Goal: Task Accomplishment & Management: Use online tool/utility

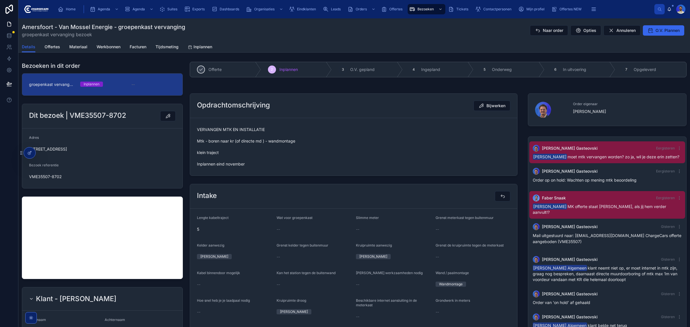
scroll to position [2, 0]
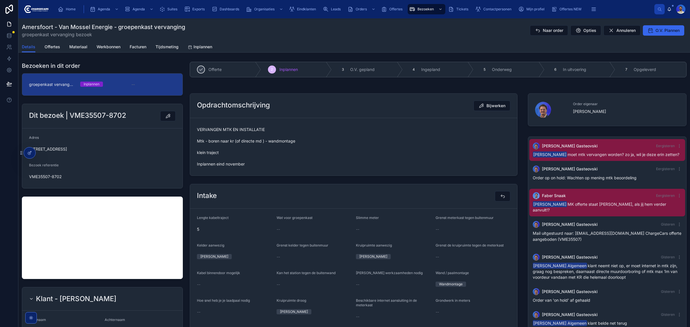
click at [290, 156] on span "VERVANGEN MTK EN INSTALLATIE Mtk - boren naar kr (of directe md ) - wandmontage…" at bounding box center [353, 147] width 313 height 40
click at [226, 159] on span "VERVANGEN MTK EN INSTALLATIE Mtk - boren naar kr (of directe md ) - wandmontage…" at bounding box center [353, 147] width 313 height 40
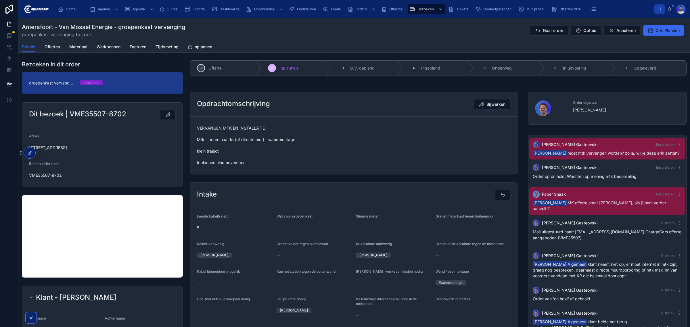
scroll to position [0, 0]
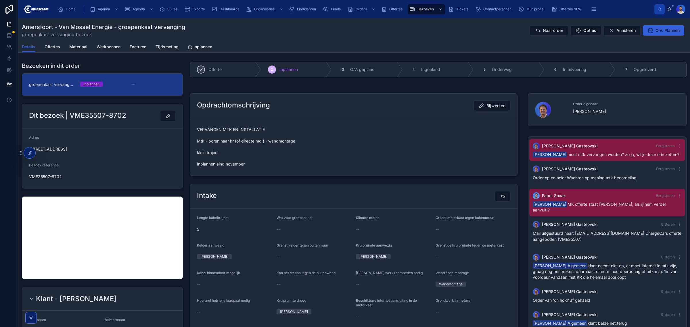
click at [660, 31] on span "O.V. Plannen" at bounding box center [667, 31] width 24 height 6
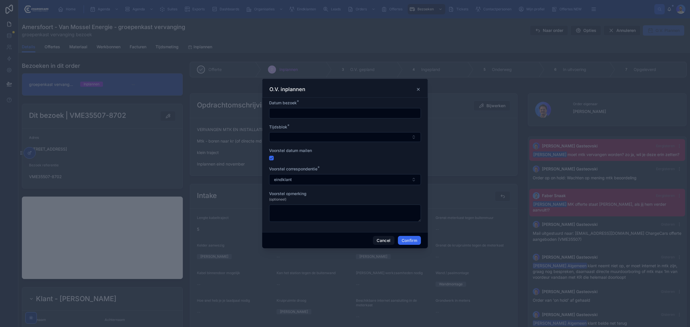
click at [280, 112] on input "text" at bounding box center [344, 113] width 151 height 8
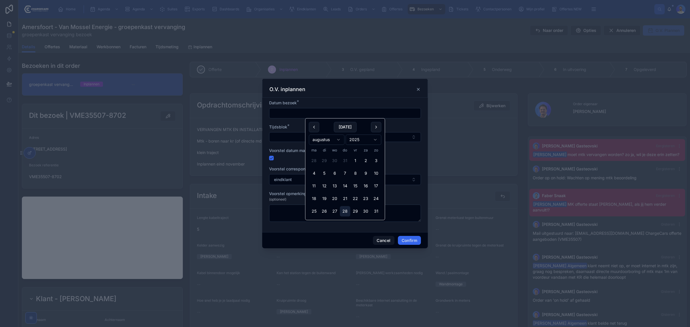
click at [342, 209] on button "28" at bounding box center [345, 211] width 10 height 10
click at [278, 139] on button "Select Button" at bounding box center [345, 137] width 152 height 10
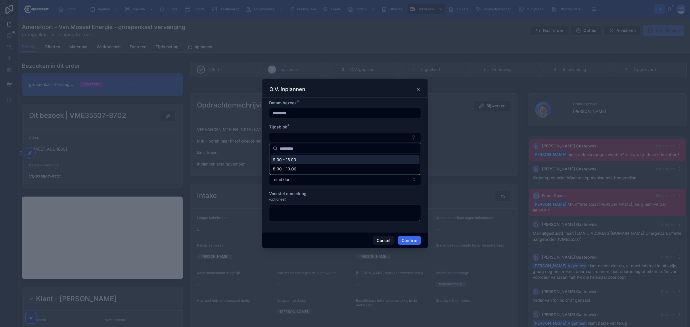
click at [347, 110] on input "*********" at bounding box center [344, 113] width 151 height 8
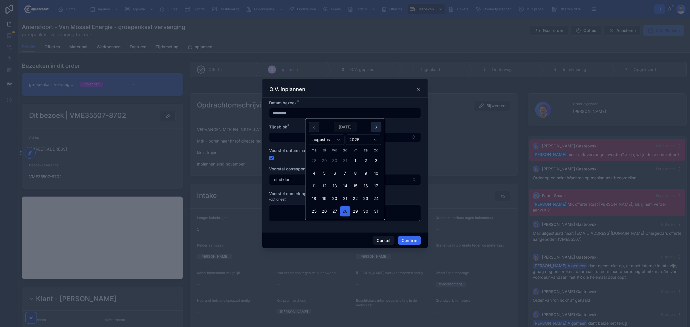
click at [378, 128] on button at bounding box center [376, 127] width 10 height 10
click at [356, 213] on button "28" at bounding box center [355, 211] width 10 height 10
type input "**********"
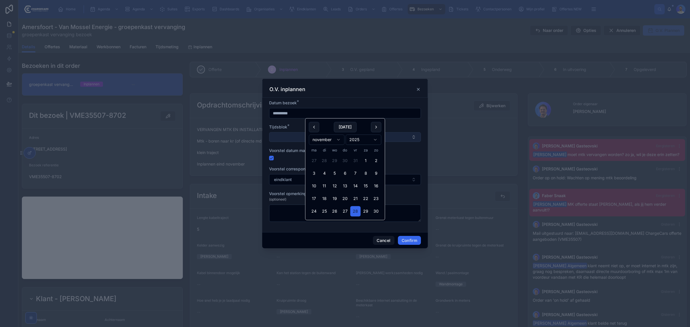
click at [278, 137] on button "Select Button" at bounding box center [345, 137] width 152 height 10
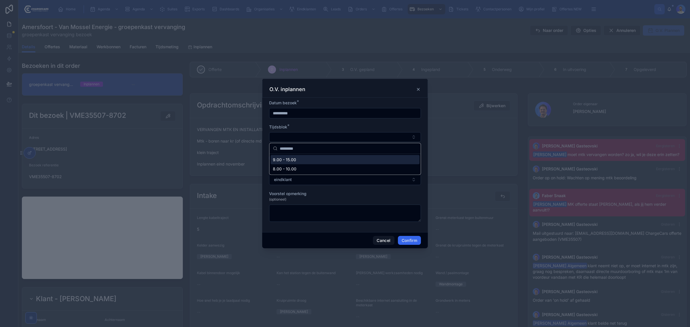
click at [293, 163] on div "9.00 - 15.00" at bounding box center [345, 159] width 149 height 9
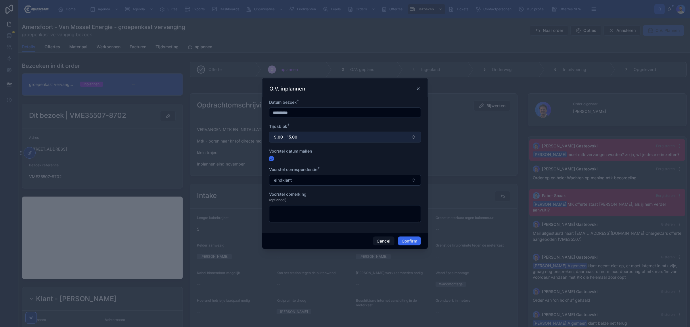
click at [293, 132] on button "9.00 - 15.00" at bounding box center [345, 137] width 152 height 11
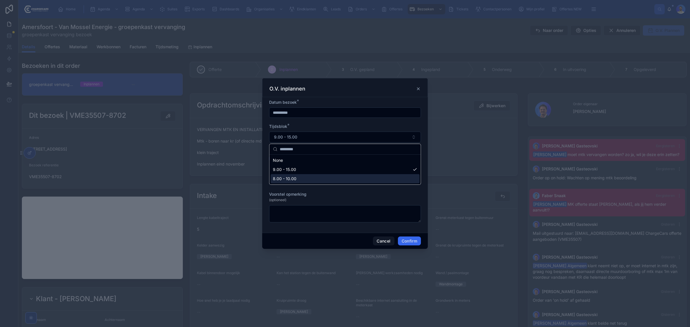
click at [291, 180] on span "8.00 - 10.00" at bounding box center [285, 179] width 24 height 6
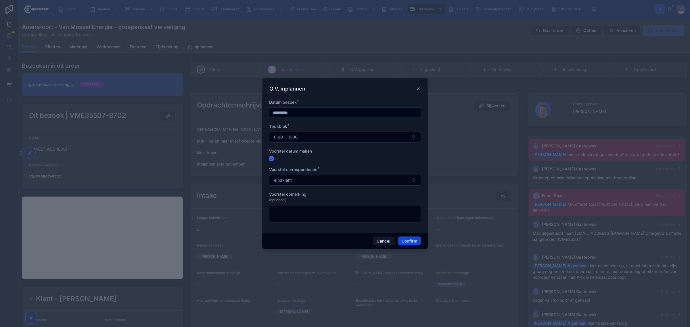
click at [410, 241] on button "Confirm" at bounding box center [409, 241] width 23 height 9
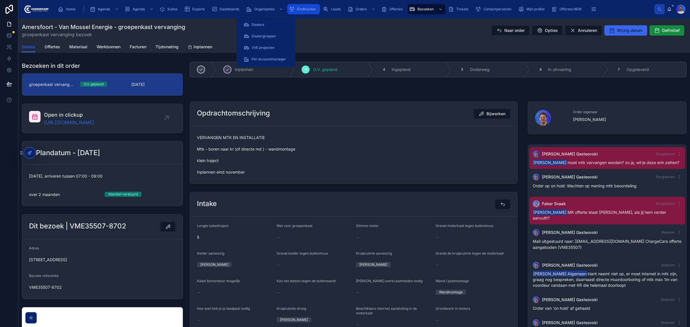
drag, startPoint x: 308, startPoint y: 9, endPoint x: 306, endPoint y: 17, distance: 7.9
click at [308, 9] on span "Eindklanten" at bounding box center [306, 9] width 19 height 5
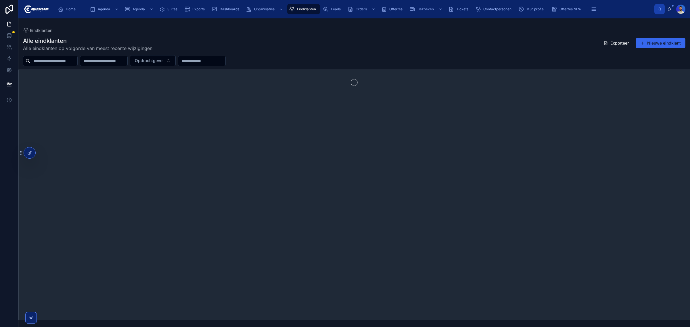
click at [47, 57] on input "text" at bounding box center [53, 61] width 47 height 8
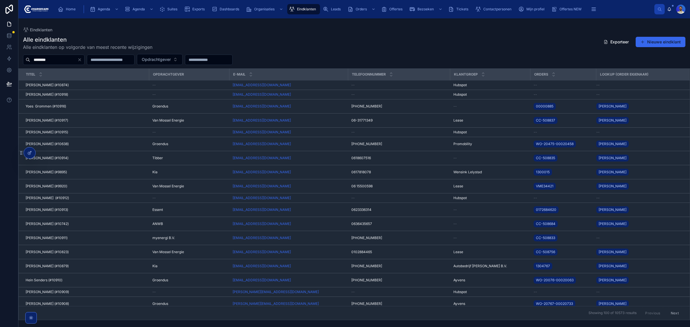
type input "********"
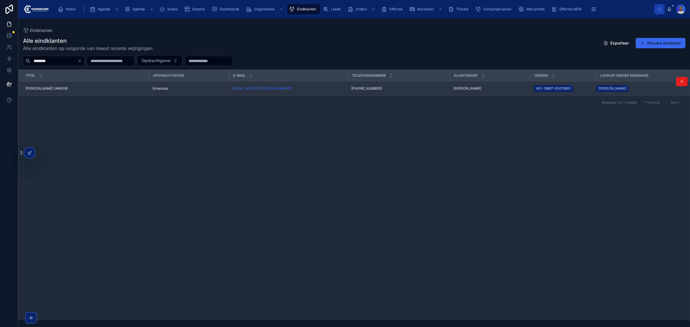
click at [108, 88] on div "[PERSON_NAME] (#8409) [PERSON_NAME] (#8409)" at bounding box center [86, 88] width 120 height 5
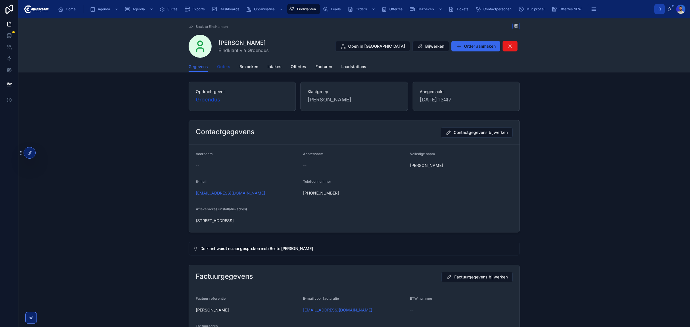
click at [226, 68] on span "Orders" at bounding box center [223, 67] width 13 height 6
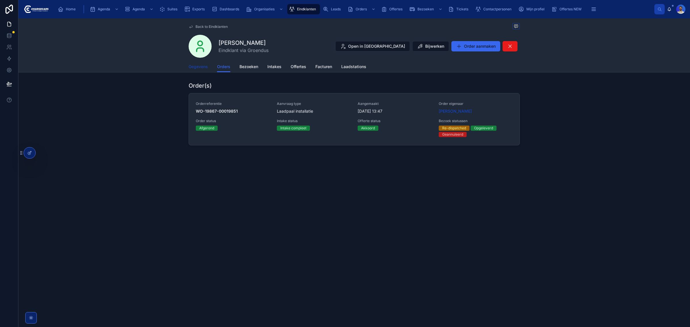
click at [208, 66] on span "Gegevens" at bounding box center [198, 67] width 19 height 6
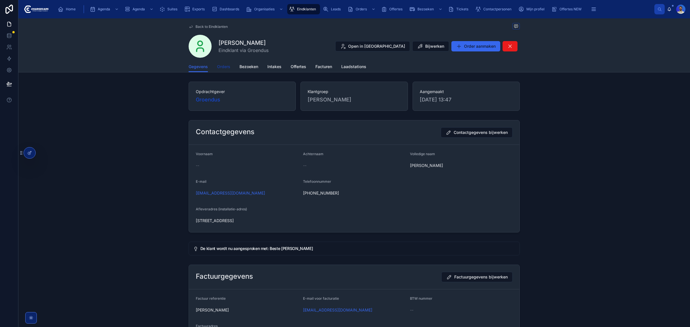
click at [222, 65] on span "Orders" at bounding box center [223, 67] width 13 height 6
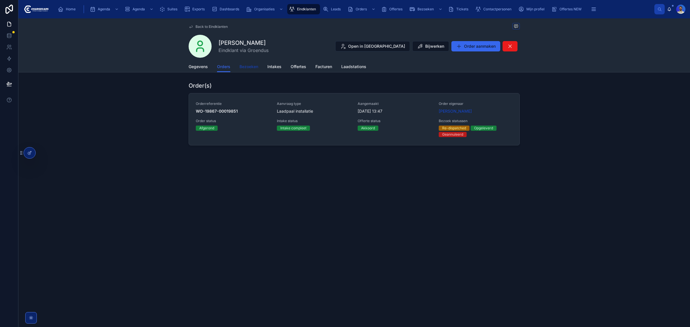
click at [246, 65] on span "Bezoeken" at bounding box center [248, 67] width 19 height 6
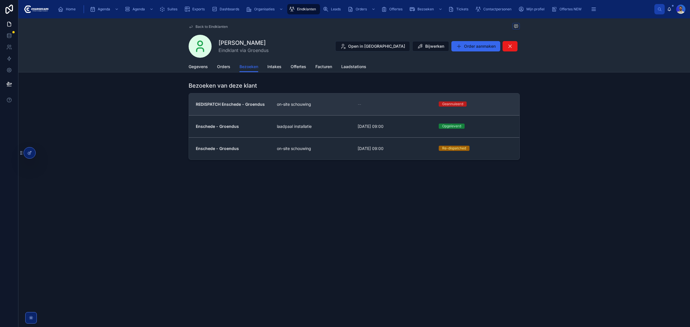
click at [250, 101] on span "REDISPATCH Enschede - Groendus" at bounding box center [233, 104] width 74 height 6
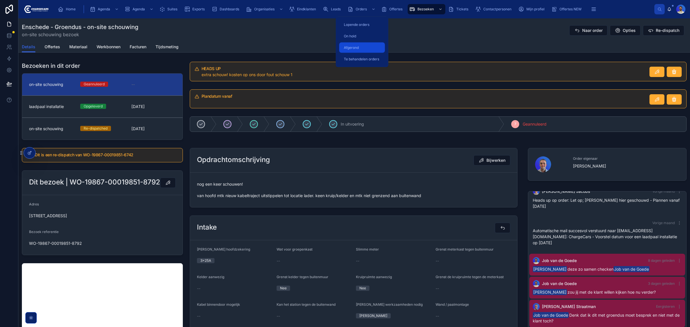
click at [363, 52] on link "Afgerond" at bounding box center [362, 48] width 46 height 10
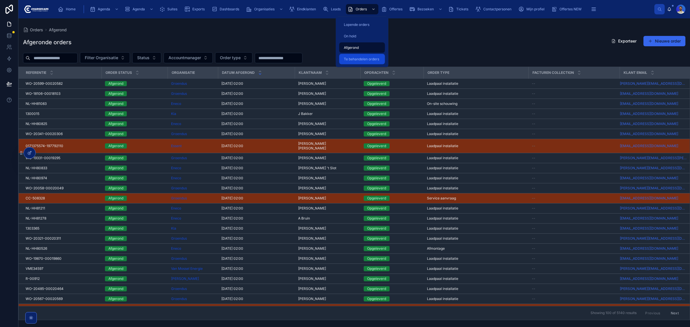
click at [361, 58] on span "Te behandelen orders" at bounding box center [361, 59] width 35 height 5
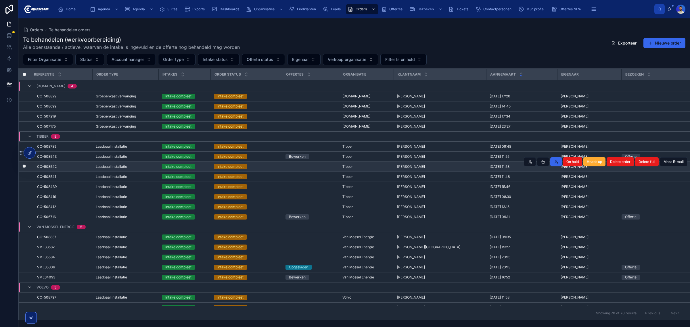
scroll to position [615, 0]
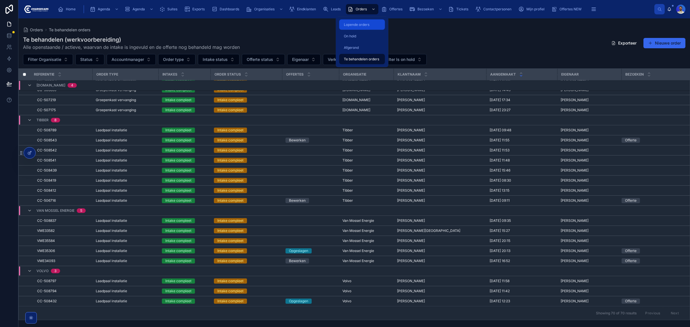
click at [353, 25] on span "Lopende orders" at bounding box center [357, 24] width 26 height 5
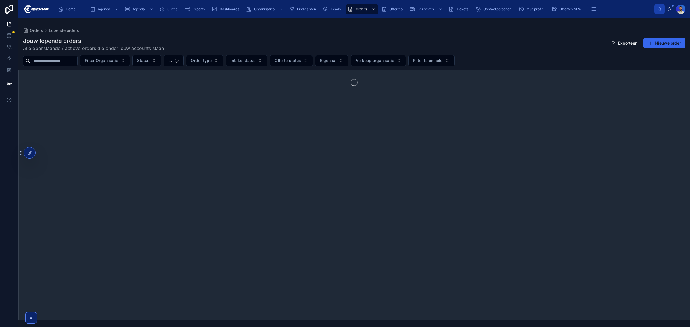
click at [273, 32] on div "Orders Lopende orders" at bounding box center [354, 31] width 662 height 6
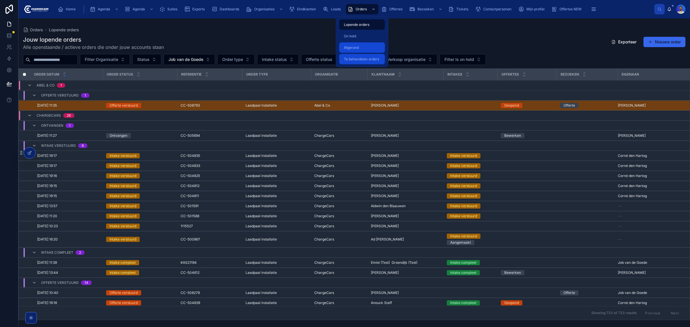
drag, startPoint x: 356, startPoint y: 49, endPoint x: 359, endPoint y: 61, distance: 11.6
click at [357, 50] on div "Afgerond" at bounding box center [362, 47] width 39 height 9
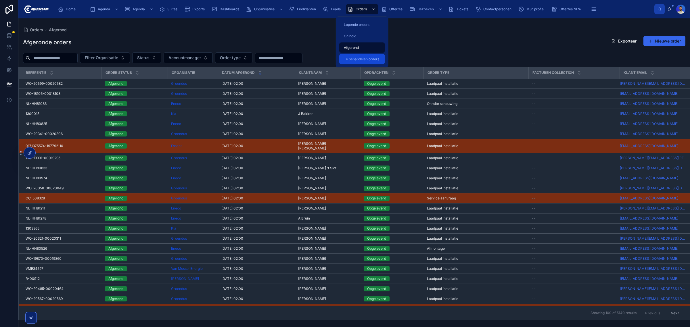
click at [359, 61] on span "Te behandelen orders" at bounding box center [361, 59] width 35 height 5
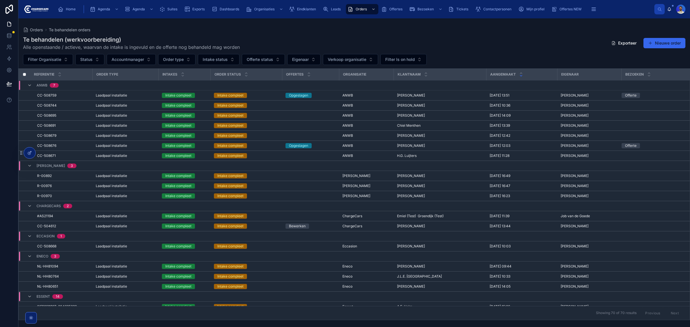
click at [271, 36] on div "Te behandelen (werkvoorbereiding) Alle openstaande / actieve, waarvan de intake…" at bounding box center [354, 43] width 662 height 15
click at [33, 64] on button "Filter Organisatie" at bounding box center [48, 59] width 50 height 11
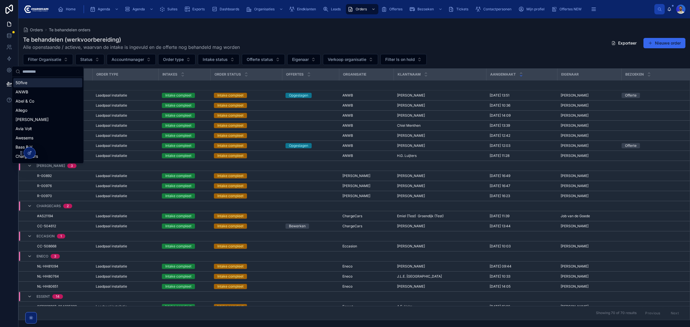
click at [308, 49] on div "Te behandelen (werkvoorbereiding) Alle openstaande / actieve, waarvan de intake…" at bounding box center [354, 43] width 662 height 15
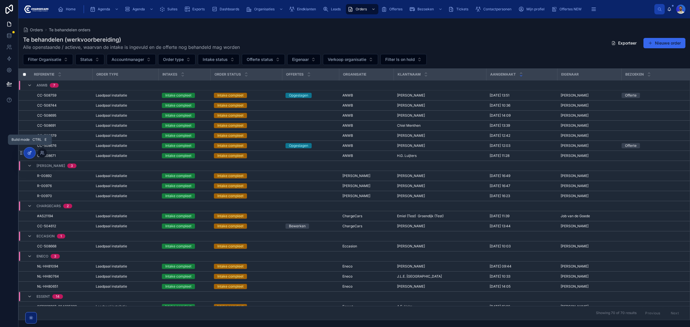
click at [29, 153] on icon at bounding box center [29, 153] width 5 height 5
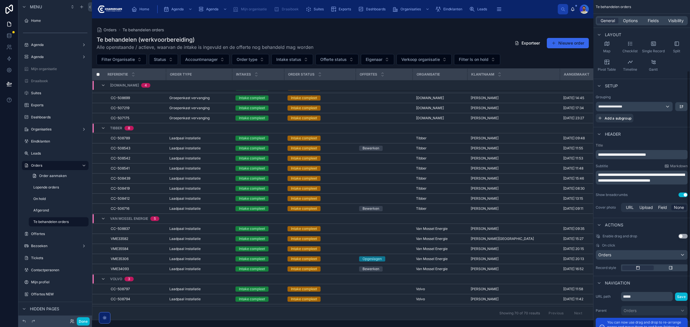
scroll to position [99, 0]
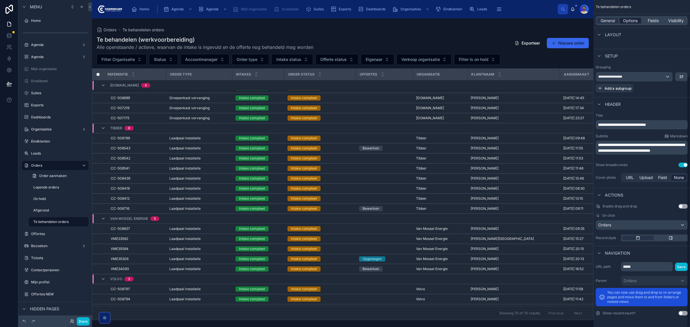
click at [628, 20] on span "Options" at bounding box center [630, 21] width 15 height 6
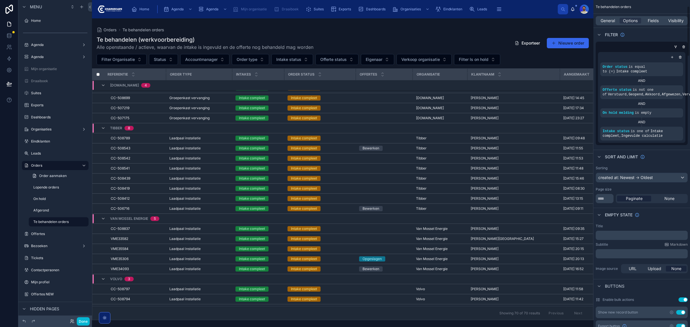
scroll to position [0, 0]
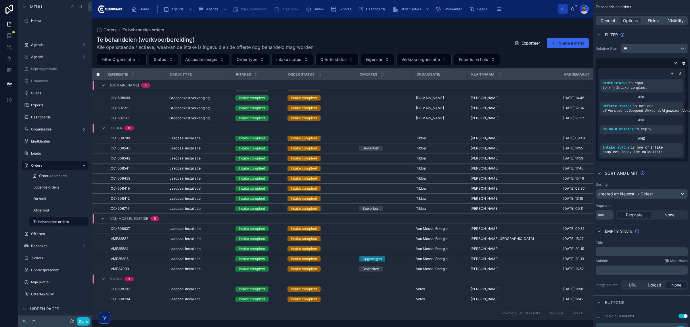
drag, startPoint x: 674, startPoint y: 62, endPoint x: 670, endPoint y: 64, distance: 4.2
click at [675, 62] on icon "scrollable content" at bounding box center [675, 62] width 1 height 1
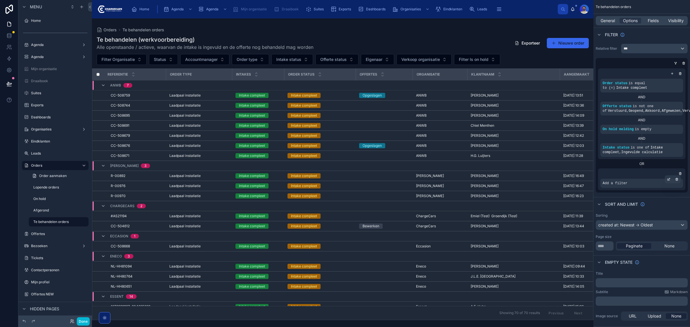
click at [615, 182] on span "Add a filter" at bounding box center [615, 183] width 25 height 5
click at [669, 180] on icon "scrollable content" at bounding box center [668, 179] width 3 height 3
click at [543, 176] on span "Select a field" at bounding box center [542, 174] width 24 height 5
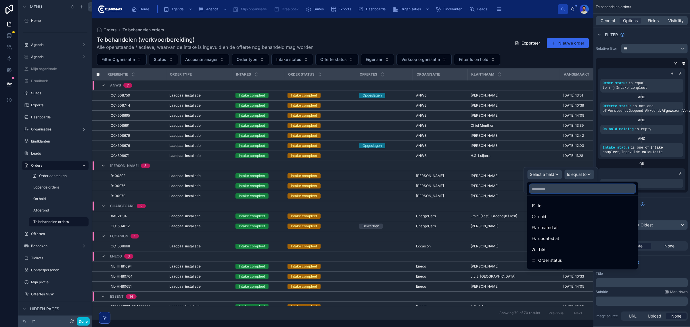
click at [548, 191] on input "text" at bounding box center [583, 188] width 106 height 9
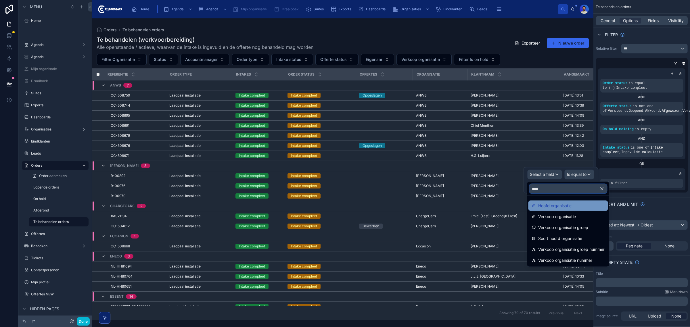
type input "****"
click at [559, 207] on span "Hoofd organisatie" at bounding box center [554, 205] width 33 height 7
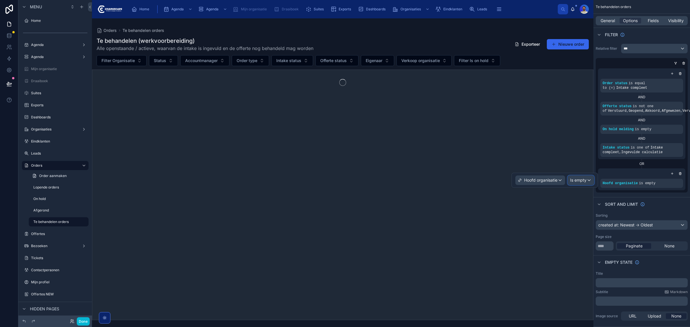
click at [577, 183] on span "Is empty" at bounding box center [578, 180] width 16 height 6
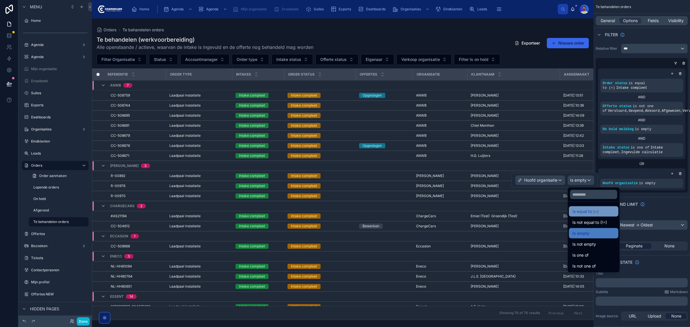
click at [584, 210] on span "Is equal to (=)" at bounding box center [585, 211] width 26 height 7
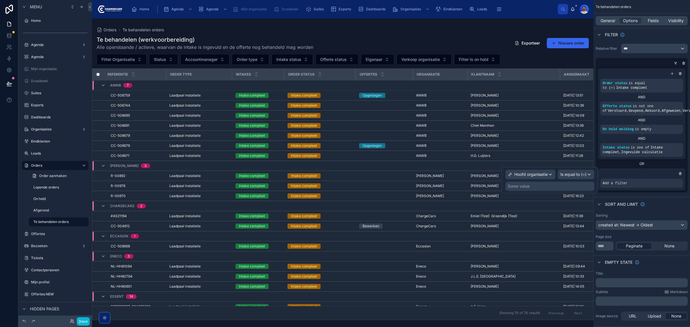
click at [532, 186] on div "Some value" at bounding box center [549, 186] width 89 height 9
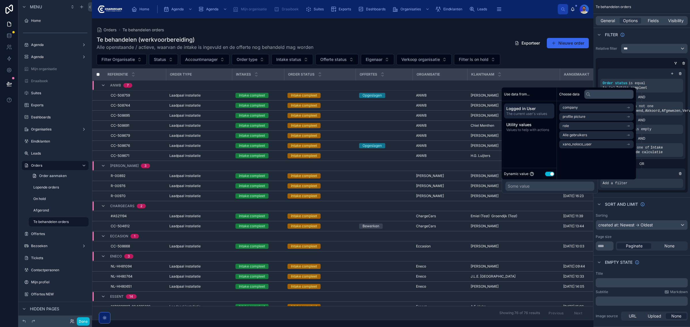
click at [548, 173] on button "Use setting" at bounding box center [549, 174] width 9 height 5
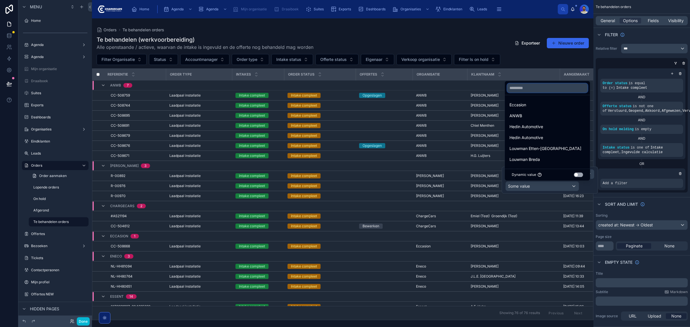
click at [536, 87] on input "text" at bounding box center [547, 87] width 80 height 9
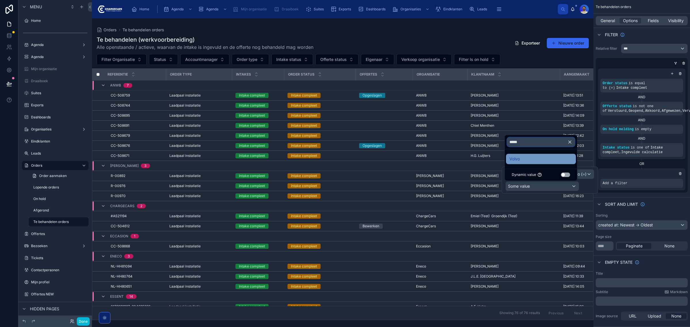
type input "*****"
click at [518, 160] on span "Volvo" at bounding box center [514, 159] width 10 height 7
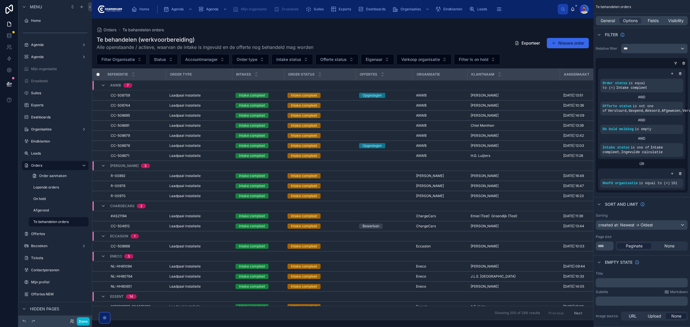
drag, startPoint x: 590, startPoint y: 84, endPoint x: 590, endPoint y: 97, distance: 12.9
click at [590, 97] on div at bounding box center [342, 172] width 501 height 309
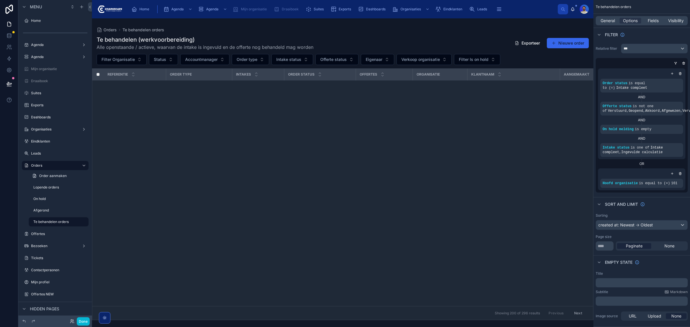
scroll to position [1922, 0]
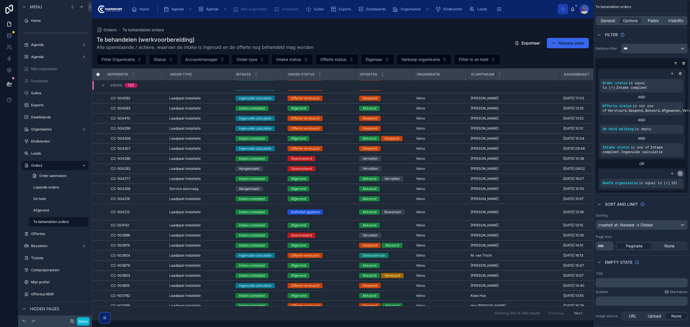
click at [681, 175] on icon "scrollable content" at bounding box center [679, 173] width 3 height 3
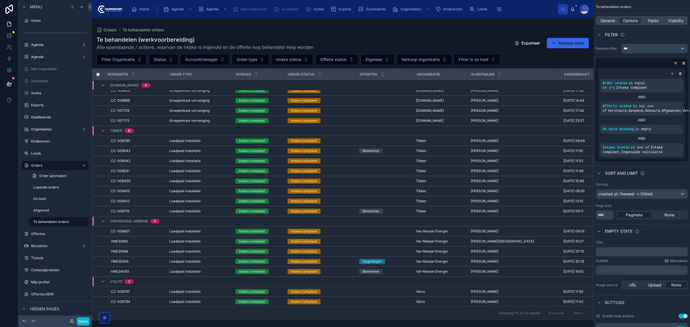
scroll to position [615, 0]
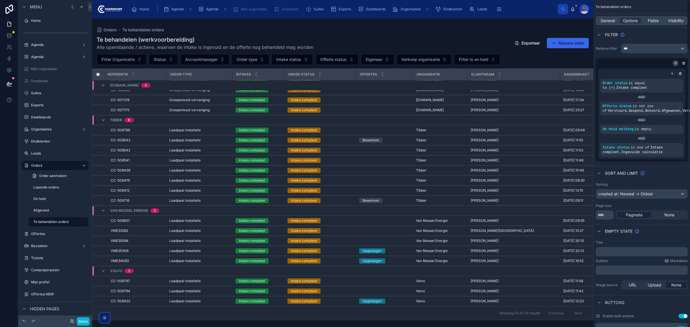
click at [675, 64] on icon "scrollable content" at bounding box center [675, 63] width 3 height 3
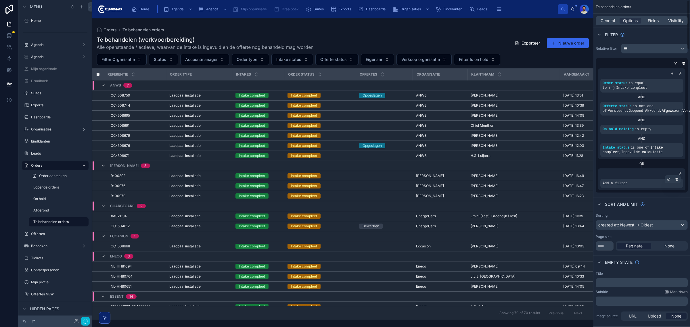
click at [634, 182] on div "Add a filter" at bounding box center [641, 183] width 83 height 9
click at [667, 180] on icon "scrollable content" at bounding box center [668, 179] width 3 height 3
click at [548, 176] on span "Select a field" at bounding box center [542, 174] width 24 height 5
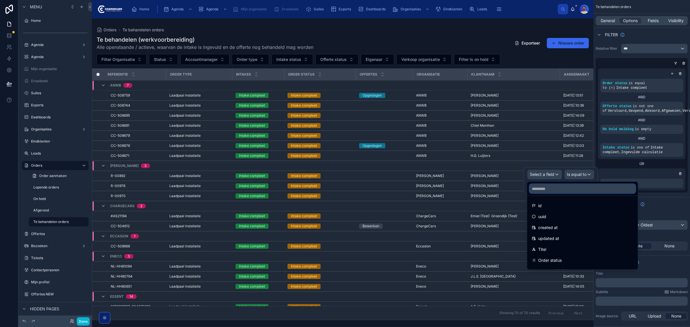
click at [532, 190] on input "text" at bounding box center [583, 188] width 106 height 9
type input "*"
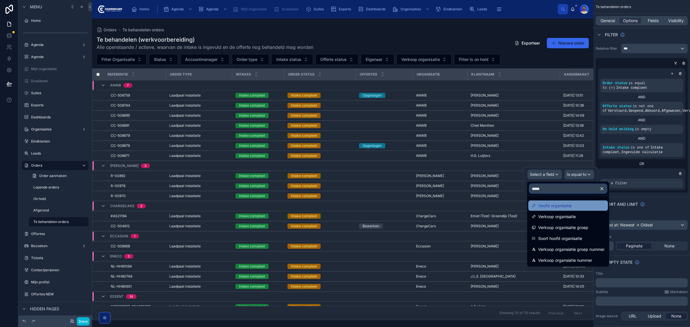
type input "*****"
click at [549, 207] on span "Hoofd organisatie" at bounding box center [554, 205] width 33 height 7
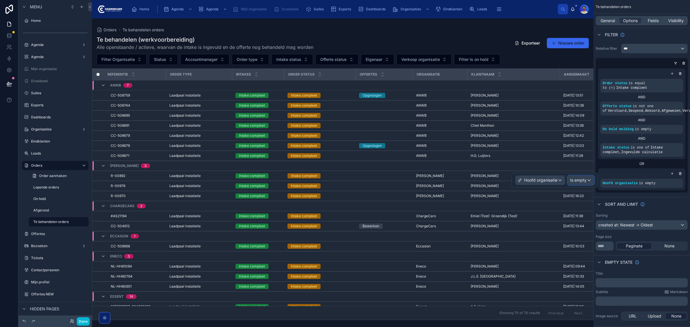
click at [580, 181] on span "Is empty" at bounding box center [578, 180] width 16 height 6
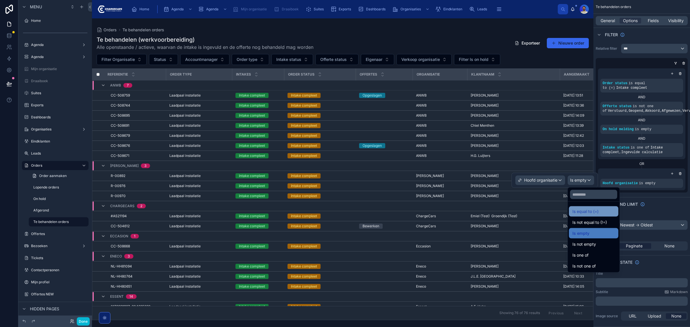
click at [590, 210] on span "Is equal to (=)" at bounding box center [585, 211] width 26 height 7
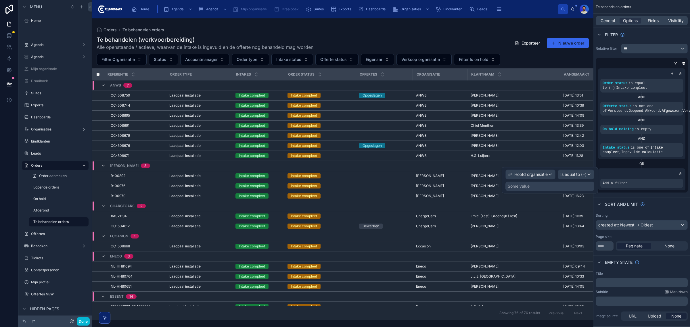
click at [565, 188] on div "Some value" at bounding box center [549, 186] width 89 height 9
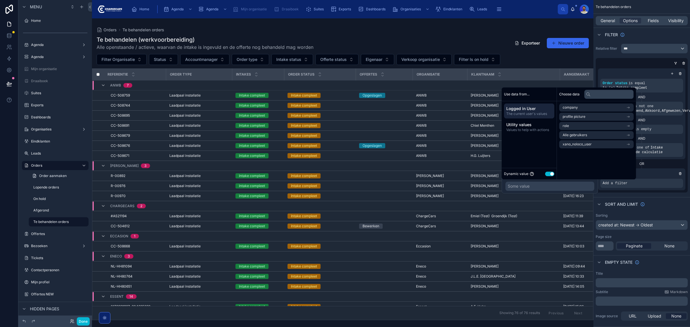
click at [549, 175] on button "Use setting" at bounding box center [549, 174] width 9 height 5
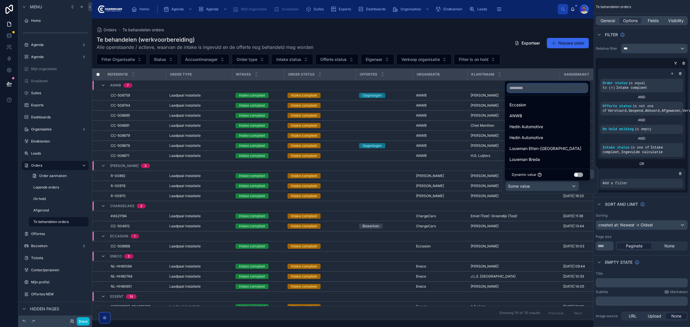
click at [528, 91] on input "text" at bounding box center [547, 87] width 80 height 9
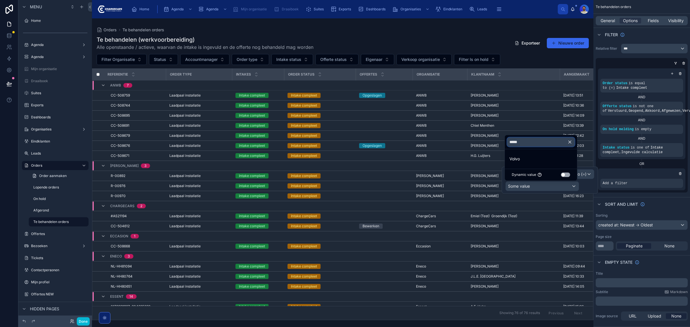
type input "*****"
click at [517, 156] on span "Volvo" at bounding box center [514, 159] width 10 height 7
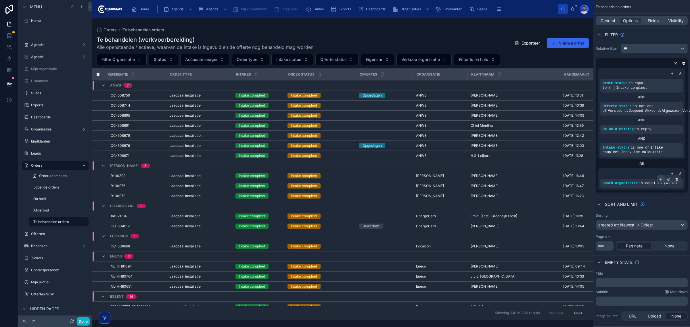
click at [660, 179] on icon "scrollable content" at bounding box center [661, 179] width 2 height 0
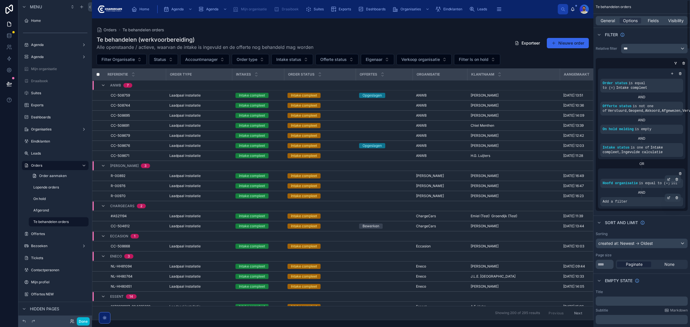
click at [635, 200] on div "Add a filter" at bounding box center [641, 201] width 83 height 9
click at [670, 199] on icon "scrollable content" at bounding box center [668, 197] width 3 height 3
click at [546, 196] on div "Select a field" at bounding box center [545, 192] width 34 height 9
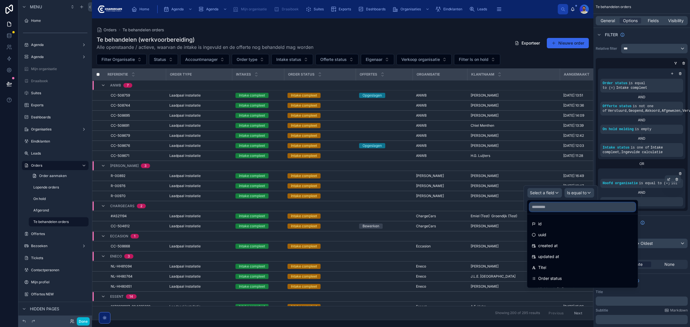
click at [551, 208] on input "text" at bounding box center [583, 206] width 106 height 9
type input "****"
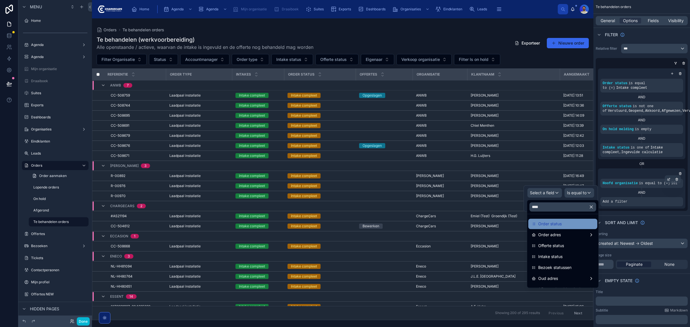
click at [552, 220] on div "Order status" at bounding box center [562, 224] width 69 height 10
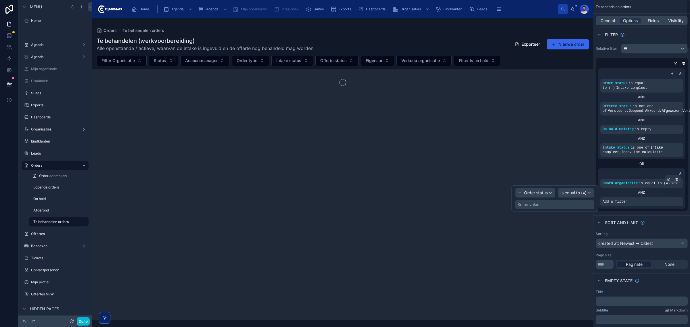
click at [562, 204] on div "Some value" at bounding box center [554, 204] width 79 height 9
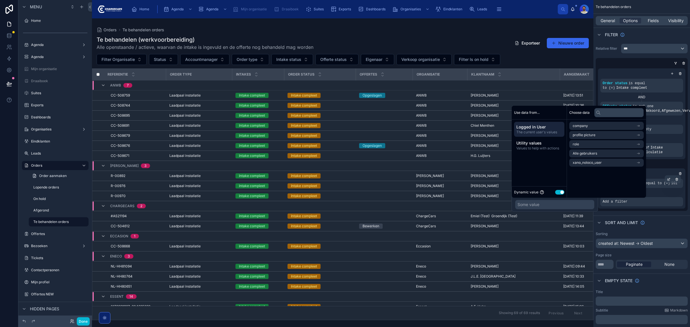
click at [561, 194] on button "Use setting" at bounding box center [559, 192] width 9 height 5
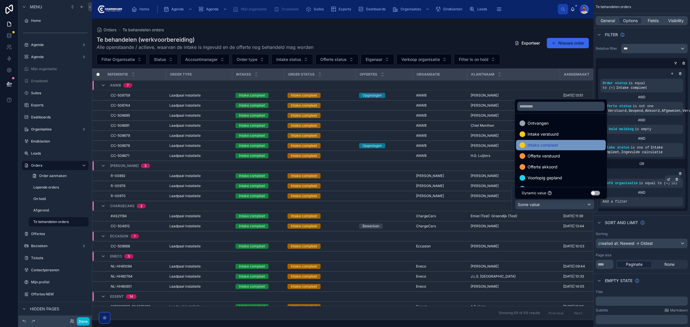
click at [551, 142] on span "Intake compleet" at bounding box center [543, 145] width 30 height 7
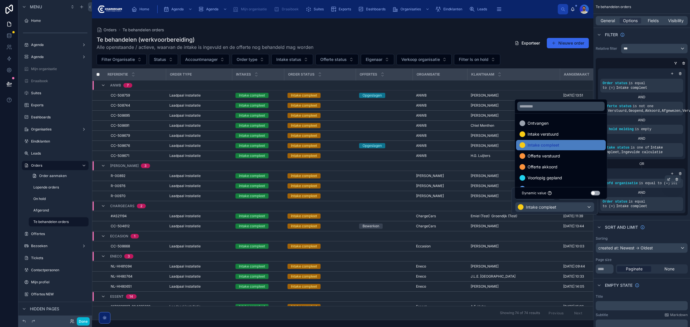
click at [671, 170] on div "Hoofd organisatie is equal to (=) 161 AND Order status is equal to (=) Intake c…" at bounding box center [641, 190] width 87 height 45
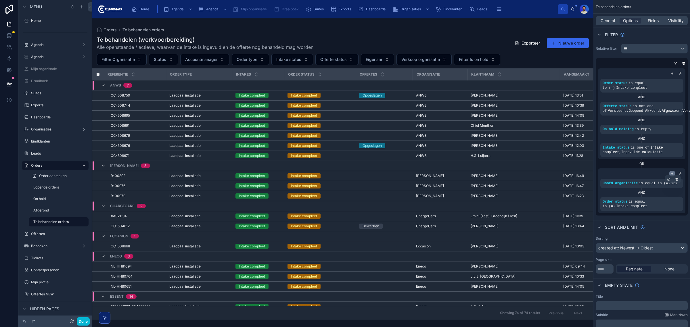
click at [672, 172] on icon "scrollable content" at bounding box center [671, 173] width 3 height 3
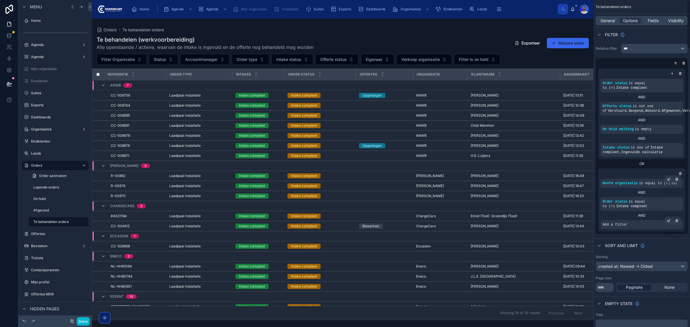
click at [633, 229] on div "Add a filter" at bounding box center [641, 224] width 83 height 9
click at [668, 222] on icon "scrollable content" at bounding box center [668, 220] width 3 height 3
click at [548, 216] on span "Select a field" at bounding box center [542, 215] width 24 height 5
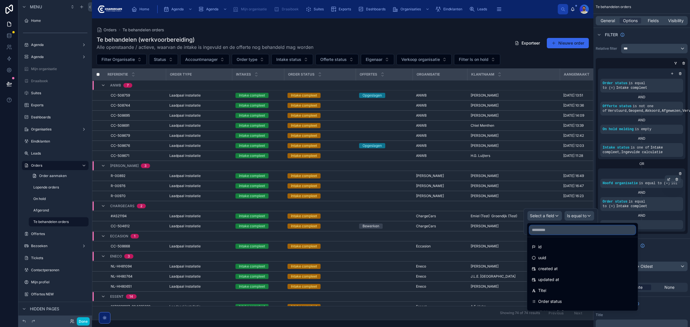
click at [548, 226] on input "text" at bounding box center [583, 229] width 106 height 9
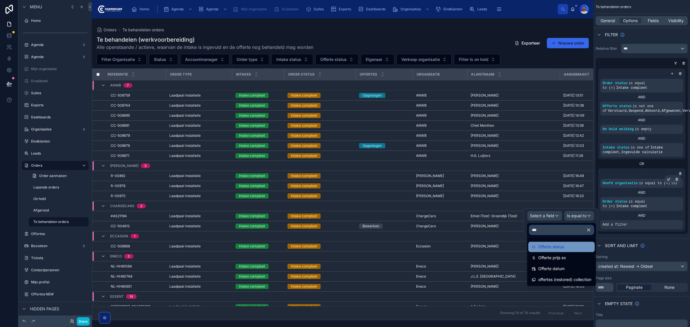
type input "***"
click at [552, 249] on span "Offerte status" at bounding box center [551, 246] width 26 height 7
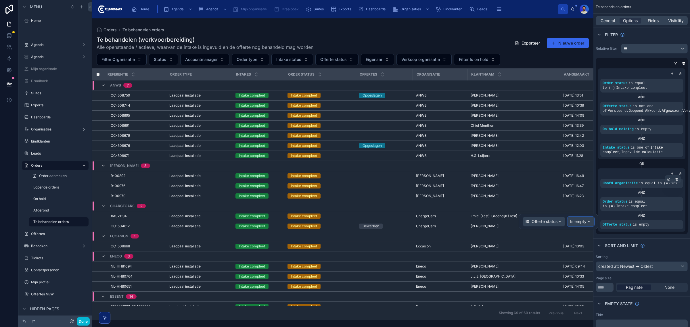
click at [583, 225] on span "Is empty" at bounding box center [578, 222] width 16 height 6
click at [587, 274] on span "Is one of" at bounding box center [580, 274] width 16 height 7
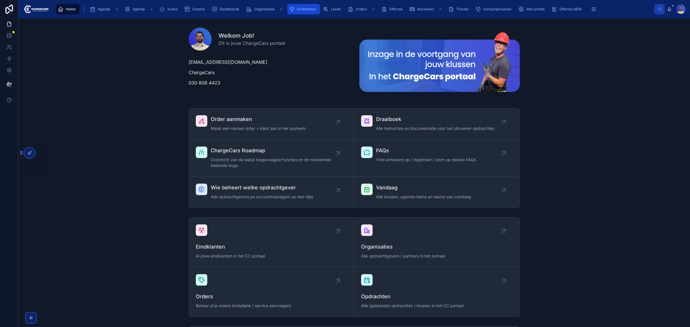
click at [294, 6] on div "Eindklanten" at bounding box center [303, 9] width 29 height 9
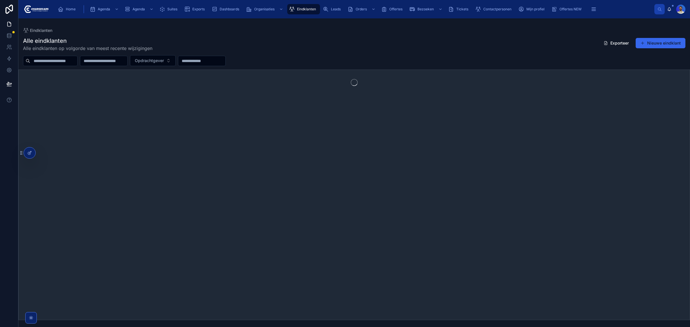
click at [49, 62] on input "text" at bounding box center [53, 61] width 47 height 8
click at [72, 57] on input "**********" at bounding box center [53, 61] width 47 height 8
drag, startPoint x: 71, startPoint y: 60, endPoint x: -7, endPoint y: 61, distance: 78.5
click at [0, 61] on html "**********" at bounding box center [345, 163] width 690 height 327
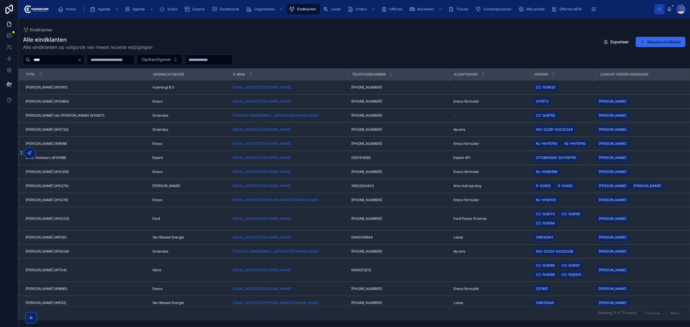
click at [47, 62] on input "****" at bounding box center [53, 60] width 47 height 8
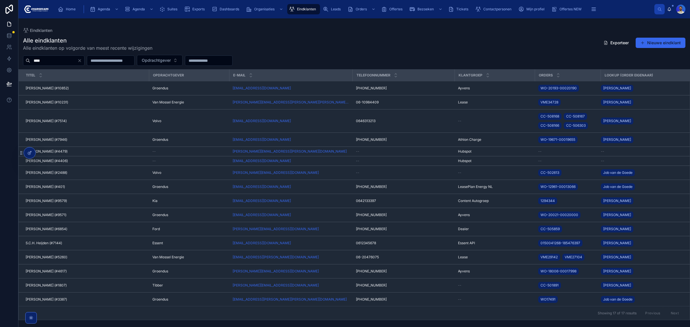
click at [61, 72] on div "Titel" at bounding box center [84, 75] width 130 height 11
click at [60, 66] on div "Alle eindklanten Alle eindklanten op volgorde van meest recente wijzigingen Exp…" at bounding box center [354, 176] width 672 height 287
click at [62, 63] on input "****" at bounding box center [53, 61] width 47 height 8
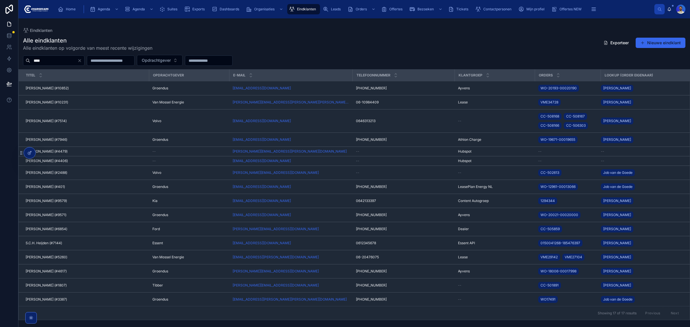
click at [62, 63] on input "****" at bounding box center [53, 61] width 47 height 8
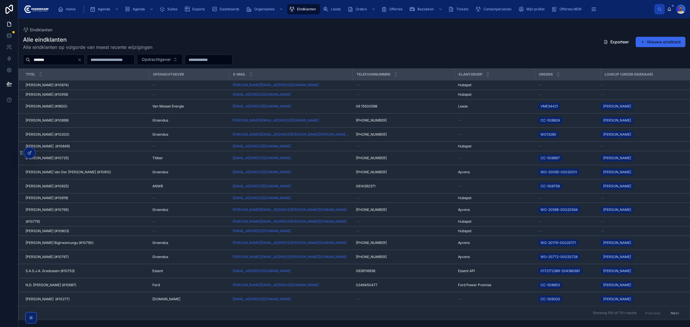
type input "*******"
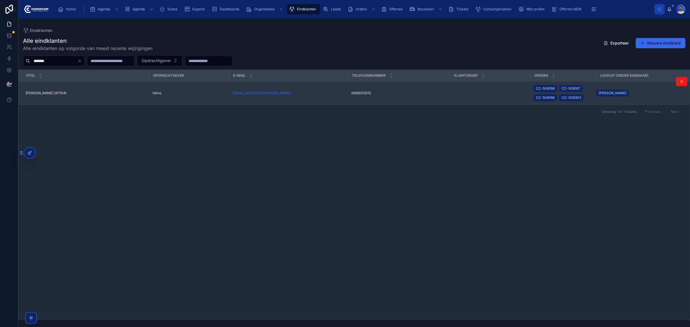
click at [135, 94] on div "Teun van de Laar (#7514) Teun van de Laar (#7514)" at bounding box center [86, 93] width 120 height 5
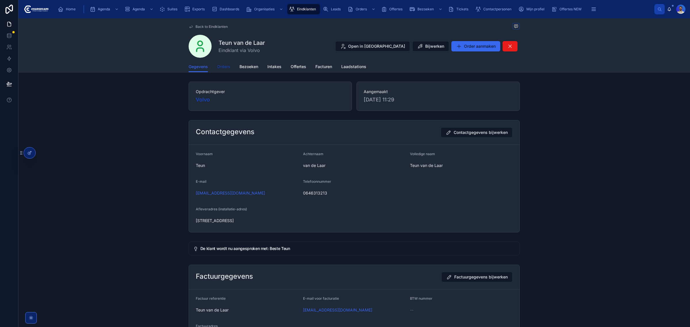
click at [221, 65] on span "Orders" at bounding box center [223, 67] width 13 height 6
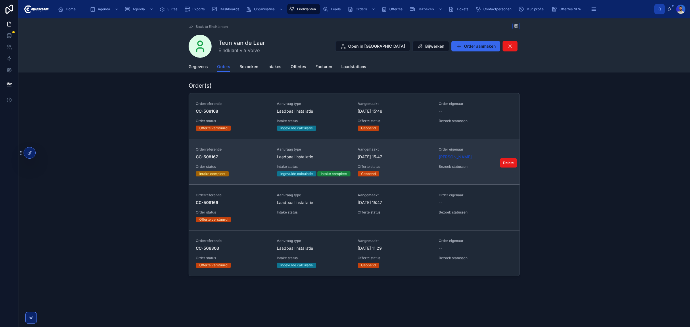
click at [338, 150] on span "Aanvraag type" at bounding box center [314, 149] width 74 height 5
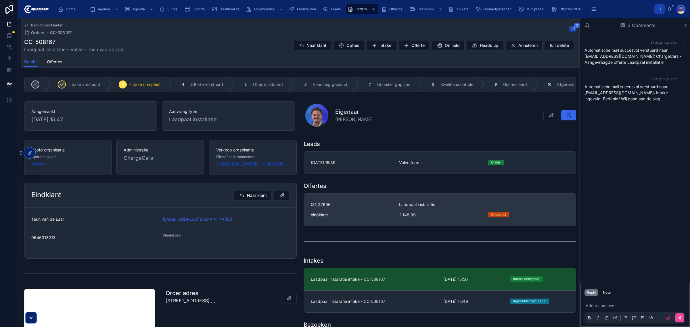
click at [397, 215] on div "QT_27696 Laadpaal installatie eindklant 2.148,99 Geopend" at bounding box center [440, 210] width 258 height 16
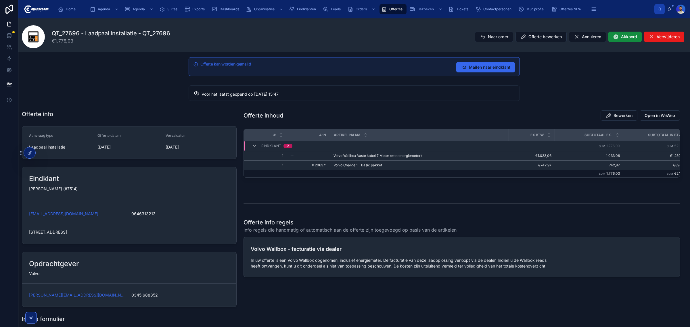
scroll to position [72, 0]
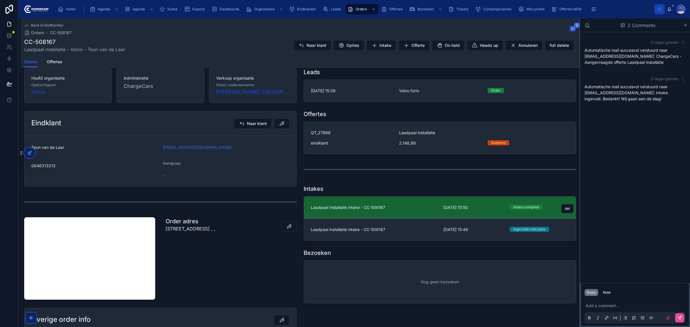
click at [418, 210] on span "Laadpaal installatie intake - CC-508167" at bounding box center [374, 208] width 126 height 6
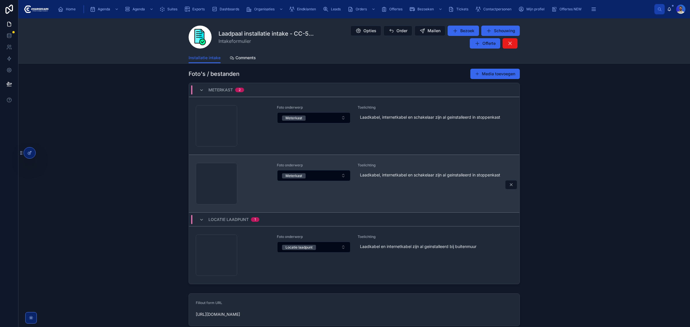
scroll to position [597, 0]
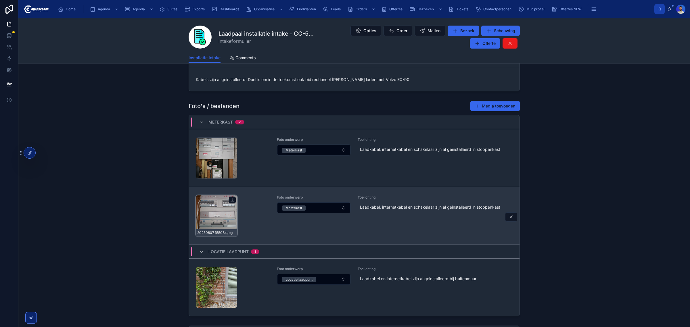
click at [212, 217] on div "20250807_155034 .jpg" at bounding box center [216, 215] width 41 height 41
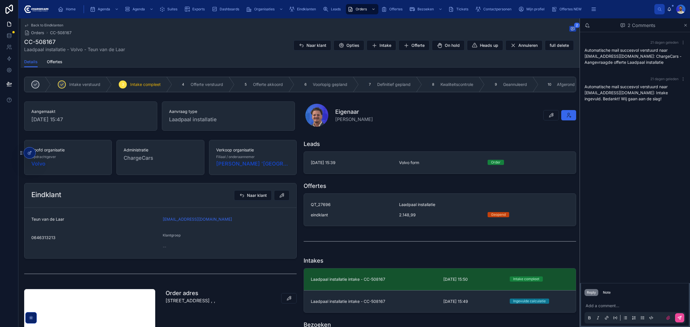
click at [590, 306] on p at bounding box center [636, 306] width 101 height 6
click at [611, 295] on span "vasko@chargecars.nl" at bounding box center [647, 296] width 102 height 6
click at [631, 307] on p "**********" at bounding box center [636, 306] width 101 height 6
click at [619, 160] on div "21 dagen geleden Automatische mail succesvol verstuurd naar amjlaar@gmail.com: …" at bounding box center [635, 157] width 110 height 251
click at [512, 127] on div "Eigenaar Vasko Gasteovski" at bounding box center [440, 115] width 271 height 23
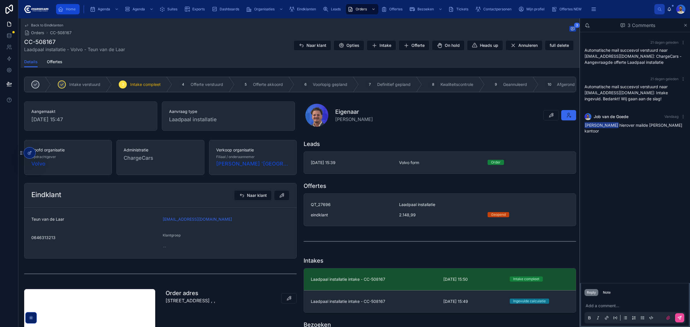
click at [76, 7] on div "Home" at bounding box center [68, 9] width 20 height 9
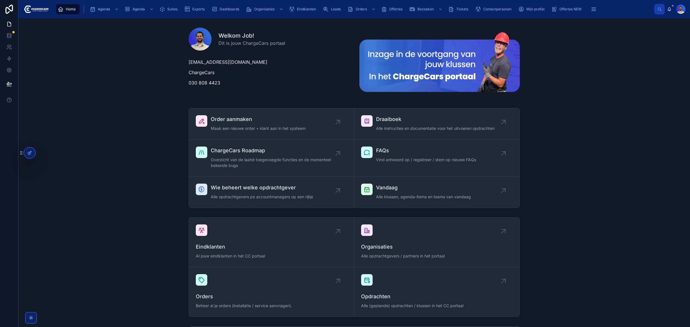
click at [383, 204] on link "Vandaag Alle klussen, agenda-items en teams van vandaag" at bounding box center [436, 192] width 165 height 31
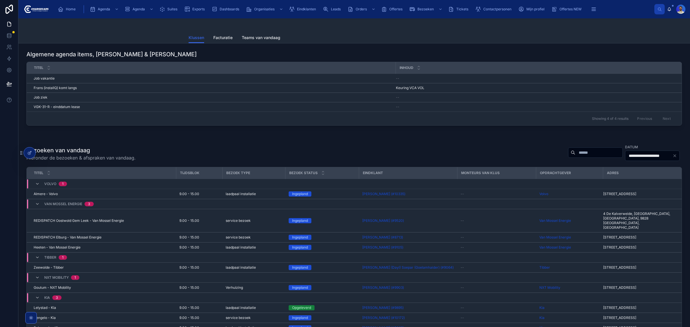
click at [572, 120] on div "Showing 4 of 4 results Previous Next" at bounding box center [354, 119] width 655 height 14
click at [578, 157] on input "text" at bounding box center [598, 153] width 47 height 8
type input "******"
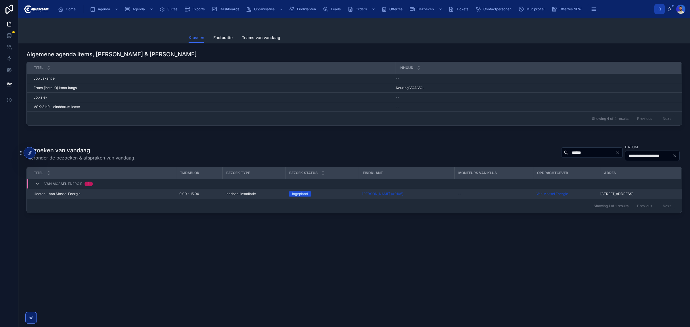
click at [150, 193] on div "Heeten - Van Mossel Energie Heeten - Van Mossel Energie" at bounding box center [103, 194] width 139 height 5
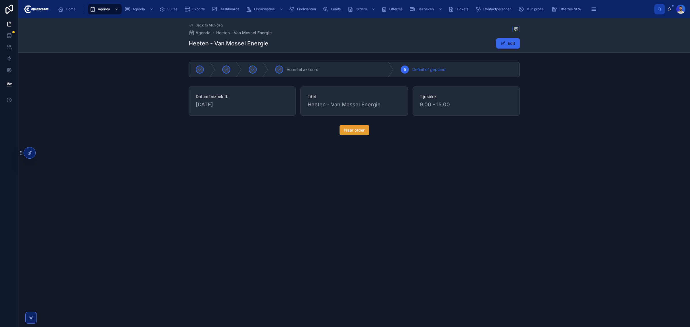
click at [344, 125] on button "Naar order" at bounding box center [355, 130] width 30 height 10
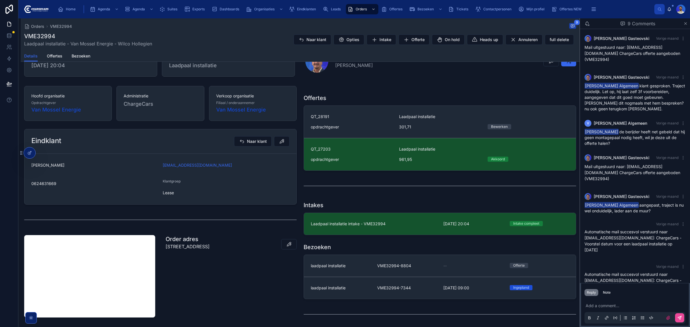
scroll to position [153, 0]
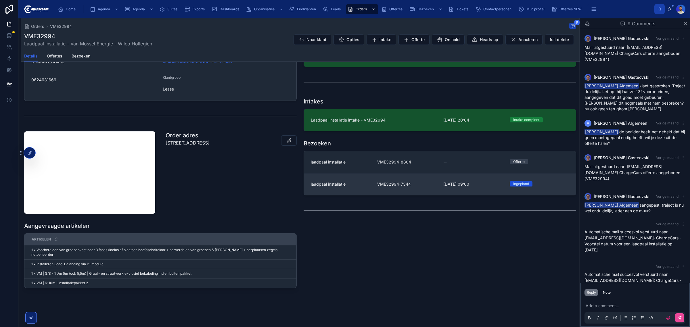
click at [377, 188] on link "laadpaal installatie VME32994-7344 28-8-2025 09:00 Ingepland" at bounding box center [440, 184] width 272 height 22
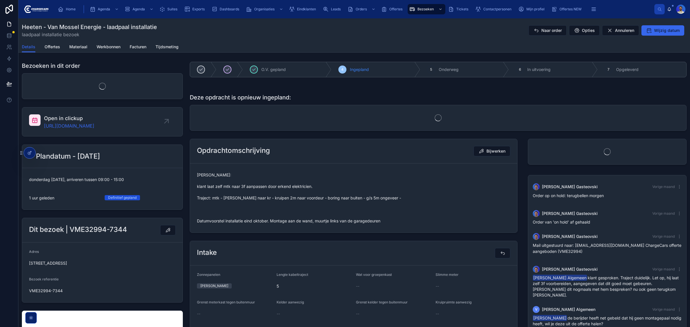
scroll to position [75, 0]
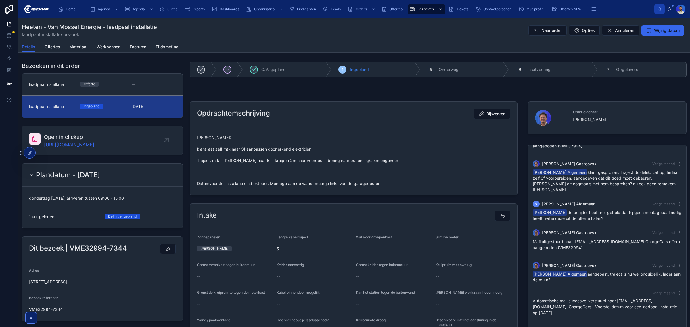
click at [222, 185] on span "Vasko: klant laat zelf mtk naar 3f aanpassen door erkend elektricien. Traject: …" at bounding box center [353, 161] width 313 height 52
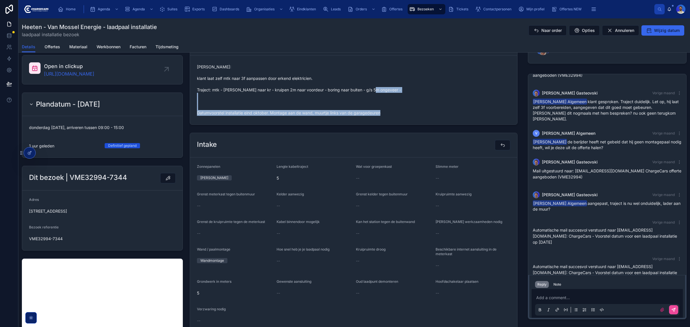
scroll to position [36, 0]
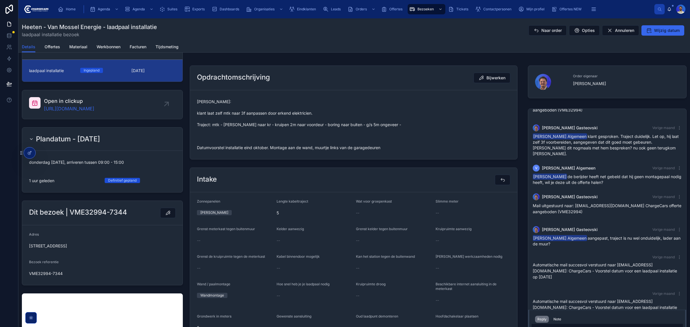
click at [244, 143] on span "Vasko: klant laat zelf mtk naar 3f aanpassen door erkend elektricien. Traject: …" at bounding box center [353, 125] width 313 height 52
click at [248, 134] on span "Vasko: klant laat zelf mtk naar 3f aanpassen door erkend elektricien. Traject: …" at bounding box center [353, 125] width 313 height 52
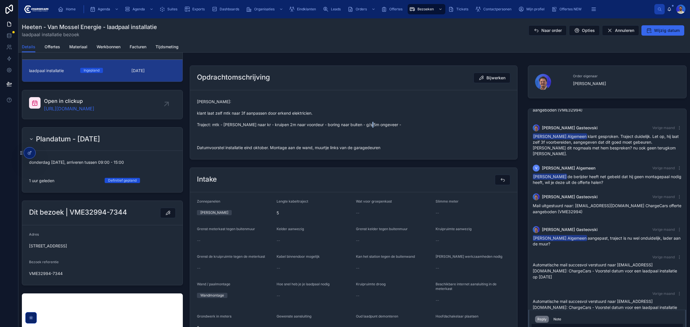
click at [232, 139] on span "Vasko: klant laat zelf mtk naar 3f aanpassen door erkend elektricien. Traject: …" at bounding box center [353, 125] width 313 height 52
click at [222, 131] on span "Vasko: klant laat zelf mtk naar 3f aanpassen door erkend elektricien. Traject: …" at bounding box center [353, 125] width 313 height 52
click at [218, 136] on span "Vasko: klant laat zelf mtk naar 3f aanpassen door erkend elektricien. Traject: …" at bounding box center [353, 125] width 313 height 52
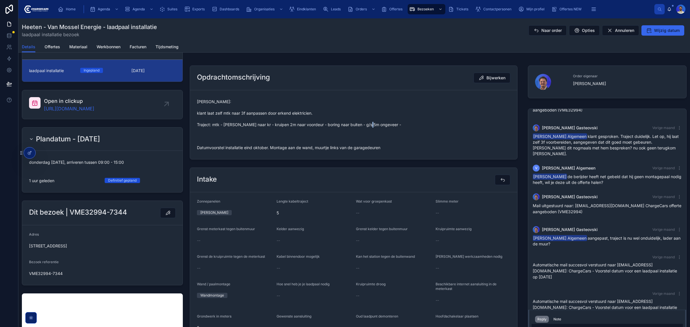
click at [218, 136] on span "Vasko: klant laat zelf mtk naar 3f aanpassen door erkend elektricien. Traject: …" at bounding box center [353, 125] width 313 height 52
drag, startPoint x: 212, startPoint y: 149, endPoint x: 244, endPoint y: 148, distance: 32.2
click at [244, 148] on span "Vasko: klant laat zelf mtk naar 3f aanpassen door erkend elektricien. Traject: …" at bounding box center [353, 125] width 313 height 52
click at [258, 116] on span "Vasko: klant laat zelf mtk naar 3f aanpassen door erkend elektricien. Traject: …" at bounding box center [353, 125] width 313 height 52
click at [271, 133] on span "Vasko: klant laat zelf mtk naar 3f aanpassen door erkend elektricien. Traject: …" at bounding box center [353, 125] width 313 height 52
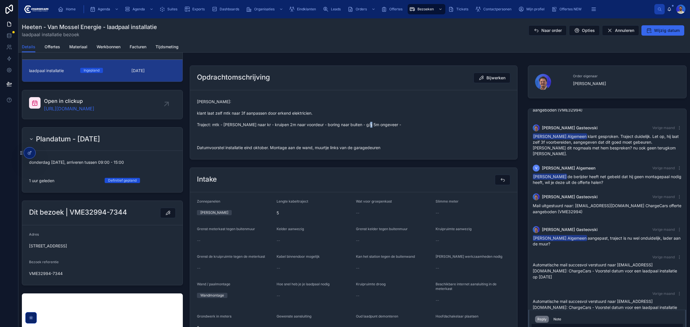
click at [271, 133] on span "Vasko: klant laat zelf mtk naar 3f aanpassen door erkend elektricien. Traject: …" at bounding box center [353, 125] width 313 height 52
click at [269, 135] on span "Vasko: klant laat zelf mtk naar 3f aanpassen door erkend elektricien. Traject: …" at bounding box center [353, 125] width 313 height 52
click at [248, 140] on span "Vasko: klant laat zelf mtk naar 3f aanpassen door erkend elektricien. Traject: …" at bounding box center [353, 125] width 313 height 52
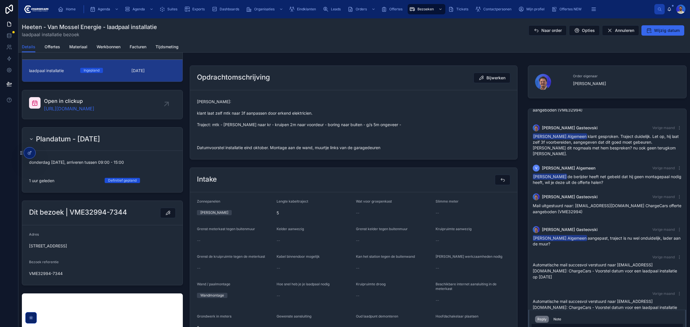
click at [186, 129] on div "Opdrachtomschrijving Bijwerken Vasko: klant laat zelf mtk naar 3f aanpassen doo…" at bounding box center [353, 112] width 335 height 99
click at [205, 133] on span "Vasko: klant laat zelf mtk naar 3f aanpassen door erkend elektricien. Traject: …" at bounding box center [353, 125] width 313 height 52
click at [203, 135] on span "Vasko: klant laat zelf mtk naar 3f aanpassen door erkend elektricien. Traject: …" at bounding box center [353, 125] width 313 height 52
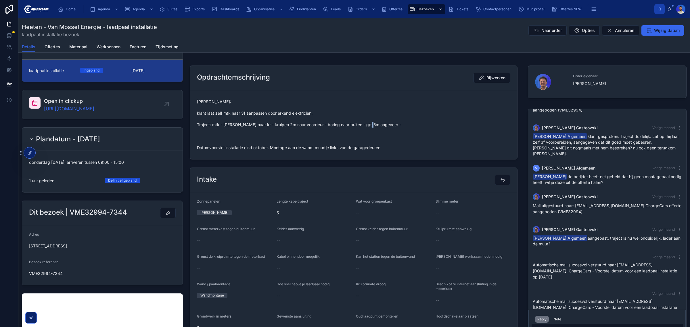
click at [205, 139] on span "Vasko: klant laat zelf mtk naar 3f aanpassen door erkend elektricien. Traject: …" at bounding box center [353, 125] width 313 height 52
click at [206, 133] on span "Vasko: klant laat zelf mtk naar 3f aanpassen door erkend elektricien. Traject: …" at bounding box center [353, 125] width 313 height 52
click at [206, 137] on span "Vasko: klant laat zelf mtk naar 3f aanpassen door erkend elektricien. Traject: …" at bounding box center [353, 125] width 313 height 52
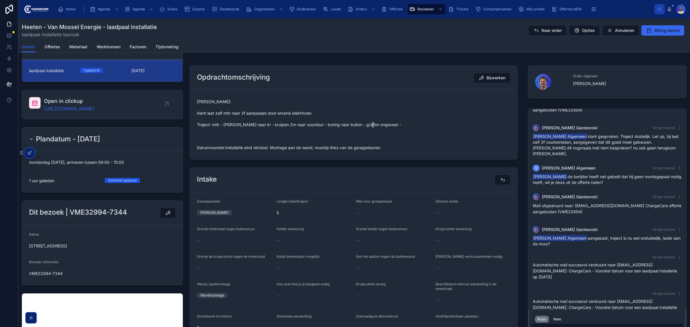
click at [206, 137] on span "Vasko: klant laat zelf mtk naar 3f aanpassen door erkend elektricien. Traject: …" at bounding box center [353, 125] width 313 height 52
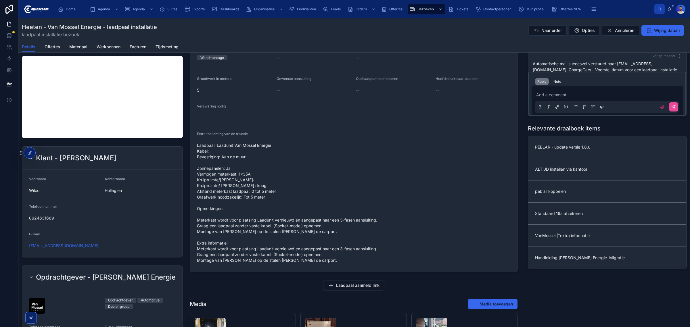
scroll to position [323, 0]
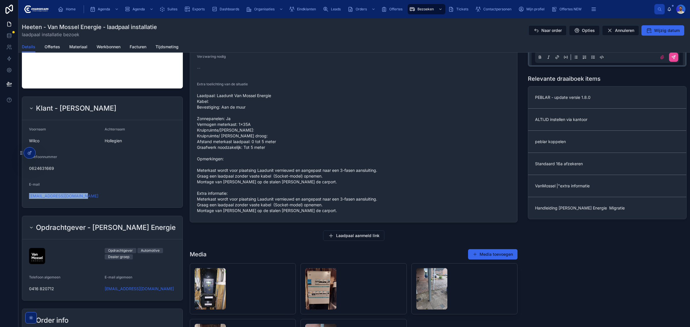
drag, startPoint x: 91, startPoint y: 203, endPoint x: 26, endPoint y: 200, distance: 64.4
click at [26, 200] on form "Voornaam Wilco Achternaam Hollegien Telefoonnummer 0624631669 E-mail wilco.holl…" at bounding box center [102, 163] width 160 height 87
copy link "wilco.hollegien@spie.com"
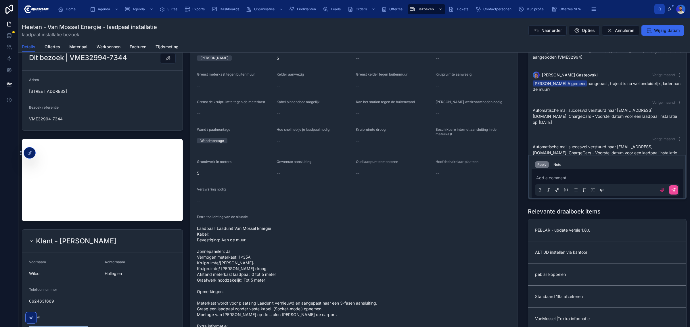
scroll to position [287, 0]
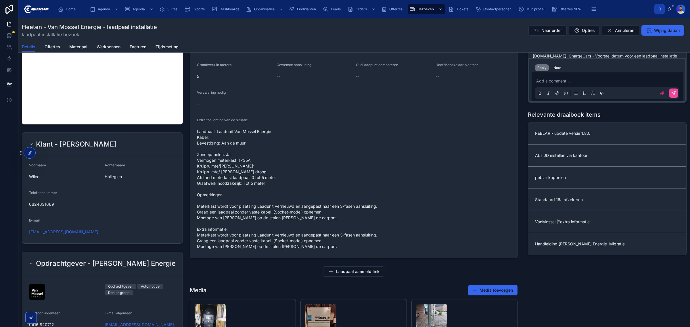
click at [136, 220] on div "E-mail" at bounding box center [102, 221] width 147 height 7
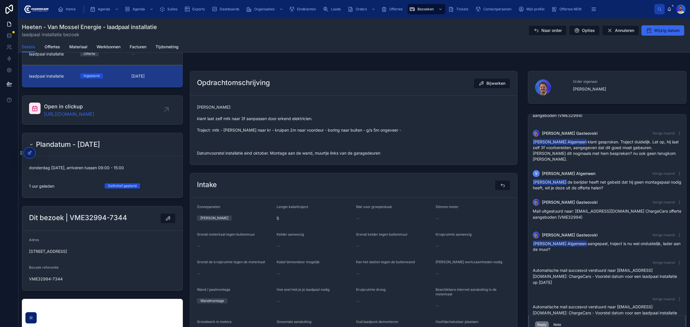
scroll to position [72, 0]
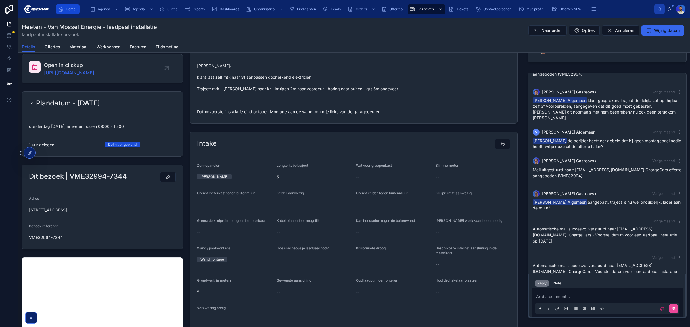
click at [66, 9] on span "Home" at bounding box center [71, 9] width 10 height 5
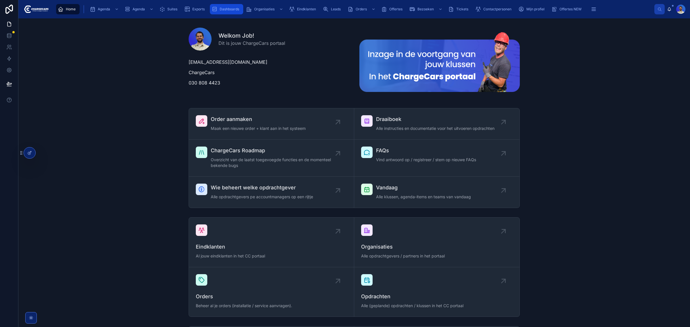
click at [219, 9] on div "Dashboards" at bounding box center [227, 9] width 30 height 9
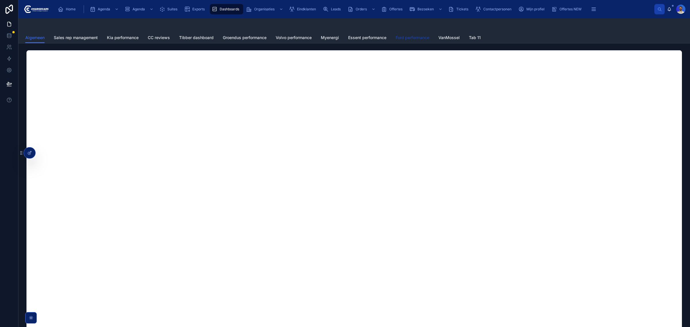
click at [429, 39] on span "Ford performance" at bounding box center [413, 38] width 34 height 6
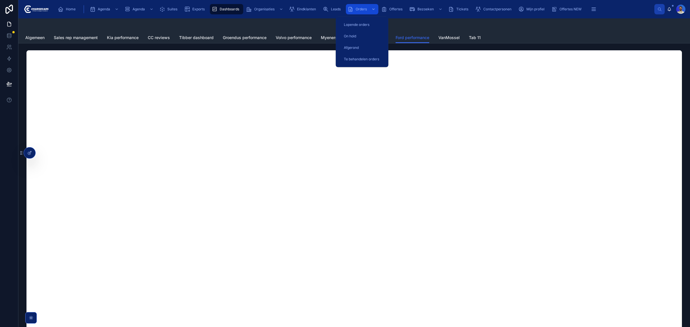
click at [362, 8] on span "Orders" at bounding box center [361, 9] width 11 height 5
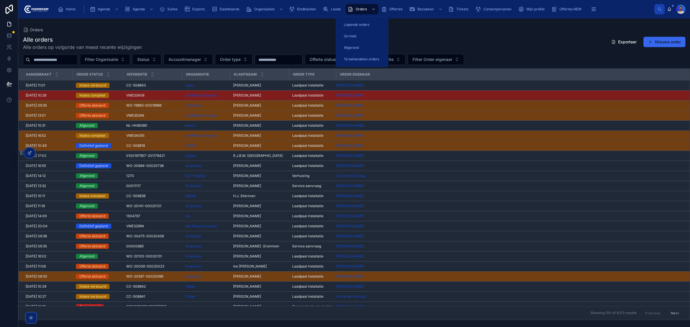
click at [43, 60] on input "text" at bounding box center [53, 60] width 47 height 8
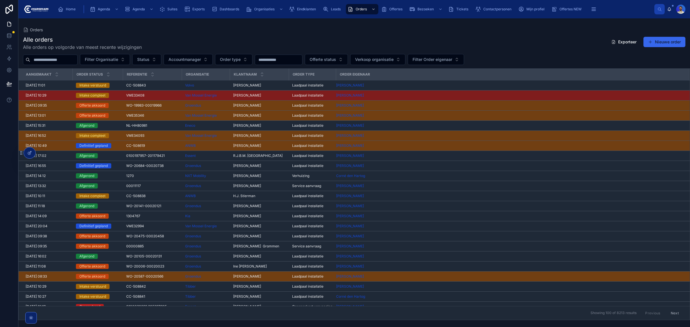
paste input "*********"
type input "*********"
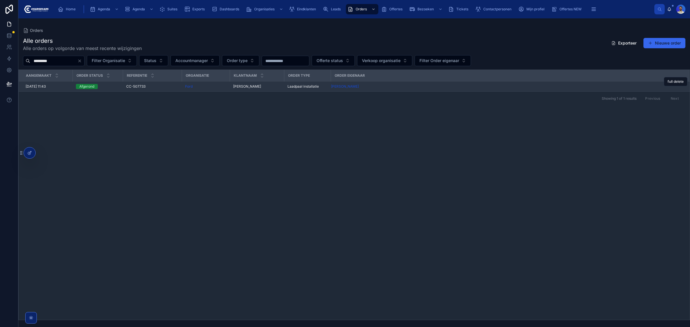
click at [147, 88] on div "CC-507733 CC-507733" at bounding box center [152, 86] width 52 height 5
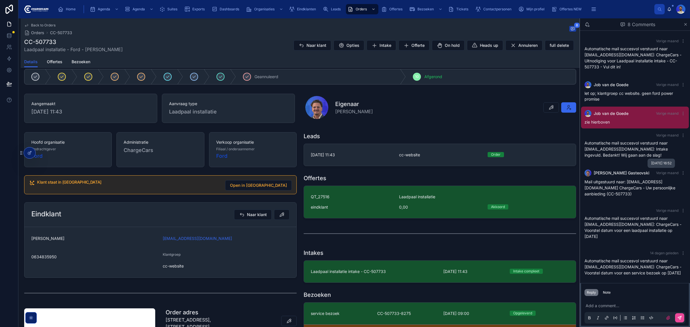
scroll to position [27, 0]
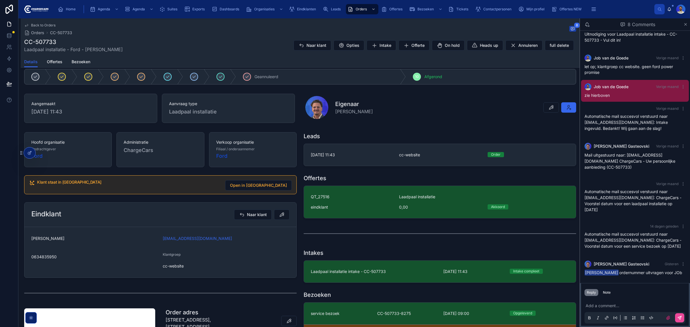
drag, startPoint x: 480, startPoint y: 122, endPoint x: 472, endPoint y: 120, distance: 8.5
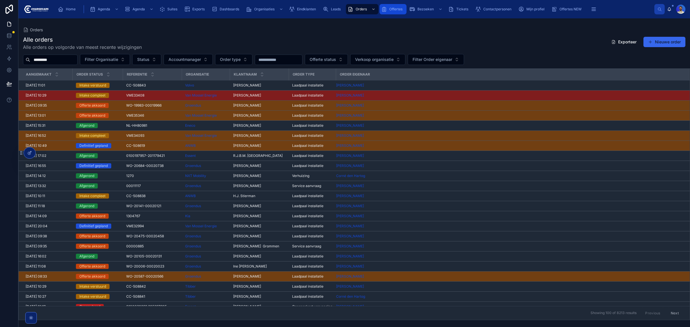
click at [391, 8] on span "Offertes" at bounding box center [395, 9] width 13 height 5
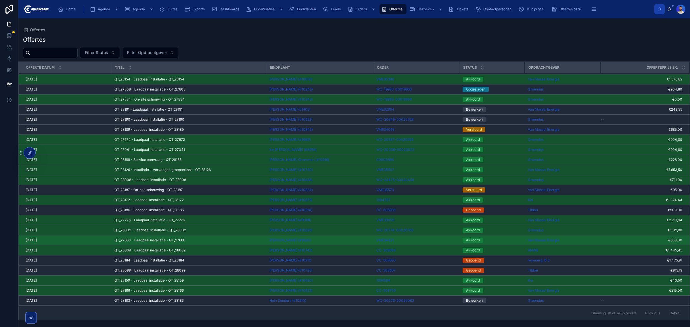
scroll to position [70, 0]
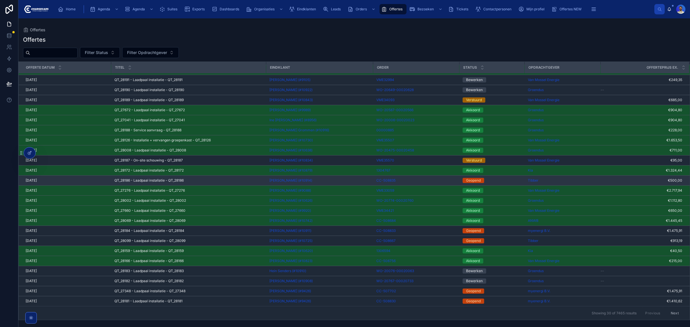
click at [246, 180] on div "QT_28186 - Laadpaal installatie - QT_28186 QT_28186 - Laadpaal installatie - QT…" at bounding box center [188, 180] width 148 height 5
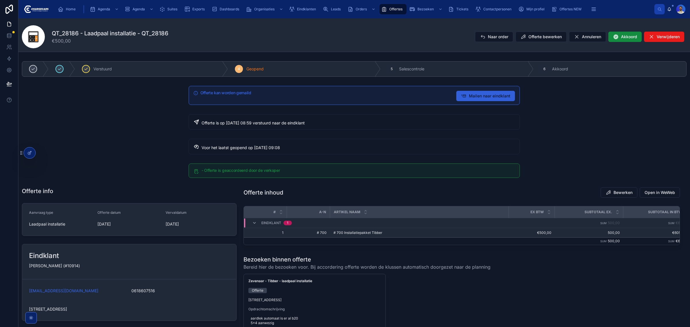
click at [490, 97] on span "Mailen naar eindklant" at bounding box center [489, 96] width 41 height 6
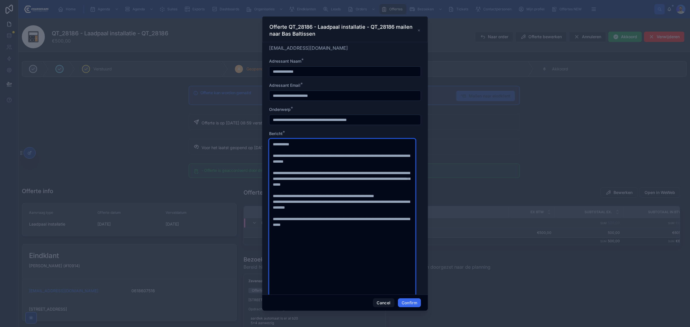
click at [350, 152] on textarea "**********" at bounding box center [342, 228] width 146 height 178
drag, startPoint x: 272, startPoint y: 142, endPoint x: 353, endPoint y: 166, distance: 84.4
click at [353, 166] on textarea "**********" at bounding box center [342, 228] width 146 height 178
click at [421, 30] on div "Offerte QT_28186 - Laadpaal installatie - QT_28186 mailen naar Bas Baltissen" at bounding box center [345, 29] width 166 height 26
click at [418, 27] on div "Offerte QT_28186 - Laadpaal installatie - QT_28186 mailen naar Bas Baltissen" at bounding box center [344, 31] width 151 height 14
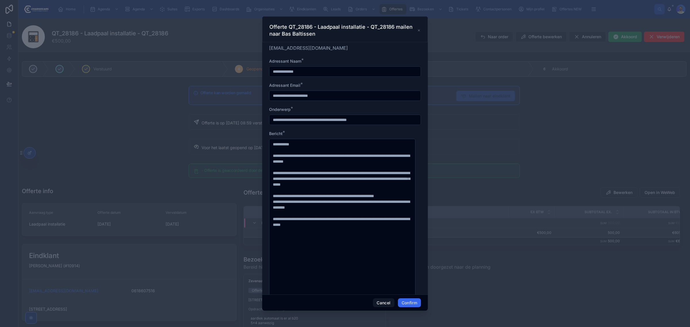
click at [422, 32] on div "Offerte QT_28186 - Laadpaal installatie - QT_28186 mailen naar Bas Baltissen" at bounding box center [345, 29] width 166 height 26
click at [419, 30] on icon at bounding box center [418, 30] width 3 height 5
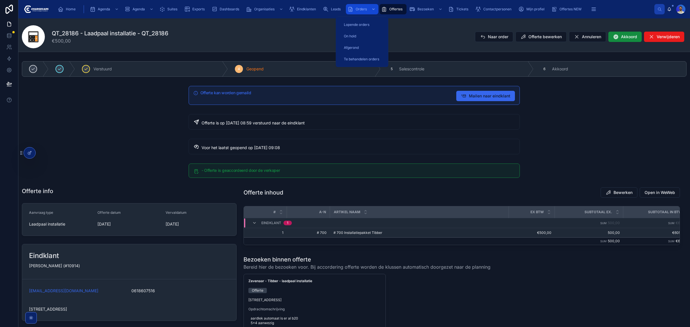
click at [369, 9] on div "Orders" at bounding box center [362, 9] width 29 height 9
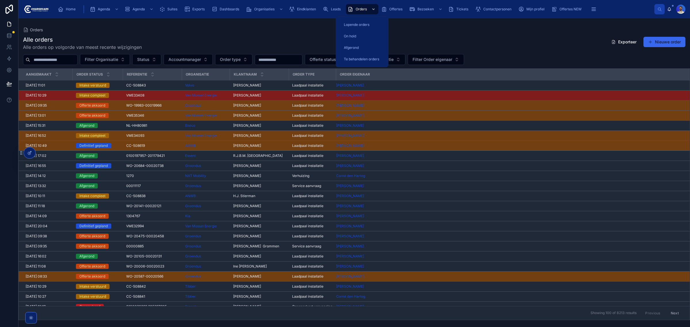
click at [71, 60] on input "text" at bounding box center [53, 60] width 47 height 8
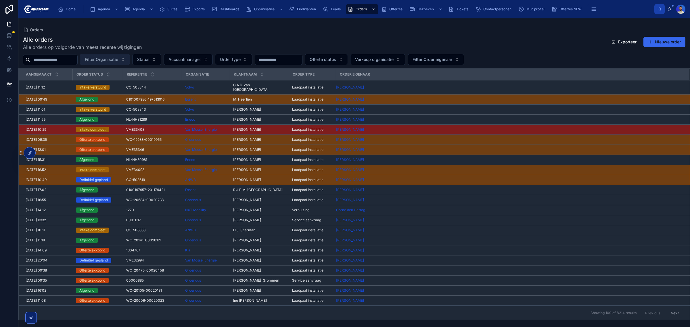
click at [118, 59] on span "Filter Organisatie" at bounding box center [101, 60] width 33 height 6
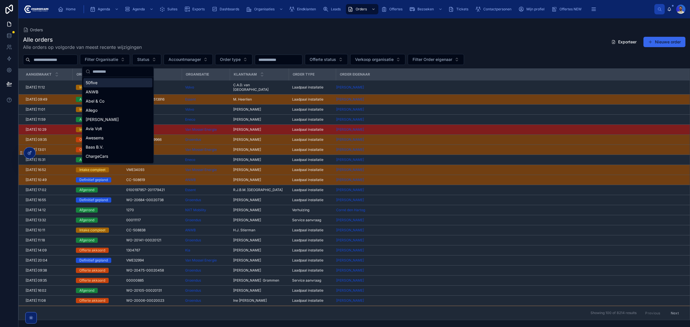
click at [119, 76] on input "text" at bounding box center [121, 71] width 57 height 10
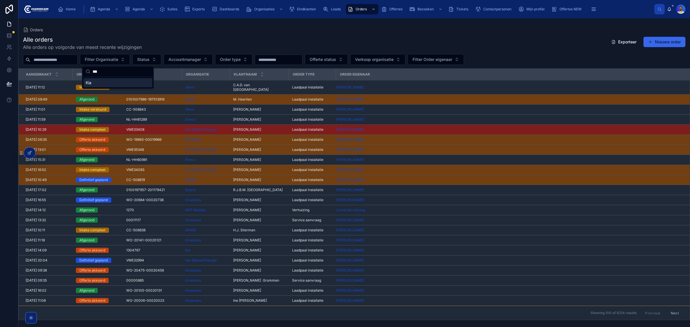
type input "***"
click at [116, 79] on div "Kia" at bounding box center [117, 82] width 69 height 9
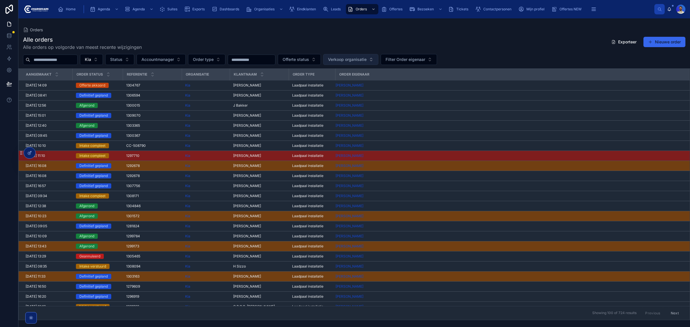
click at [354, 58] on button "Verkoop organisatie" at bounding box center [350, 59] width 55 height 11
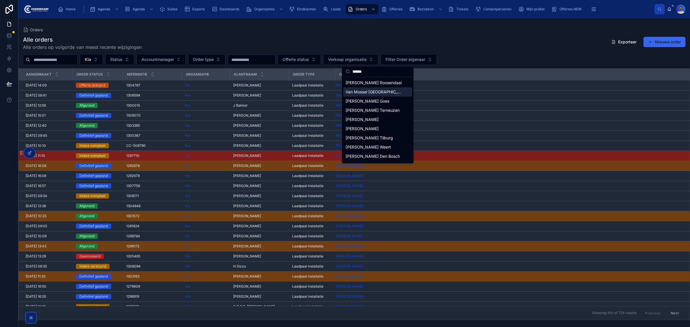
type input "******"
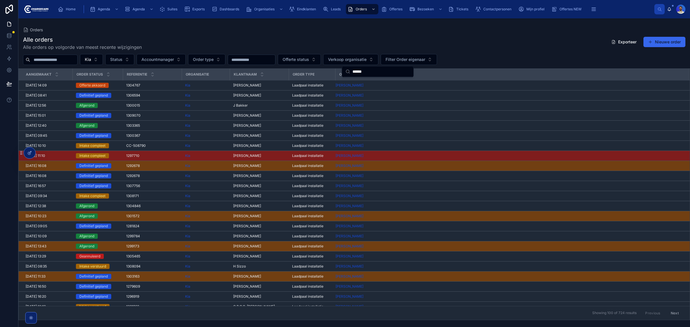
click at [278, 47] on div "Alle orders Alle orders op volgorde van meest recente wijzigingen Exporteer Nie…" at bounding box center [354, 43] width 662 height 15
click at [54, 75] on div "aangemaakt" at bounding box center [45, 74] width 53 height 11
click at [56, 76] on icon at bounding box center [57, 75] width 2 height 1
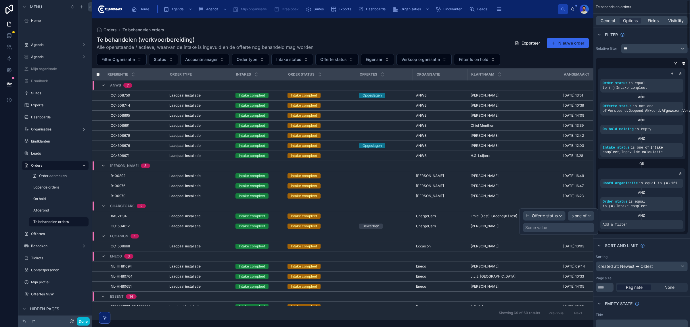
click at [556, 229] on div "Some value" at bounding box center [558, 227] width 71 height 9
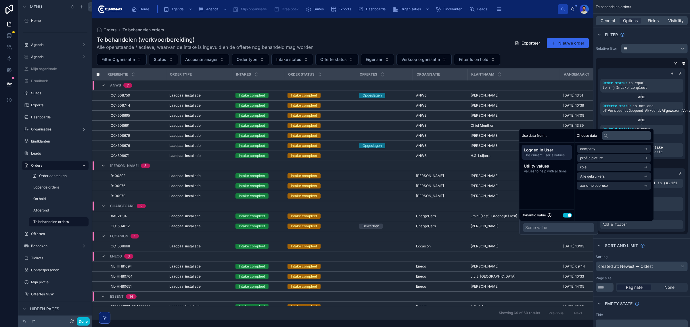
click at [567, 216] on button "Use setting" at bounding box center [567, 215] width 9 height 5
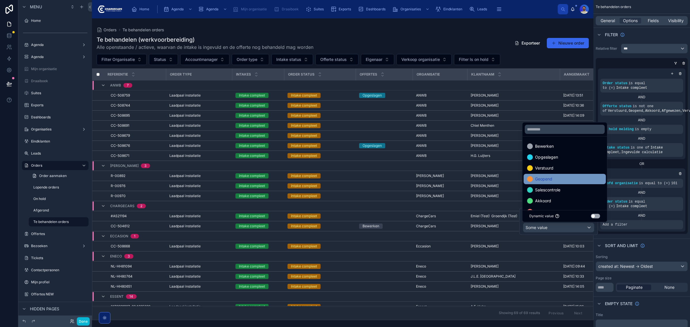
click at [545, 181] on span "Geopend" at bounding box center [543, 179] width 17 height 7
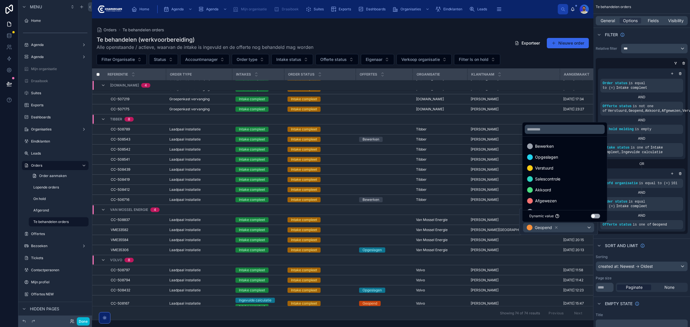
scroll to position [659, 0]
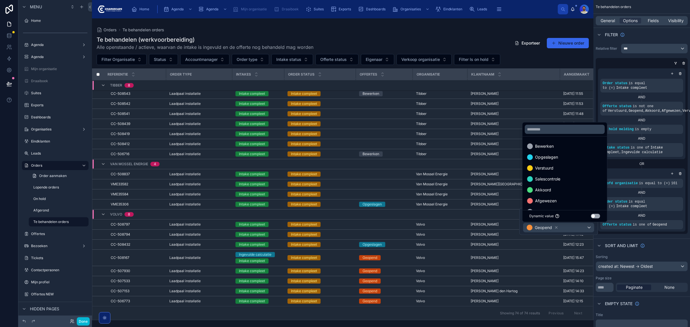
click at [666, 243] on div "Sort And Limit" at bounding box center [641, 246] width 97 height 14
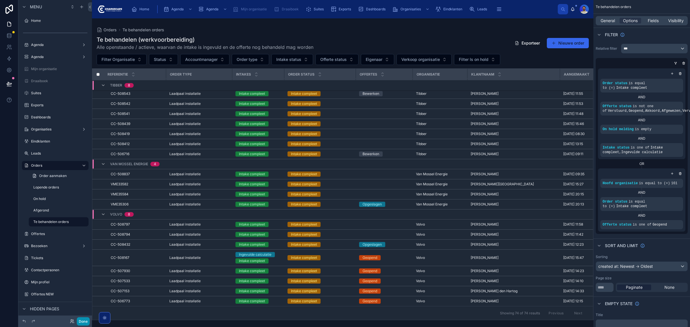
click at [85, 323] on button "Done" at bounding box center [83, 321] width 13 height 8
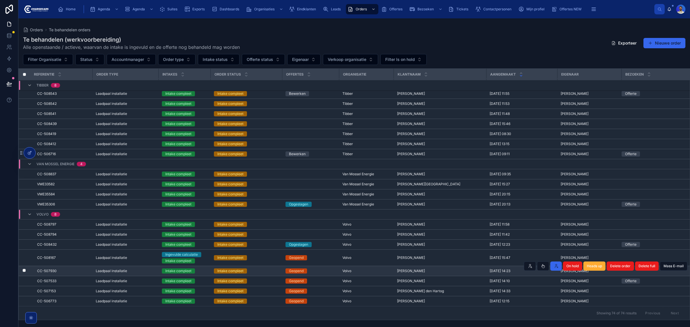
click at [376, 269] on div "Volvo" at bounding box center [366, 271] width 48 height 5
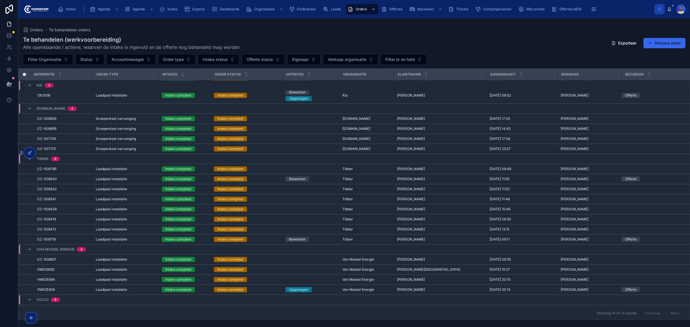
scroll to position [565, 0]
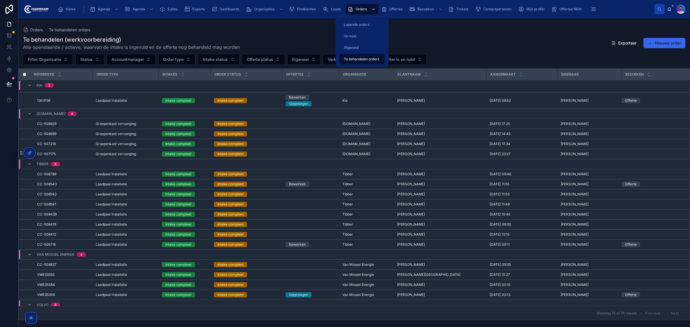
click at [371, 10] on icon "scrollable content" at bounding box center [373, 9] width 4 height 4
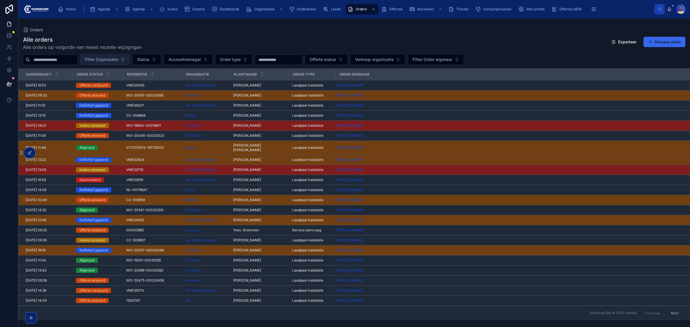
click at [113, 57] on span "Filter Organisatie" at bounding box center [101, 60] width 33 height 6
type input "*****"
click at [114, 83] on div "Volvo" at bounding box center [117, 82] width 69 height 9
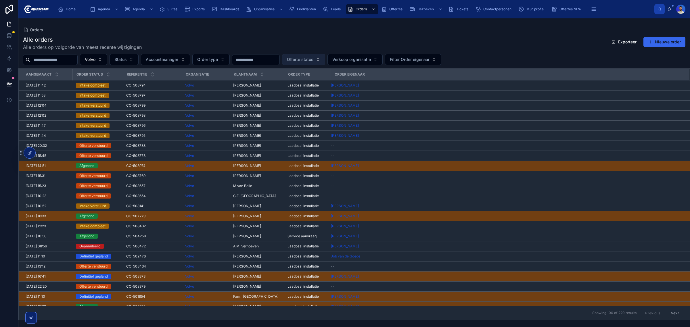
click at [313, 59] on span "Offerte status" at bounding box center [300, 60] width 26 height 6
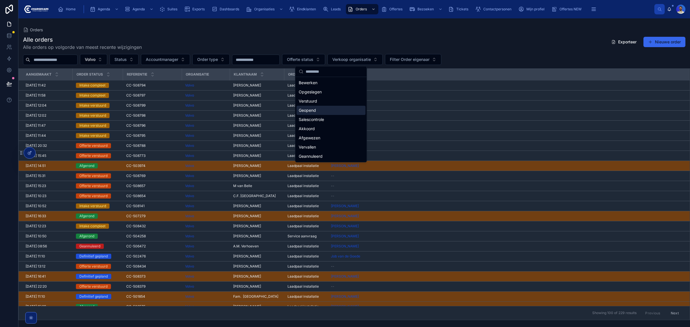
click at [322, 112] on div "Geopend" at bounding box center [330, 110] width 69 height 9
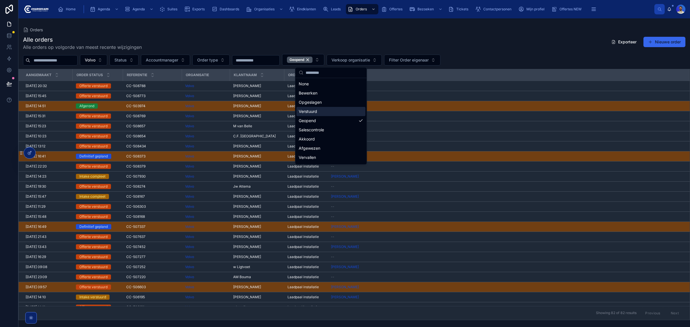
click at [257, 41] on div "Alle orders Alle orders op volgorde van meest recente wijzigingen Exporteer Nie…" at bounding box center [354, 43] width 662 height 15
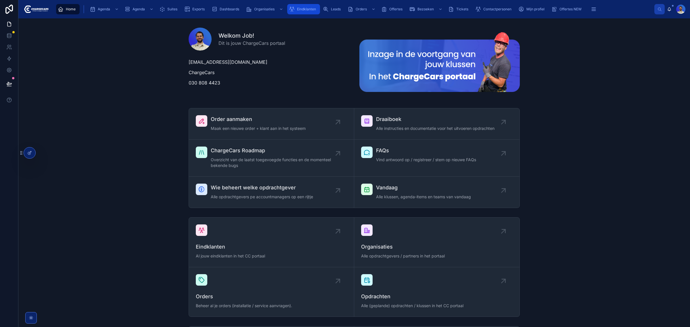
click at [302, 11] on div "Eindklanten" at bounding box center [303, 9] width 29 height 9
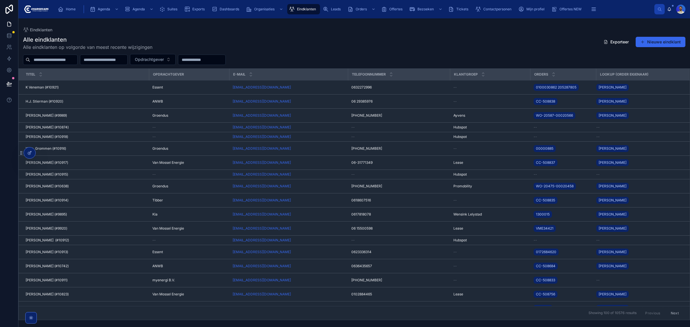
click at [511, 34] on div "Alle eindklanten Alle eindklanten op volgorde van meest recente wijzigingen Exp…" at bounding box center [354, 176] width 672 height 288
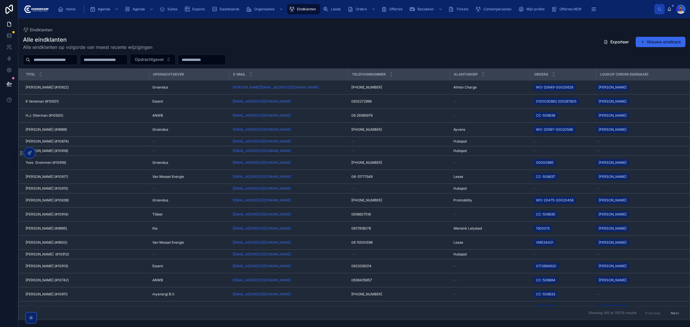
click at [333, 44] on div "Alle eindklanten Alle eindklanten op volgorde van meest recente wijzigingen Exp…" at bounding box center [354, 43] width 662 height 15
click at [490, 44] on div "Alle eindklanten Alle eindklanten op volgorde van meest recente wijzigingen Exp…" at bounding box center [354, 43] width 662 height 15
click at [66, 10] on span "Home" at bounding box center [71, 9] width 10 height 5
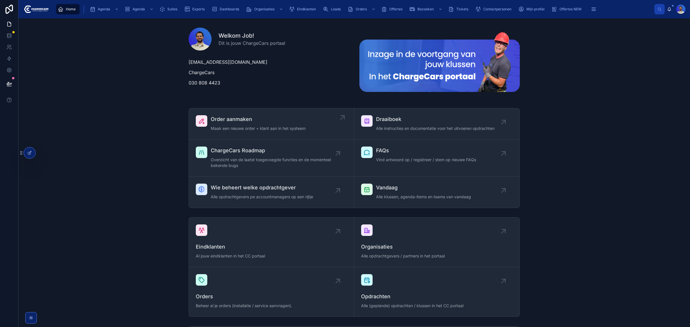
click at [236, 121] on span "Order aanmaken" at bounding box center [258, 119] width 95 height 8
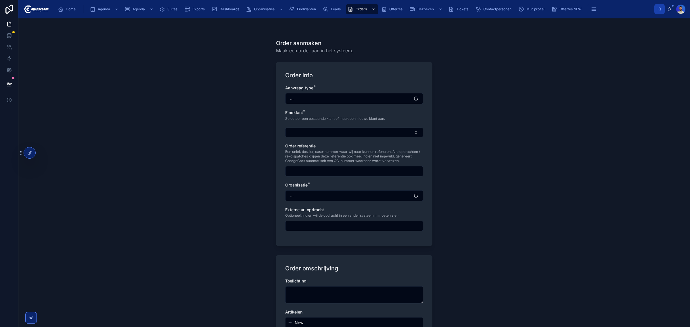
drag, startPoint x: 236, startPoint y: 121, endPoint x: 236, endPoint y: 110, distance: 11.2
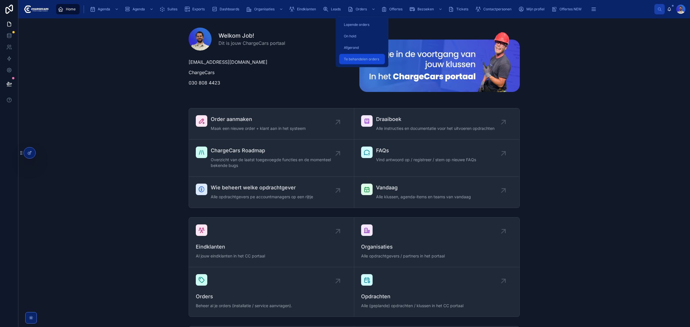
click at [359, 59] on span "Te behandelen orders" at bounding box center [361, 59] width 35 height 5
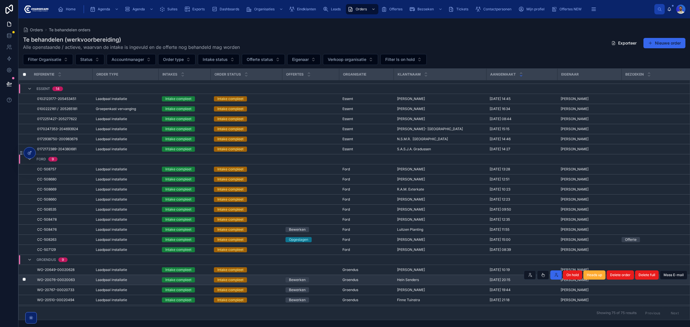
scroll to position [391, 0]
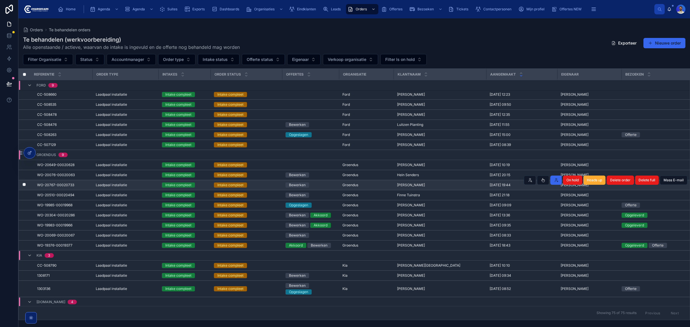
click at [108, 187] on span "Laadpaal installatie" at bounding box center [111, 185] width 31 height 5
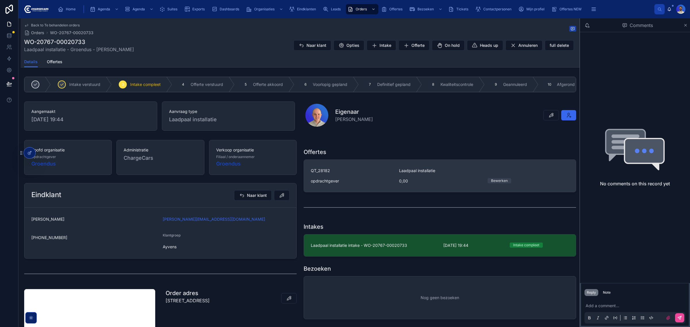
scroll to position [72, 0]
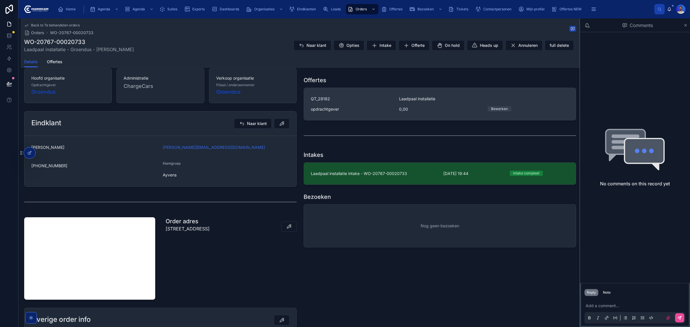
click at [354, 118] on link "QT_28182 Laadpaal installatie opdrachtgever 0,00 Bewerken" at bounding box center [440, 104] width 272 height 32
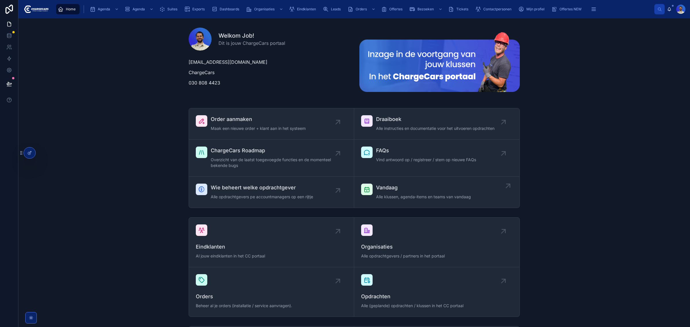
click at [373, 180] on link "Vandaag Alle klussen, agenda-items en teams van vandaag" at bounding box center [436, 192] width 165 height 31
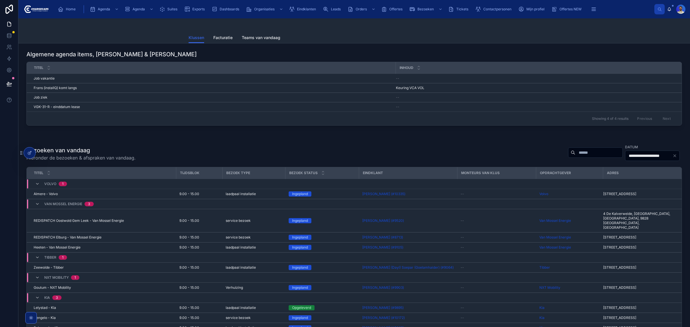
click at [575, 157] on input "text" at bounding box center [598, 153] width 47 height 8
type input "*****"
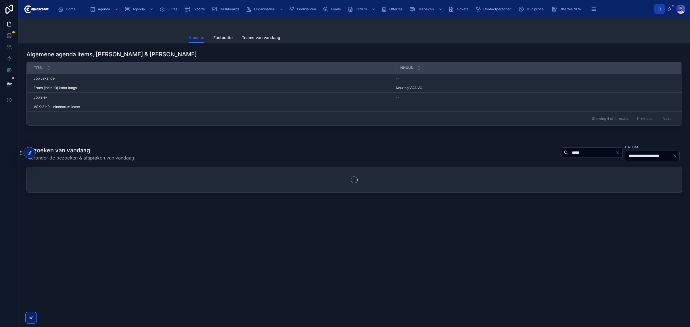
click at [285, 151] on div "**********" at bounding box center [353, 154] width 655 height 20
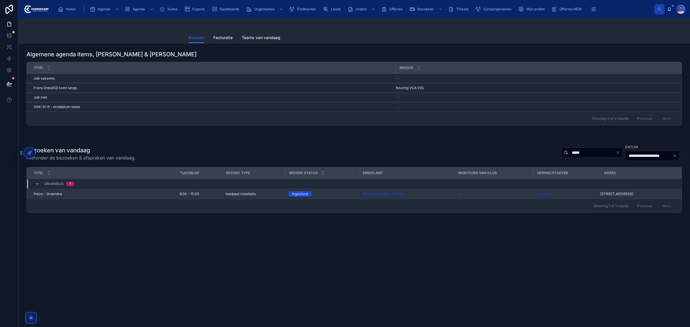
click at [206, 196] on div "9.00 - 15.00" at bounding box center [198, 194] width 39 height 5
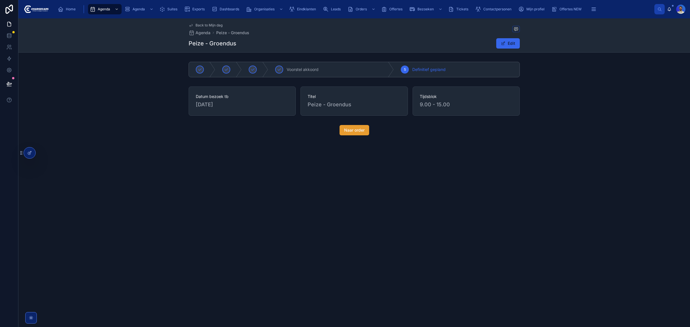
click at [353, 134] on button "Naar order" at bounding box center [355, 130] width 30 height 10
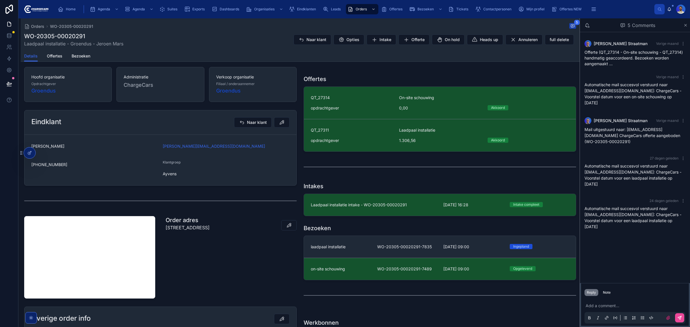
scroll to position [108, 0]
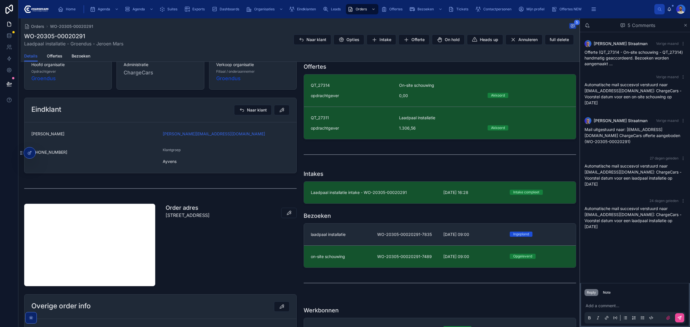
drag, startPoint x: 181, startPoint y: 209, endPoint x: 186, endPoint y: 215, distance: 7.7
click at [181, 210] on h1 "Order adres" at bounding box center [188, 208] width 44 height 8
click at [191, 219] on div "Order adres Groningerweg 60 , 9321TD, Peize" at bounding box center [188, 213] width 44 height 18
drag, startPoint x: 191, startPoint y: 219, endPoint x: 191, endPoint y: 216, distance: 3.8
click at [191, 219] on div "Order adres Groningerweg 60 , 9321TD, Peize" at bounding box center [188, 213] width 44 height 18
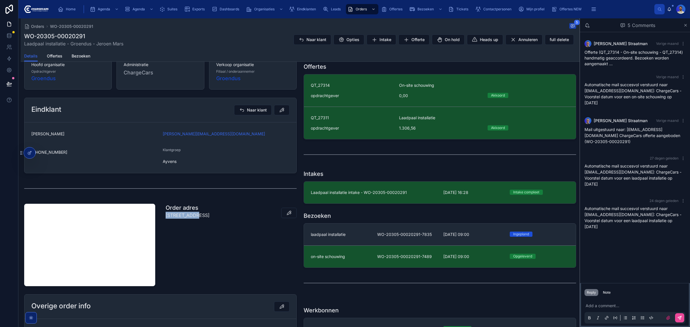
click at [191, 216] on p "[STREET_ADDRESS]" at bounding box center [188, 215] width 44 height 7
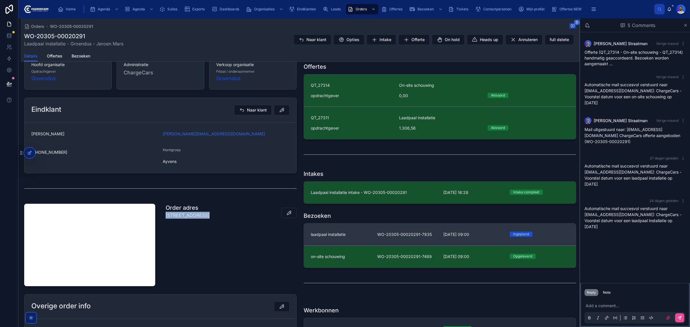
click at [386, 236] on span "WO-20305-00020291-7835" at bounding box center [407, 235] width 60 height 6
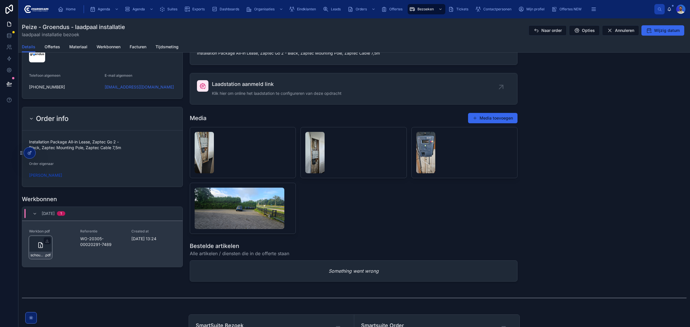
scroll to position [539, 0]
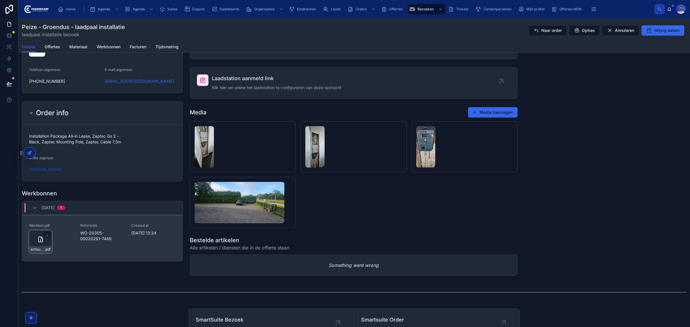
click at [30, 241] on div "schouwing-werkbon_wo-20305-00020291-7489_undefined-jeroen-mars_86c4nhfqz .pdf" at bounding box center [40, 241] width 23 height 23
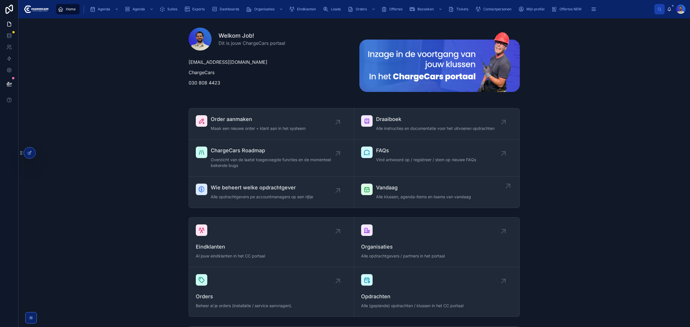
click at [414, 183] on link "Vandaag Alle klussen, agenda-items en teams van vandaag" at bounding box center [436, 192] width 165 height 31
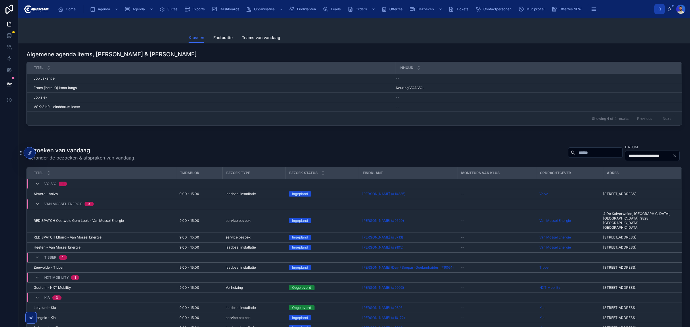
click at [571, 117] on div "Showing 4 of 4 results Previous Next" at bounding box center [354, 119] width 655 height 14
click at [575, 155] on input "text" at bounding box center [598, 153] width 47 height 8
type input "*****"
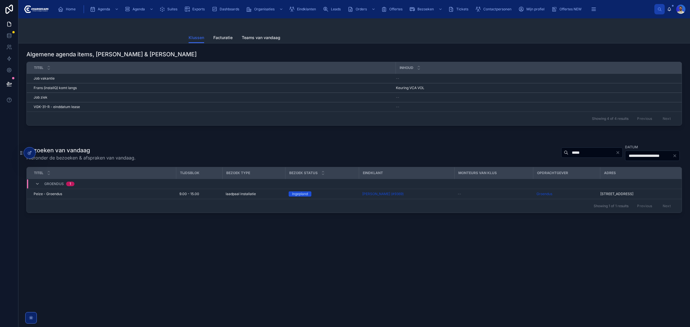
click at [111, 195] on div "Peize - Groendus Peize - Groendus" at bounding box center [103, 194] width 139 height 5
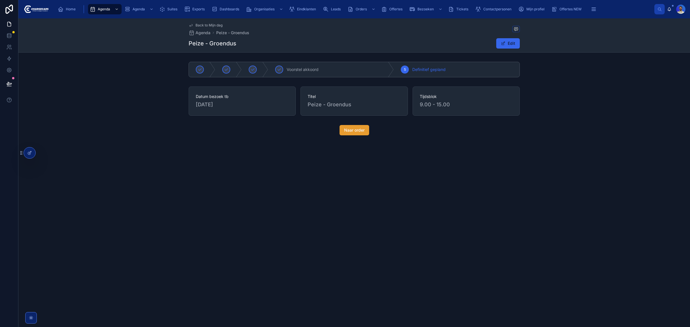
click at [357, 132] on span "Naar order" at bounding box center [354, 130] width 20 height 6
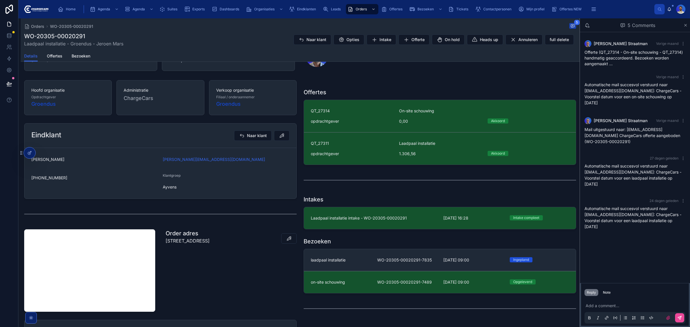
scroll to position [144, 0]
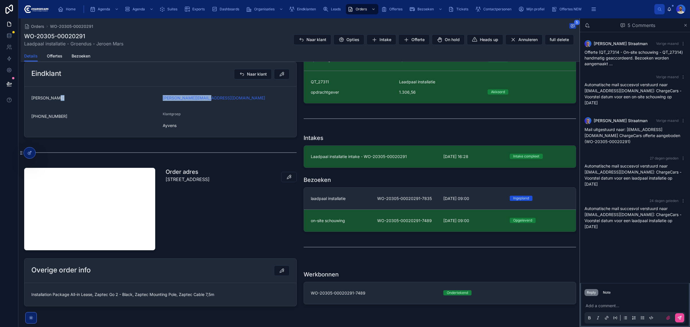
drag, startPoint x: 220, startPoint y: 97, endPoint x: 147, endPoint y: 102, distance: 73.2
click at [147, 102] on form "[PERSON_NAME] [PERSON_NAME][EMAIL_ADDRESS][DOMAIN_NAME] [PHONE_NUMBER] Klantgro…" at bounding box center [160, 112] width 272 height 51
copy form "[PERSON_NAME][EMAIL_ADDRESS][DOMAIN_NAME]"
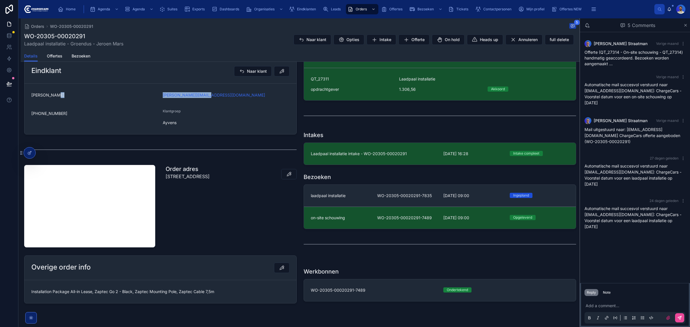
scroll to position [127, 0]
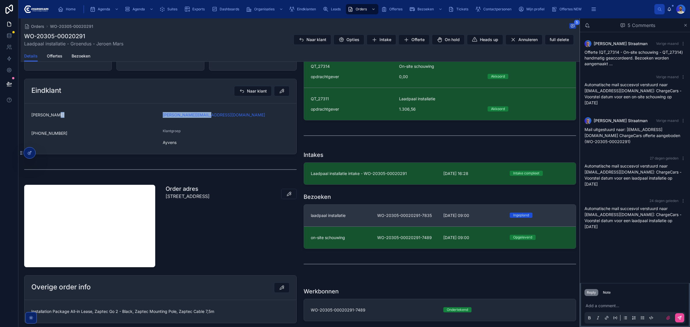
click at [355, 210] on link "laadpaal installatie WO-20305-00020291-7835 [DATE] 09:00 [GEOGRAPHIC_DATA]" at bounding box center [440, 216] width 272 height 22
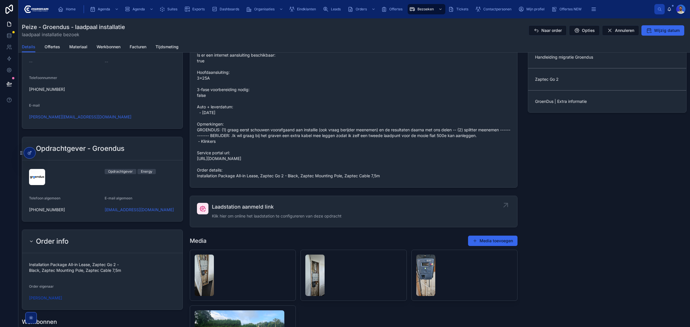
scroll to position [450, 0]
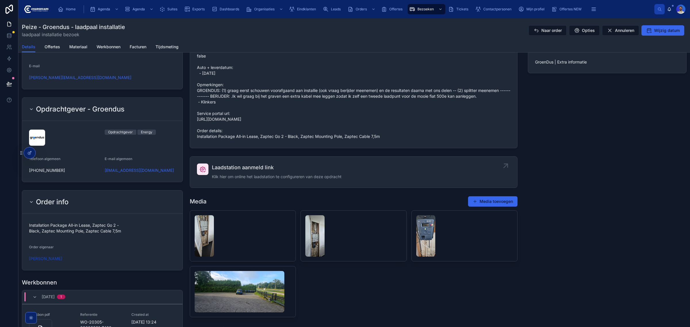
click at [230, 180] on span "Klik hier om online het laadstation te configureren van deze opdracht" at bounding box center [277, 177] width 130 height 6
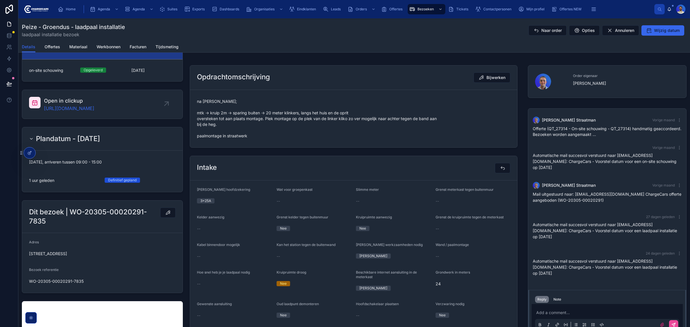
scroll to position [0, 0]
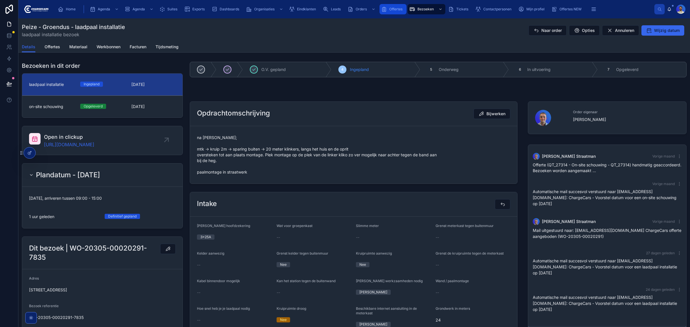
click at [396, 7] on span "Offertes" at bounding box center [395, 9] width 13 height 5
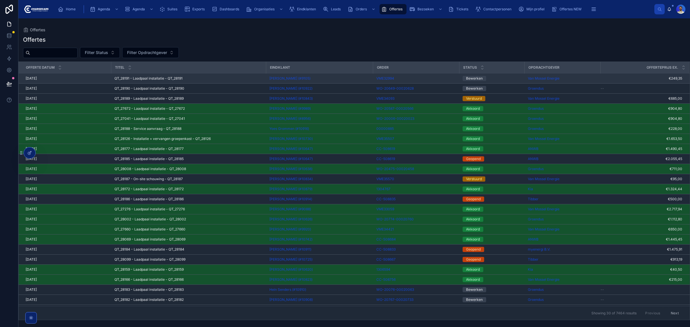
click at [170, 77] on span "QT_28191 - Laadpaal installatie - QT_28191" at bounding box center [148, 78] width 68 height 5
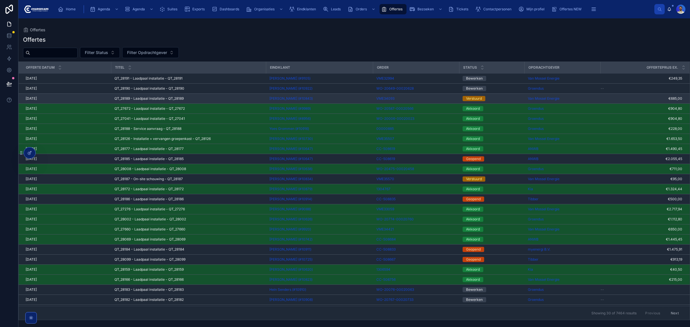
click at [311, 101] on td "[PERSON_NAME] (#10843)" at bounding box center [319, 99] width 107 height 10
click at [315, 97] on div "[PERSON_NAME] (#10843)" at bounding box center [319, 98] width 100 height 5
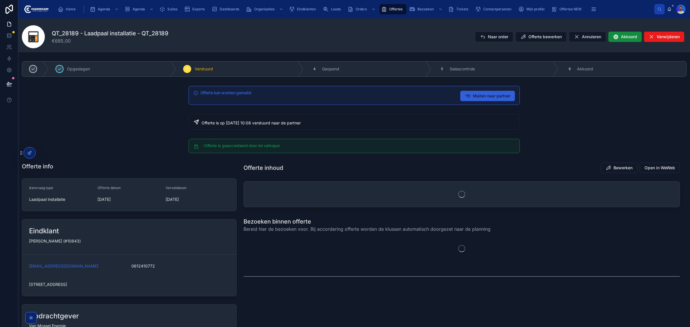
click at [479, 97] on span "Mailen naar partner" at bounding box center [491, 96] width 37 height 6
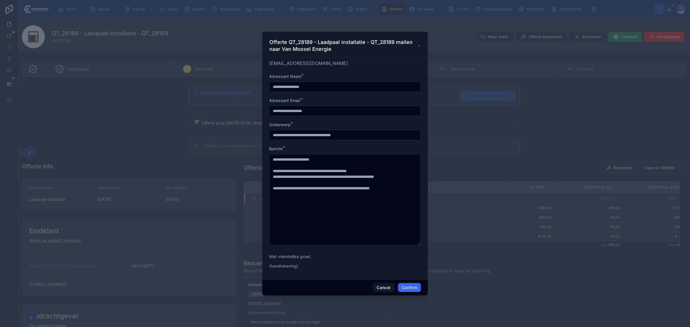
click at [421, 43] on div "Offerte QT_28189 - Laadpaal installatie - QT_28189 mailen naar Van Mossel Energ…" at bounding box center [345, 45] width 166 height 26
click at [419, 45] on icon at bounding box center [418, 45] width 3 height 5
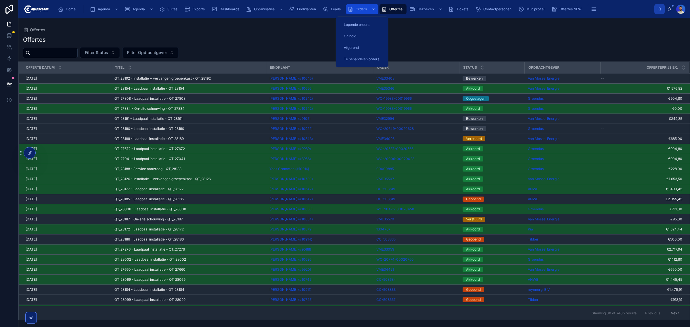
click at [366, 9] on span "Orders" at bounding box center [361, 9] width 11 height 5
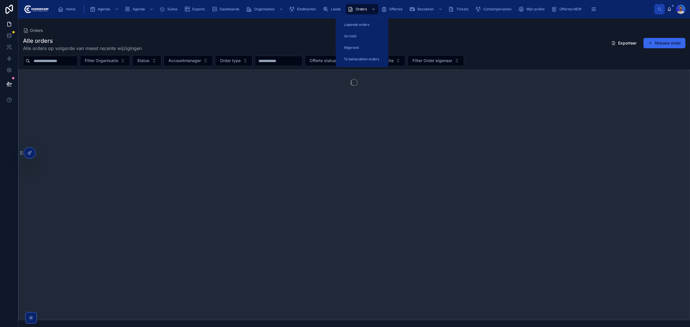
click at [61, 56] on div at bounding box center [50, 61] width 55 height 10
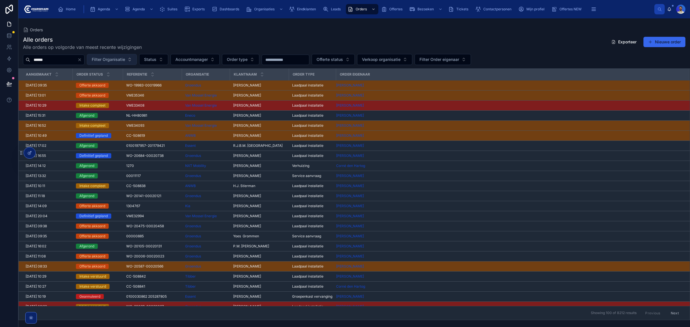
type input "******"
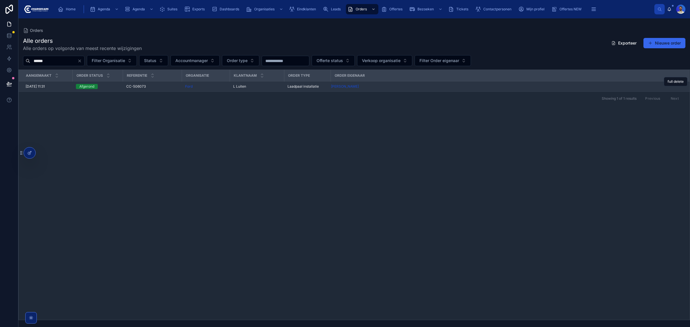
click at [127, 86] on span "CC-506073" at bounding box center [136, 86] width 20 height 5
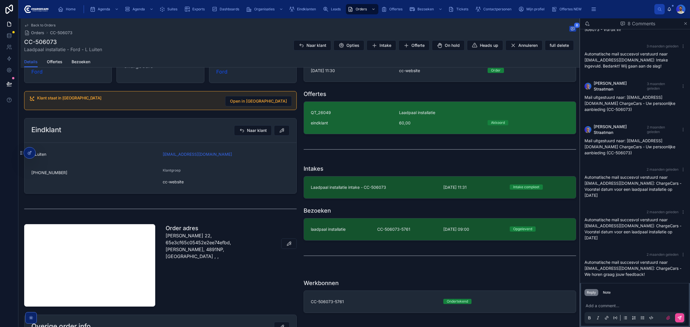
scroll to position [108, 0]
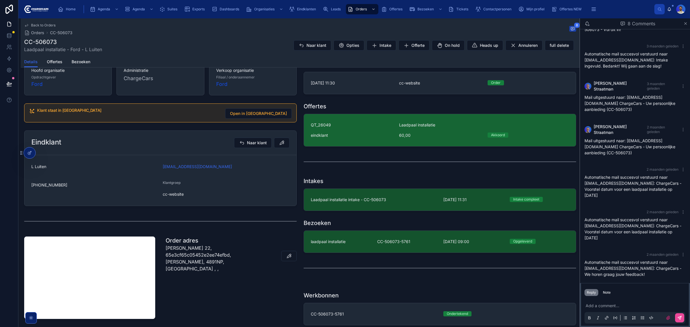
click at [355, 136] on div "eindklant" at bounding box center [351, 136] width 81 height 6
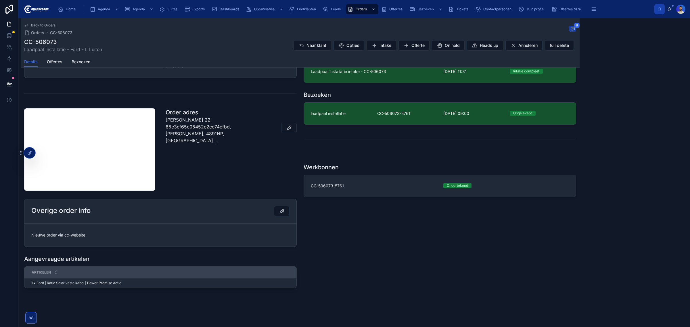
scroll to position [201, 0]
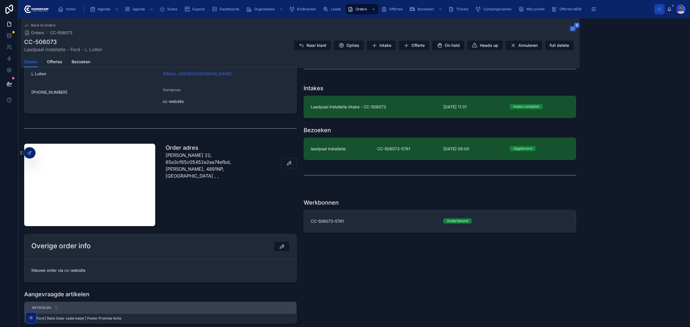
click at [382, 164] on div "Leads [DATE] 11:30 cc-website Order Offertes QT_26049 Laadpaal installatie eind…" at bounding box center [439, 100] width 279 height 270
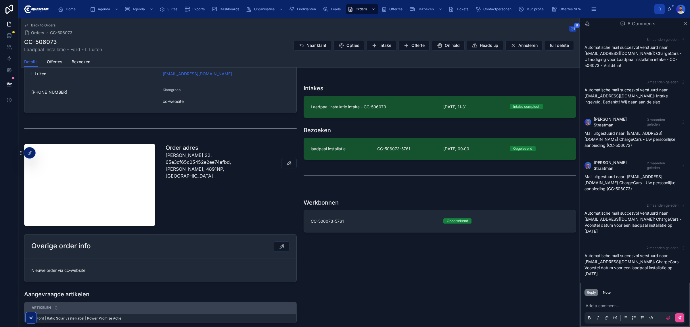
scroll to position [49, 0]
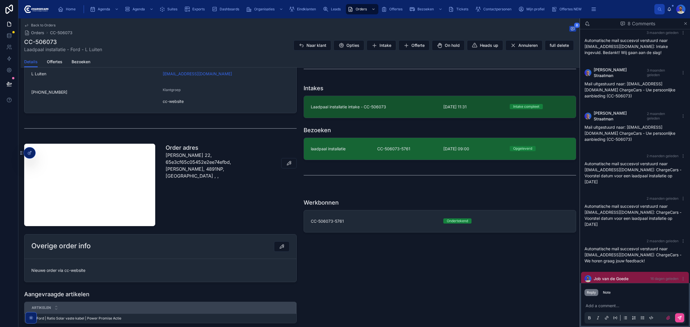
click at [360, 144] on link "laadpaal installatie CC-506073-5761 [DATE] 09:00 Opgeleverd" at bounding box center [440, 149] width 272 height 22
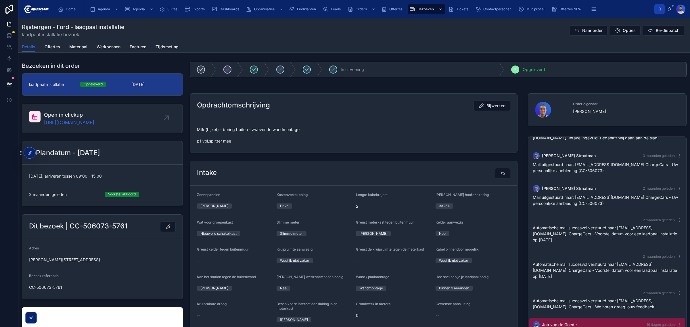
click at [78, 26] on h1 "Rijsbergen - Ford - laadpaal installatie" at bounding box center [73, 27] width 103 height 8
copy h1 "Rijsbergen - Ford - laadpaal installatie"
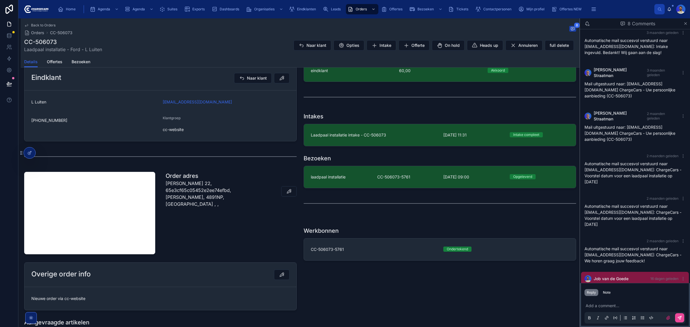
scroll to position [180, 0]
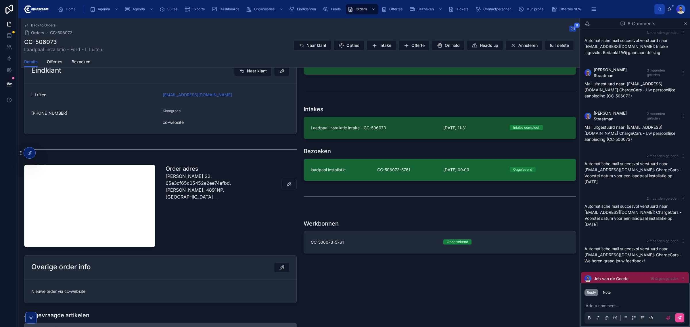
click at [386, 168] on span "CC-506073-5761" at bounding box center [407, 170] width 60 height 6
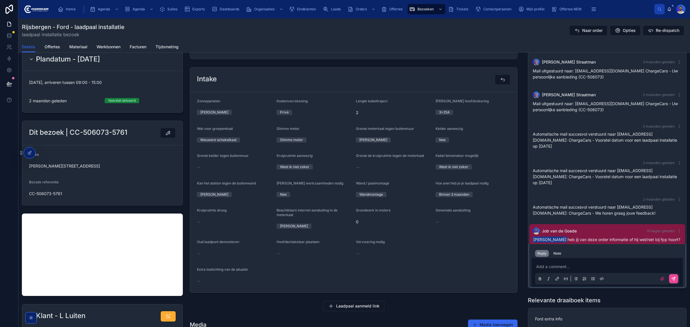
scroll to position [108, 0]
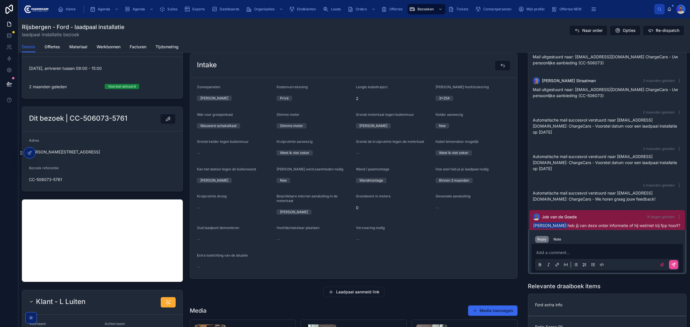
drag, startPoint x: 447, startPoint y: 203, endPoint x: 436, endPoint y: 203, distance: 11.2
click at [447, 203] on div "Gewenste aansluiting --" at bounding box center [473, 205] width 75 height 22
click at [430, 207] on form "Zonnepanelen Ja Kostenverrekening Privé Lengte kabeltraject 2 Huidige hoofdzeke…" at bounding box center [353, 178] width 327 height 201
click at [439, 204] on div "--" at bounding box center [473, 207] width 75 height 9
click at [444, 187] on form "Zonnepanelen Ja Kostenverrekening Privé Lengte kabeltraject 2 Huidige hoofdzeke…" at bounding box center [353, 178] width 327 height 201
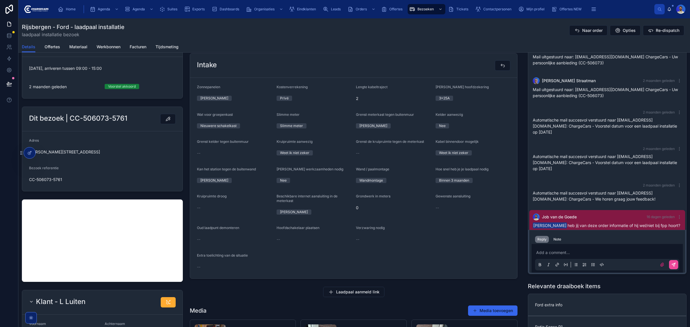
click at [446, 182] on div "Binnen 3 maanden" at bounding box center [454, 180] width 30 height 5
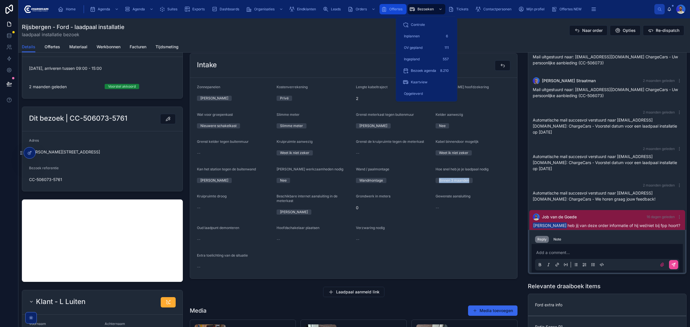
drag, startPoint x: 380, startPoint y: 7, endPoint x: 362, endPoint y: 7, distance: 18.7
click at [380, 7] on link "Offertes" at bounding box center [392, 9] width 27 height 10
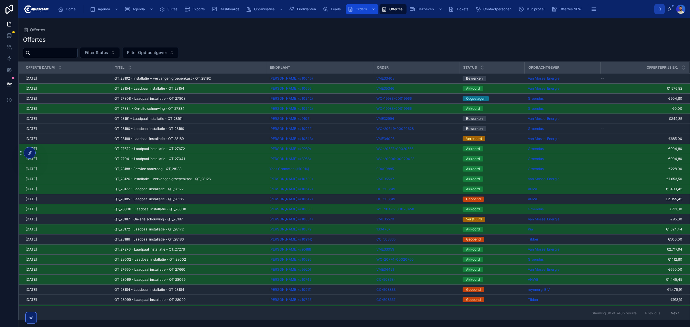
click at [362, 7] on span "Orders" at bounding box center [361, 9] width 11 height 5
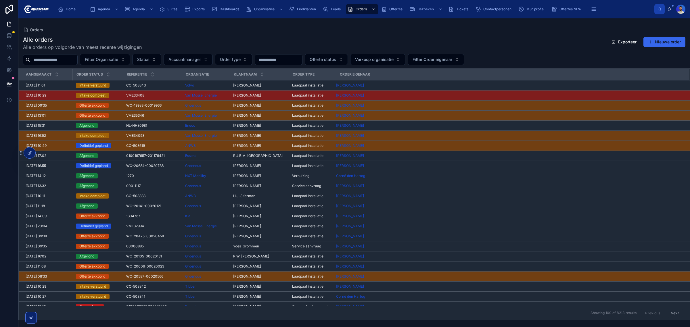
click at [40, 61] on input "text" at bounding box center [53, 60] width 47 height 8
paste input "*********"
type input "*********"
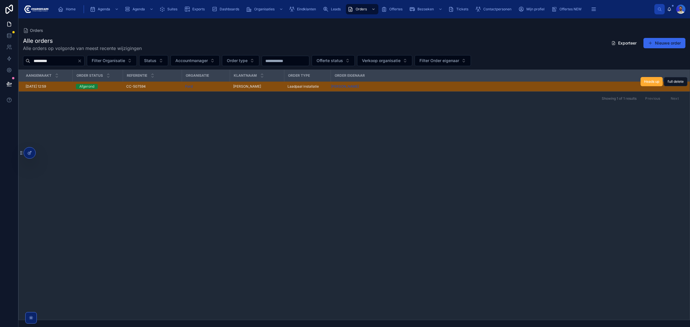
click at [133, 87] on span "CC-507594" at bounding box center [136, 86] width 20 height 5
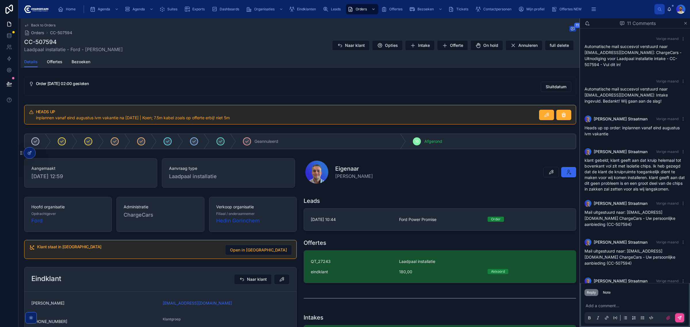
scroll to position [170, 0]
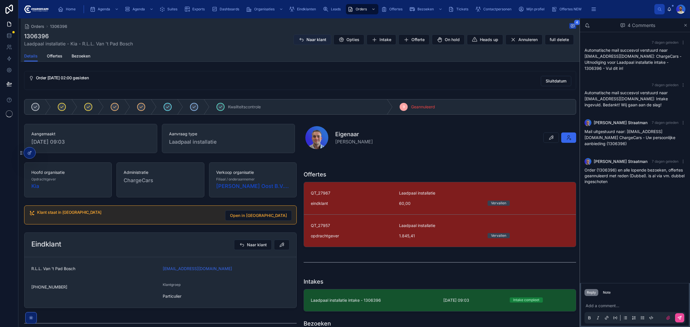
click at [310, 40] on span "Naar klant" at bounding box center [316, 40] width 20 height 6
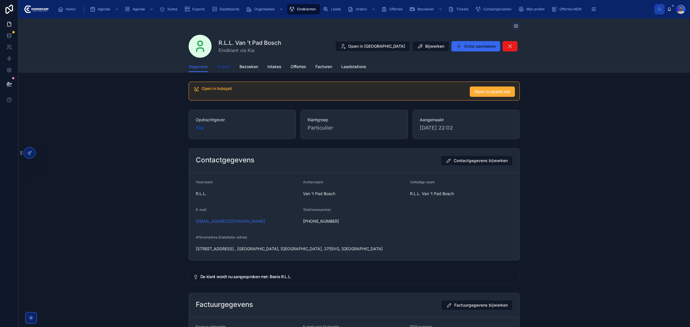
click at [225, 66] on span "Orders" at bounding box center [223, 67] width 13 height 6
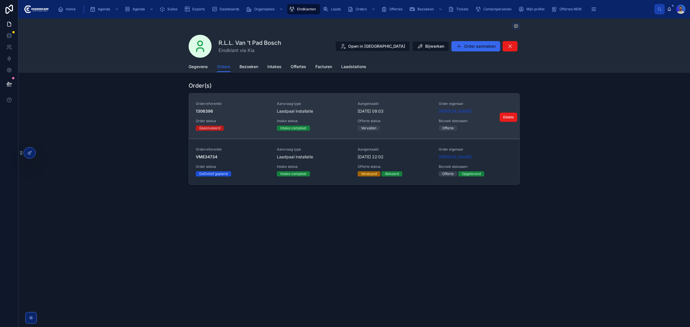
click at [259, 112] on span "1306396" at bounding box center [233, 111] width 74 height 6
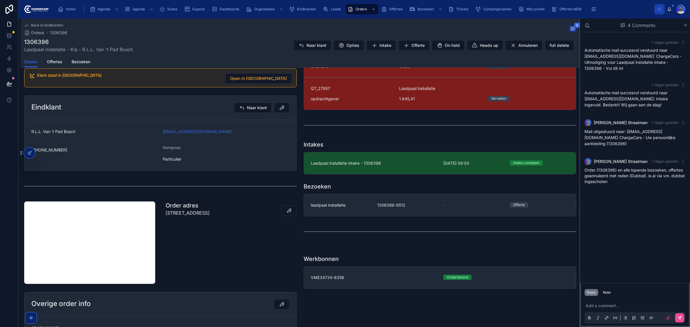
scroll to position [144, 0]
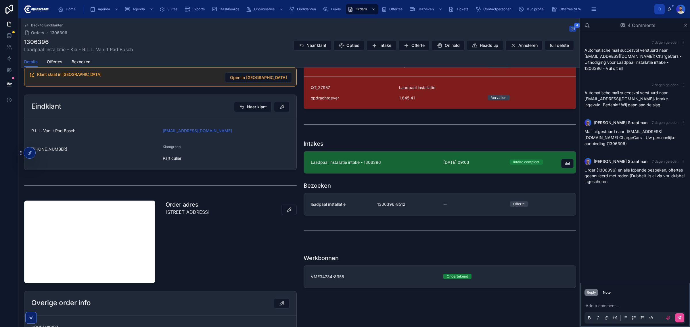
click at [383, 170] on link "Laadpaal installatie intake - 1306396 21-8-2025 09:03 Intake compleet del" at bounding box center [440, 163] width 272 height 22
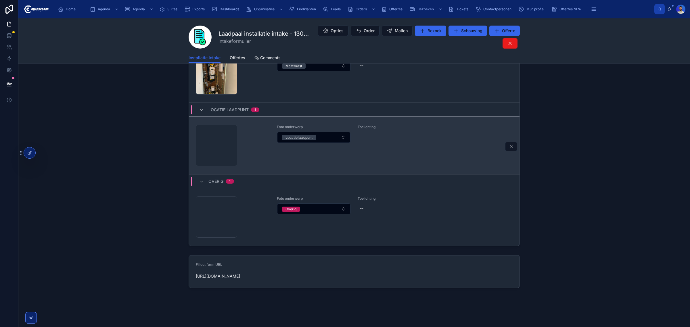
scroll to position [457, 0]
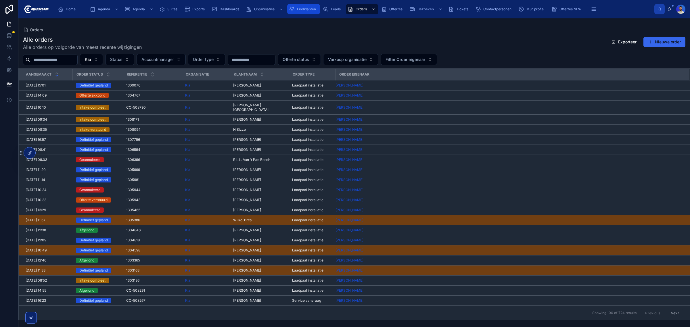
click at [306, 13] on div "Eindklanten" at bounding box center [303, 9] width 29 height 9
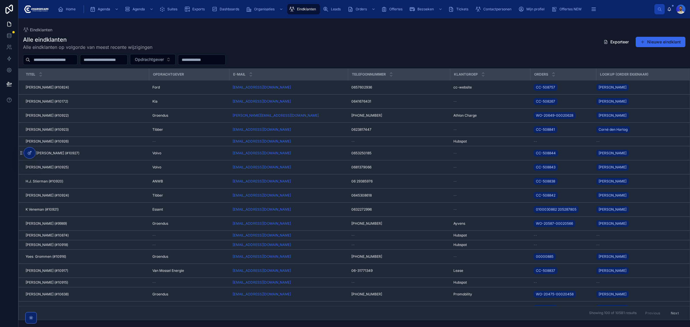
click at [72, 61] on input "text" at bounding box center [53, 60] width 47 height 8
click at [360, 30] on div "Eindklanten" at bounding box center [354, 30] width 662 height 5
click at [69, 6] on div "Home" at bounding box center [68, 9] width 20 height 9
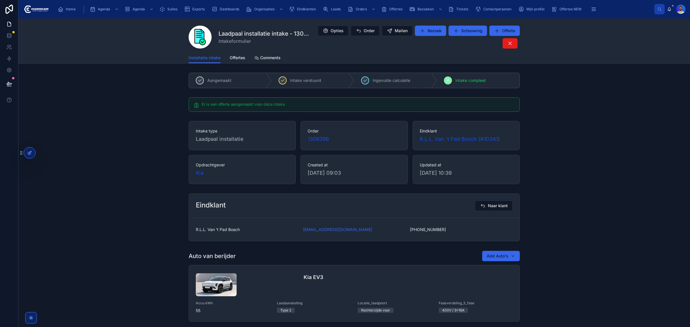
scroll to position [457, 0]
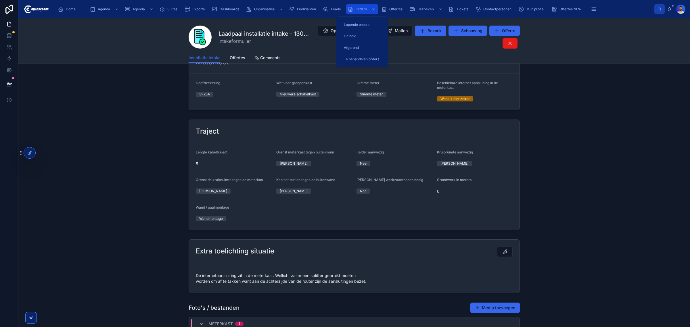
drag, startPoint x: 348, startPoint y: 9, endPoint x: 321, endPoint y: 16, distance: 28.2
click at [348, 9] on icon "scrollable content" at bounding box center [351, 9] width 6 height 6
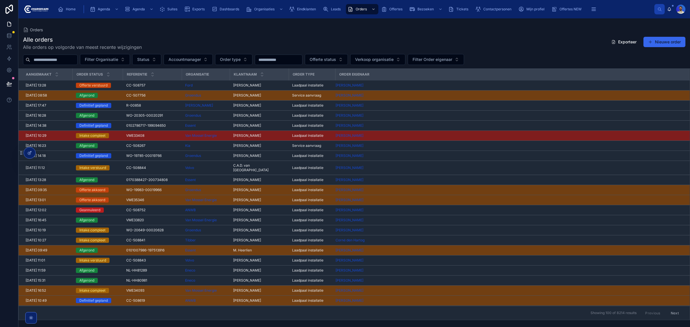
click at [49, 59] on input "text" at bounding box center [53, 60] width 47 height 8
click at [306, 9] on span "Eindklanten" at bounding box center [306, 9] width 19 height 5
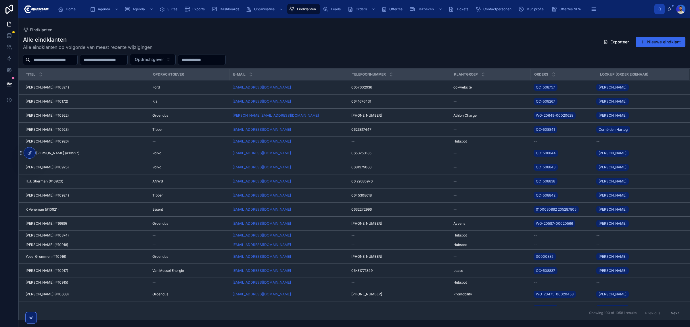
click at [47, 57] on input "text" at bounding box center [53, 60] width 47 height 8
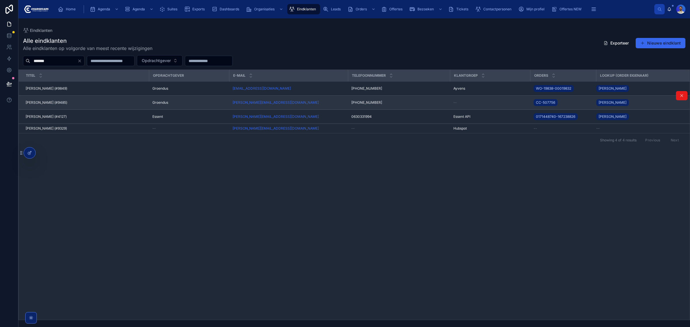
type input "*******"
click at [57, 103] on span "Annette Visser (#9485)" at bounding box center [47, 102] width 42 height 5
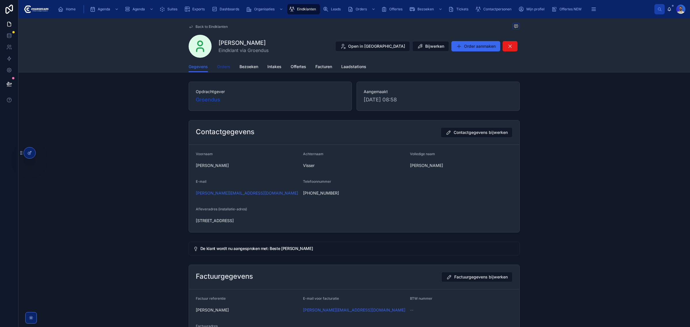
click at [228, 66] on span "Orders" at bounding box center [223, 67] width 13 height 6
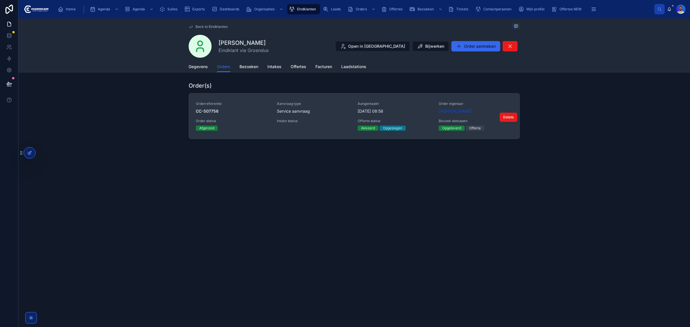
click at [298, 99] on link "Orderreferentie CC-507756 Aanvraag type Service aanvraag Aangemaakt 25-7-2025 0…" at bounding box center [354, 115] width 331 height 45
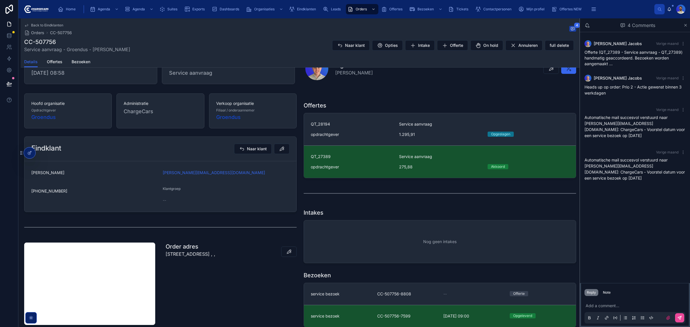
scroll to position [144, 0]
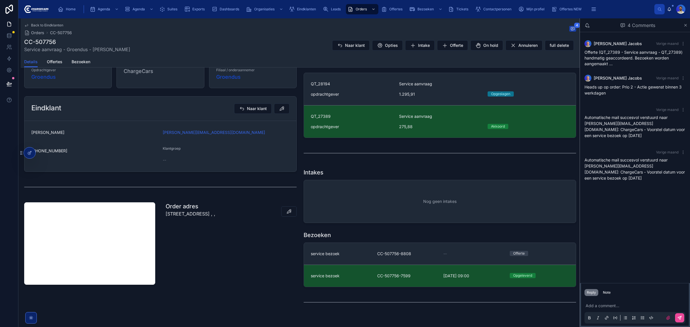
click at [377, 277] on span "CC-507756-7599" at bounding box center [407, 276] width 60 height 6
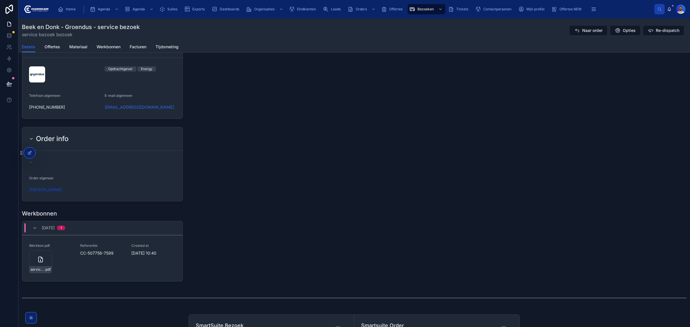
scroll to position [555, 0]
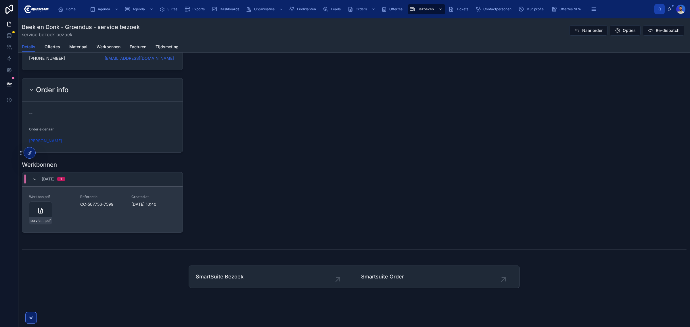
click at [45, 226] on div "Werkbon pdf service-werkbon_cc-507756-7599_undefined-annette-visser_86c4q49v3 .…" at bounding box center [102, 209] width 160 height 46
click at [42, 218] on div "service-werkbon_cc-507756-7599_undefined-annette-visser_86c4q49v3 .pdf" at bounding box center [40, 220] width 22 height 7
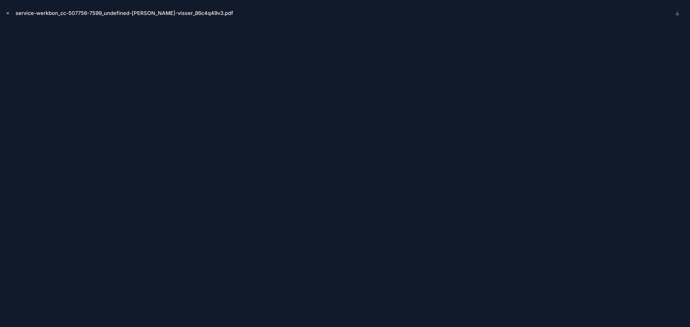
click at [8, 14] on icon "Close modal" at bounding box center [8, 13] width 4 height 4
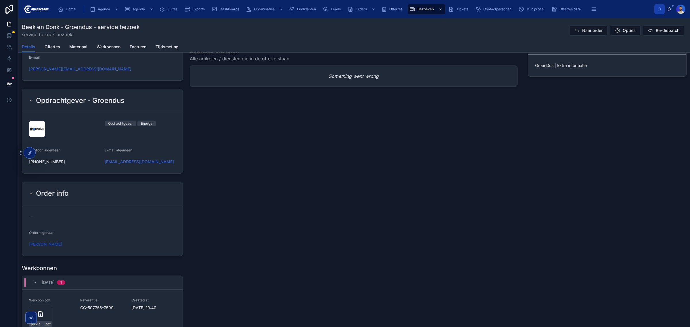
scroll to position [503, 0]
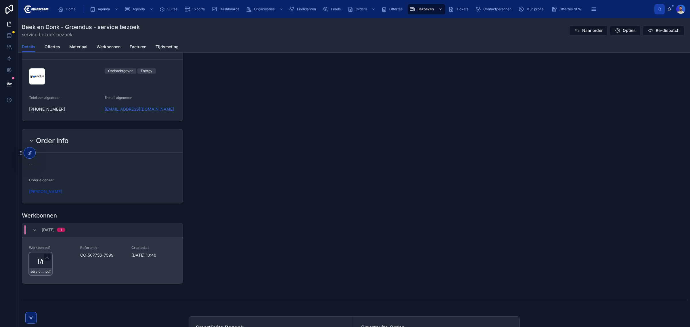
click at [43, 267] on div "service-werkbon_cc-507756-7599_undefined-annette-visser_86c4q49v3 .pdf" at bounding box center [40, 263] width 23 height 23
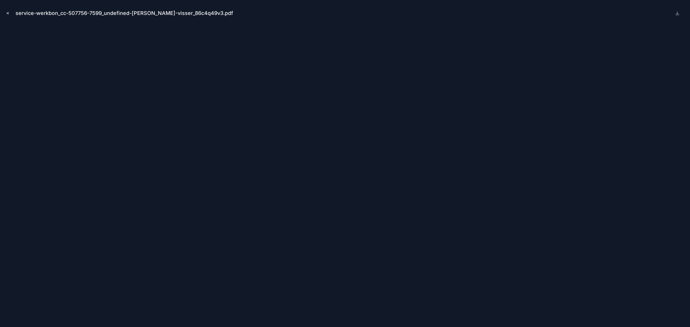
click at [5, 13] on button "Close modal" at bounding box center [8, 13] width 6 height 6
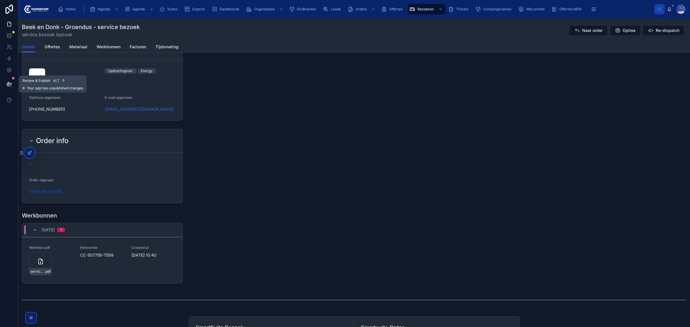
drag, startPoint x: 5, startPoint y: 82, endPoint x: 28, endPoint y: 91, distance: 24.9
click at [5, 82] on button at bounding box center [9, 84] width 13 height 16
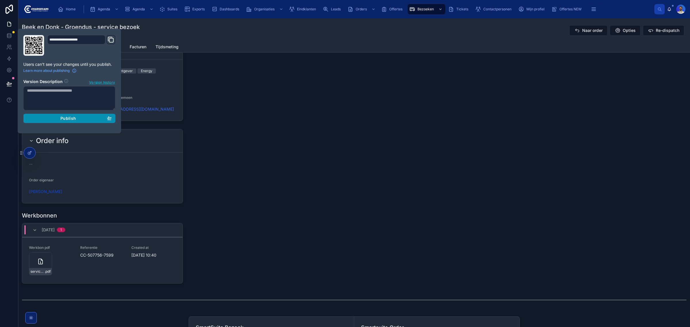
click at [71, 114] on button "Publish" at bounding box center [69, 118] width 92 height 9
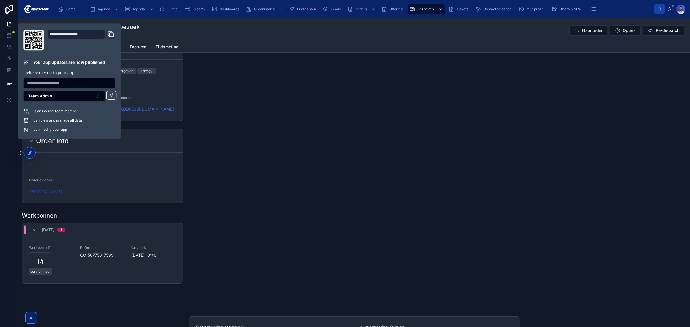
drag, startPoint x: 384, startPoint y: 39, endPoint x: 423, endPoint y: 12, distance: 47.6
click at [384, 39] on div "Beek en Donk - Groendus - service bezoek service bezoek bezoek Naar order Optie…" at bounding box center [354, 29] width 665 height 23
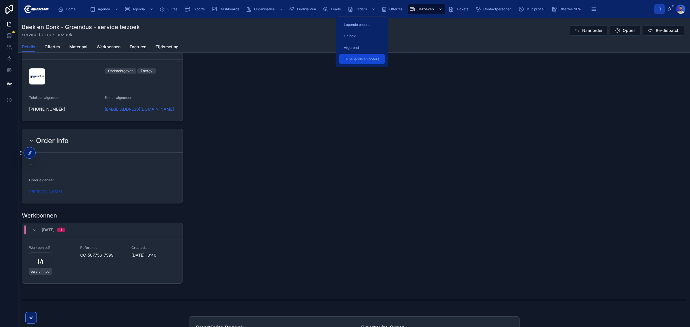
click at [356, 62] on div "Te behandelen orders" at bounding box center [362, 59] width 39 height 9
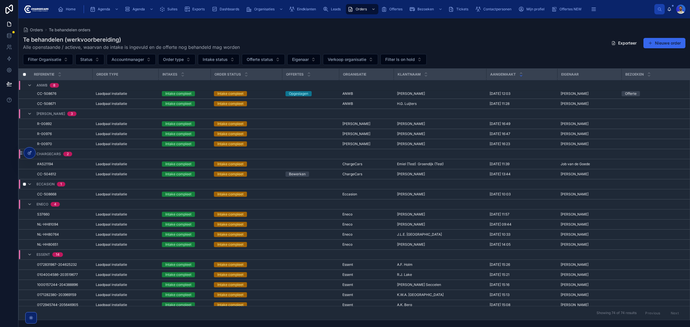
scroll to position [54, 0]
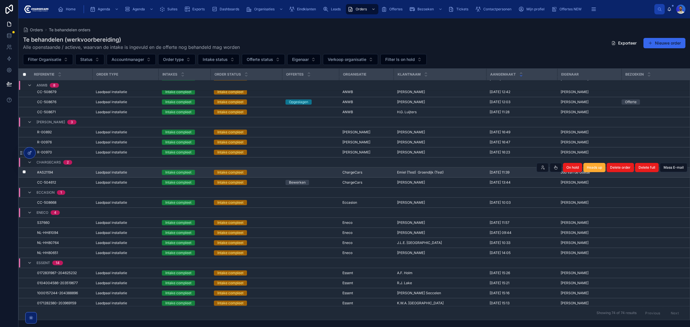
click at [139, 174] on div "Laadpaal installatie" at bounding box center [125, 172] width 59 height 5
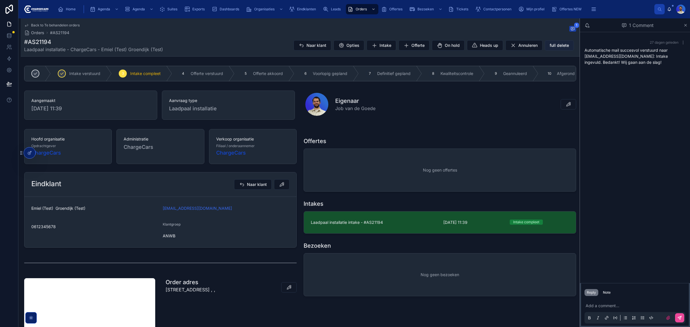
click at [553, 45] on span "full delete" at bounding box center [559, 46] width 19 height 6
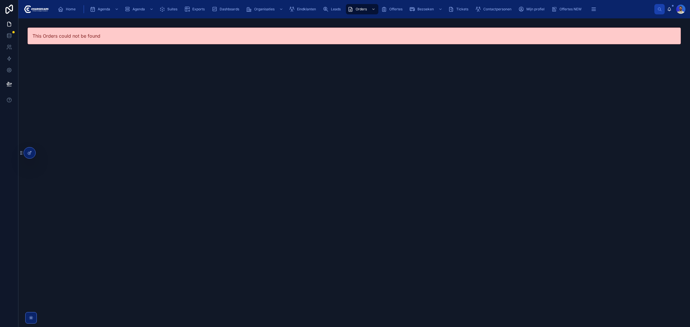
click at [392, 223] on div "This Orders could not be found" at bounding box center [298, 172] width 561 height 309
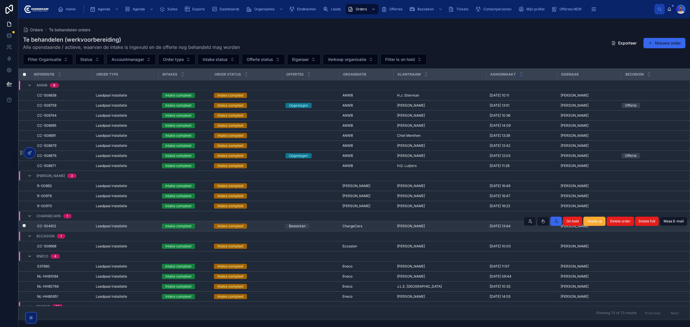
click at [329, 226] on div "Bewerken" at bounding box center [310, 226] width 50 height 5
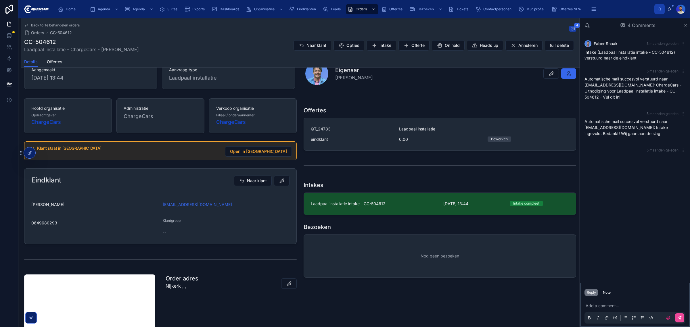
scroll to position [114, 0]
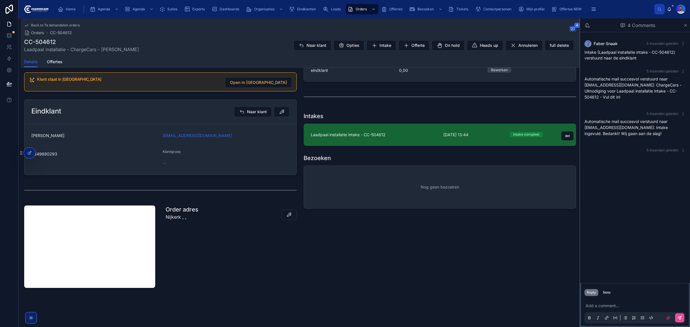
click at [341, 138] on link "Laadpaal installatie intake - CC-504612 17-3-2025 13:44 Intake compleet del" at bounding box center [440, 135] width 272 height 22
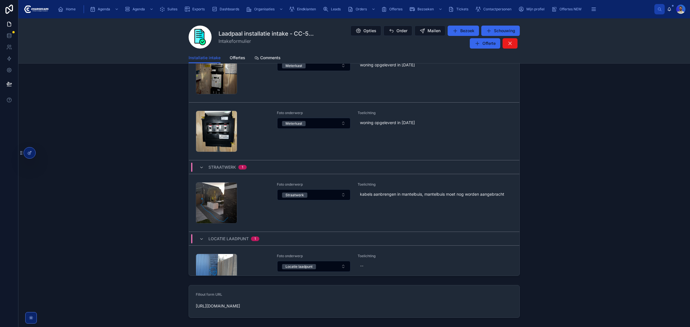
scroll to position [715, 0]
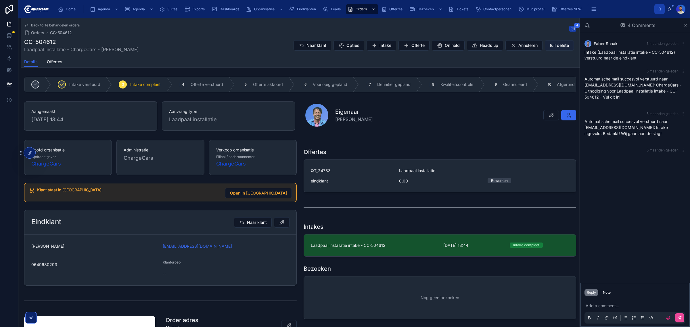
click at [554, 48] on span "full delete" at bounding box center [559, 46] width 19 height 6
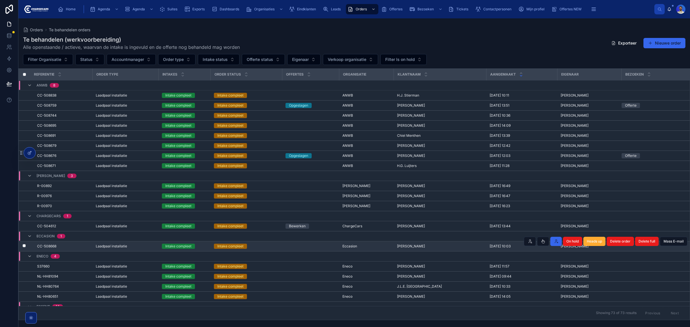
click at [391, 249] on td "Eccasion" at bounding box center [366, 246] width 55 height 10
click at [416, 249] on span "[PERSON_NAME]" at bounding box center [411, 246] width 28 height 5
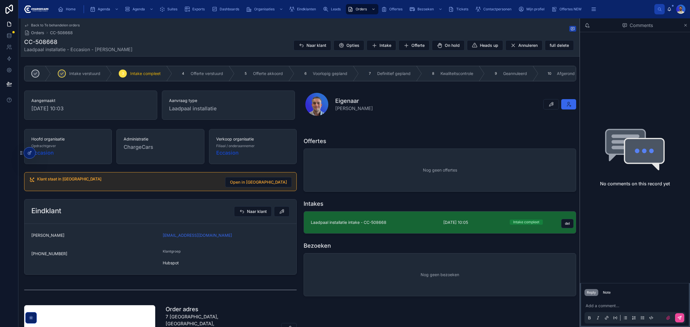
click at [369, 230] on link "Laadpaal installatie intake - CC-508668 25-8-2025 10:05 Intake compleet del" at bounding box center [440, 223] width 272 height 22
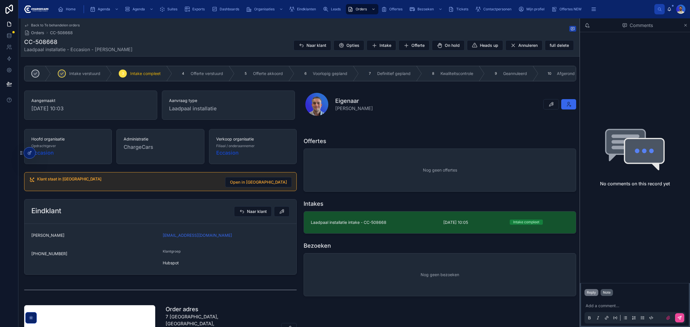
click at [609, 290] on button "Note" at bounding box center [607, 292] width 12 height 7
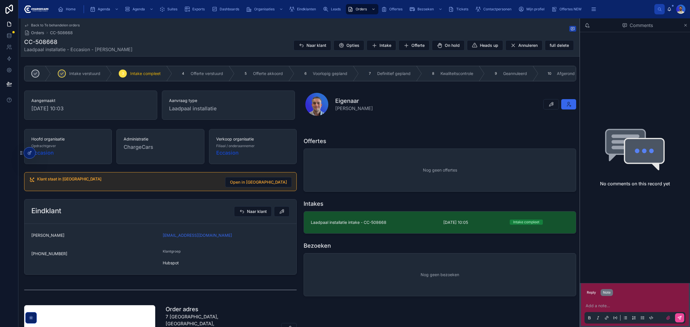
click at [603, 303] on p at bounding box center [636, 306] width 101 height 6
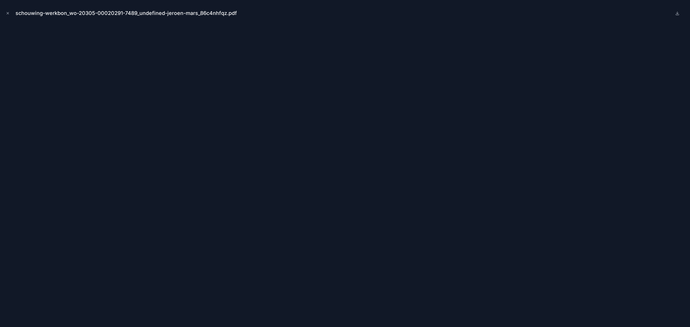
scroll to position [539, 0]
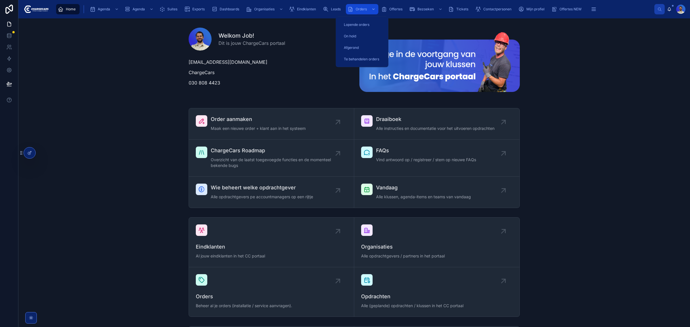
click at [359, 9] on span "Orders" at bounding box center [361, 9] width 11 height 5
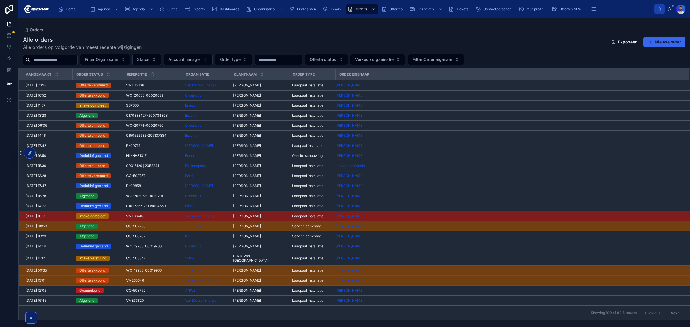
click at [54, 61] on input "text" at bounding box center [53, 60] width 47 height 8
click at [315, 13] on div "Eindklanten" at bounding box center [303, 9] width 29 height 9
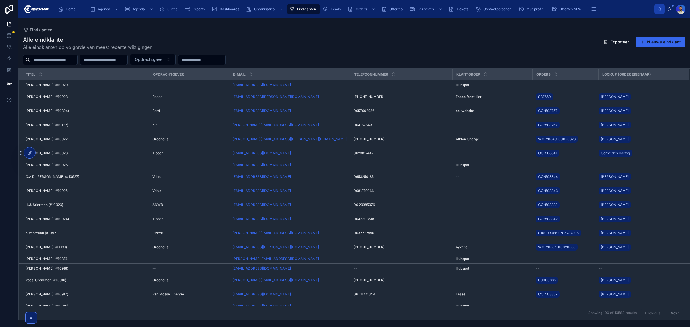
click at [59, 61] on input "text" at bounding box center [53, 60] width 47 height 8
type input "*******"
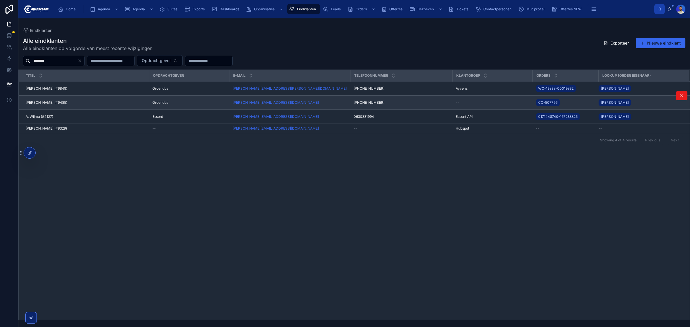
click at [53, 100] on td "[PERSON_NAME] (#9485) [PERSON_NAME] (#9485)" at bounding box center [84, 103] width 130 height 14
click at [48, 103] on span "[PERSON_NAME] (#9485)" at bounding box center [47, 102] width 42 height 5
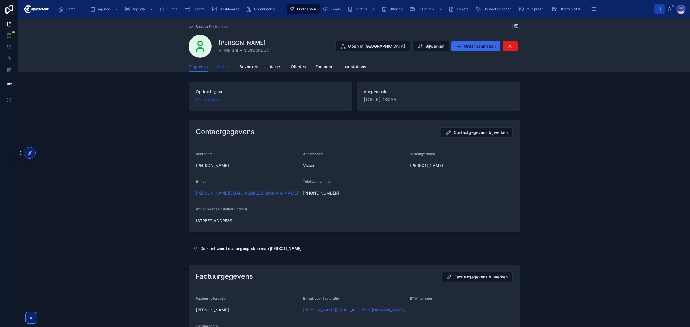
click at [222, 66] on span "Orders" at bounding box center [223, 67] width 13 height 6
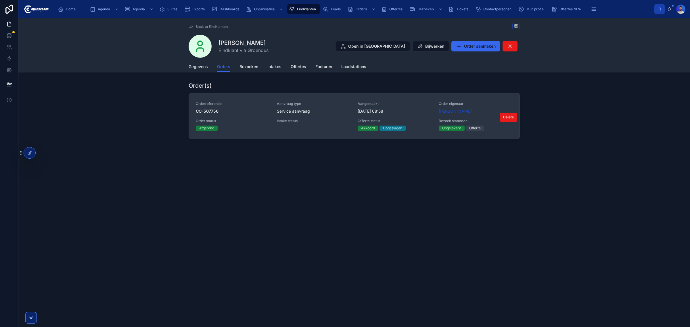
click at [421, 111] on span "[DATE] 08:58" at bounding box center [395, 111] width 74 height 6
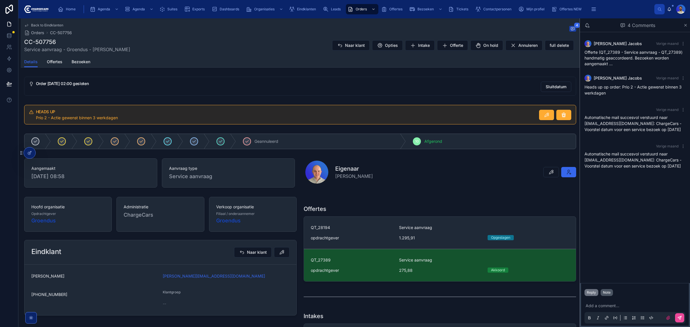
click at [611, 295] on button "Note" at bounding box center [607, 292] width 12 height 7
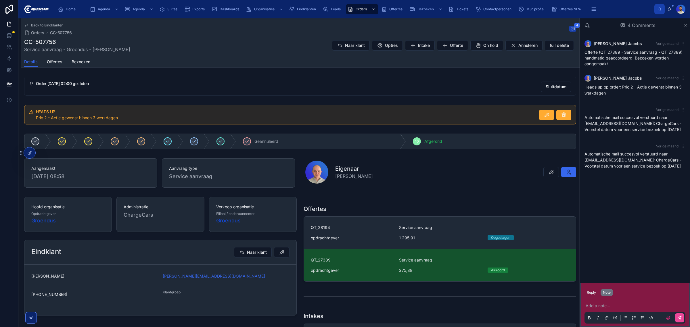
click at [609, 303] on p at bounding box center [636, 306] width 101 height 6
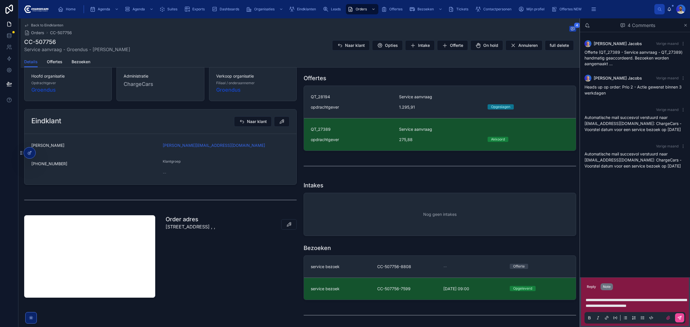
scroll to position [144, 0]
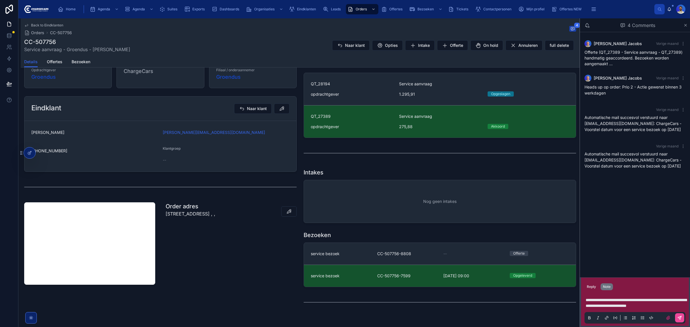
click at [678, 308] on span "**********" at bounding box center [636, 303] width 101 height 10
click at [680, 307] on p "**********" at bounding box center [636, 302] width 101 height 11
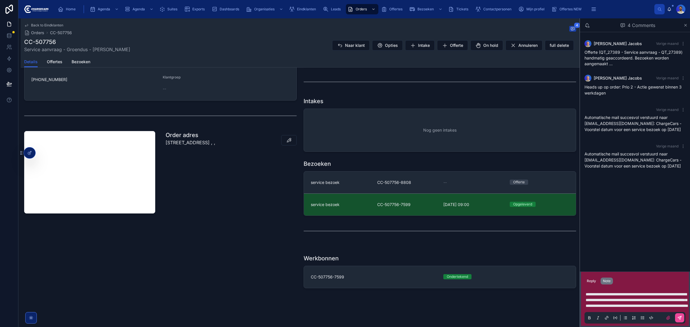
scroll to position [216, 0]
click at [617, 308] on p "**********" at bounding box center [636, 300] width 101 height 17
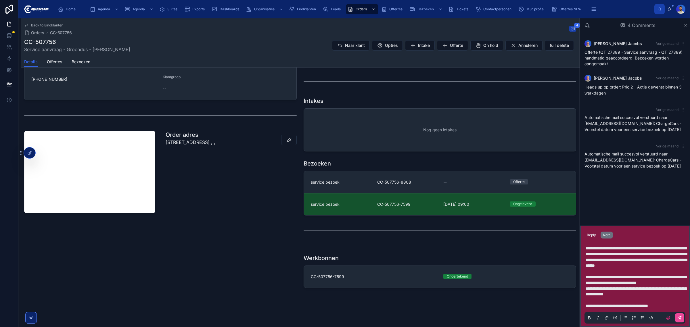
click at [676, 308] on p "**********" at bounding box center [636, 277] width 101 height 63
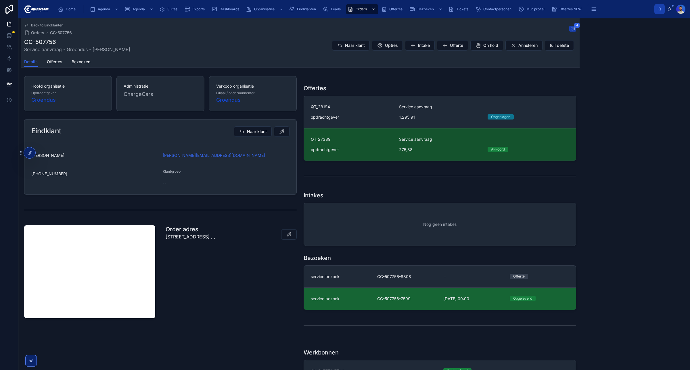
scroll to position [172, 0]
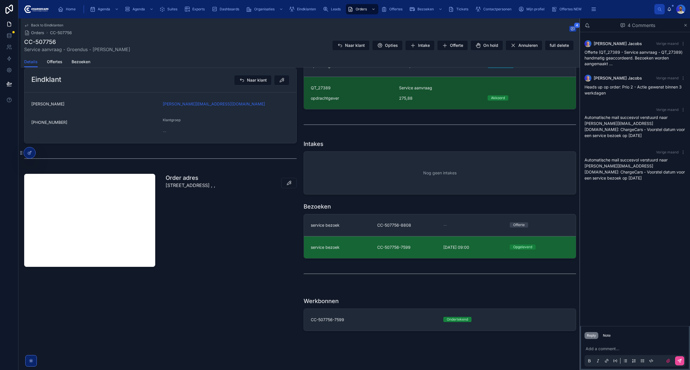
click at [351, 244] on link "service bezoek CC-507756-7599 [DATE] 09:00 [GEOGRAPHIC_DATA]" at bounding box center [440, 247] width 272 height 22
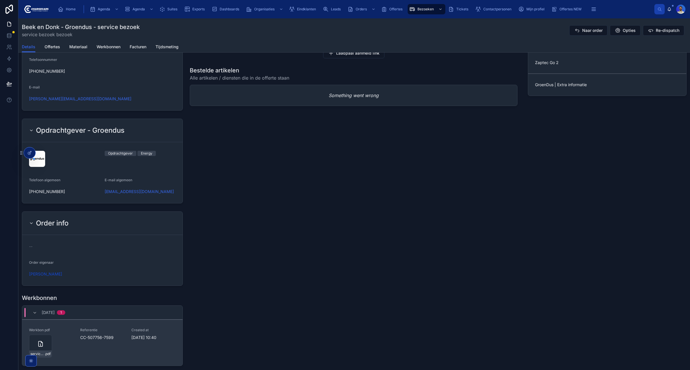
scroll to position [522, 0]
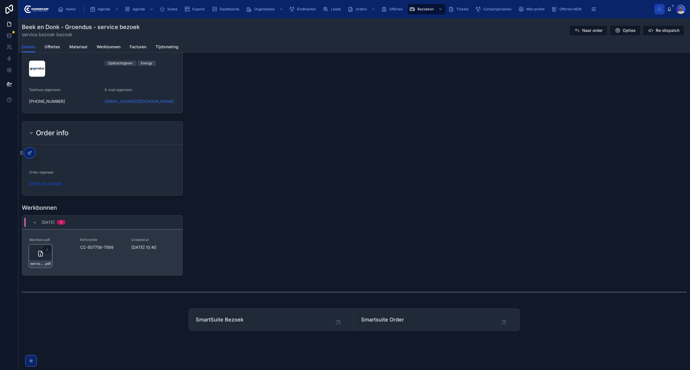
click at [39, 260] on div "service-werkbon_cc-507756-7599_undefined-[PERSON_NAME]-visser_86c4q49v3 .pdf" at bounding box center [40, 256] width 23 height 23
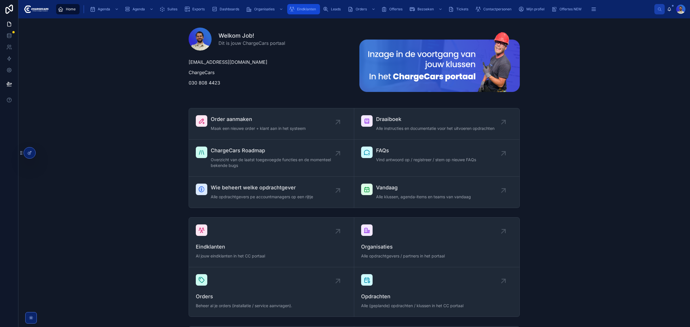
click at [305, 11] on span "Eindklanten" at bounding box center [306, 9] width 19 height 5
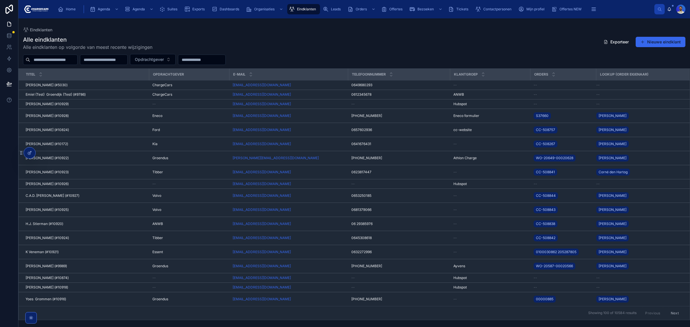
click at [46, 63] on input "text" at bounding box center [53, 60] width 47 height 8
type input "*******"
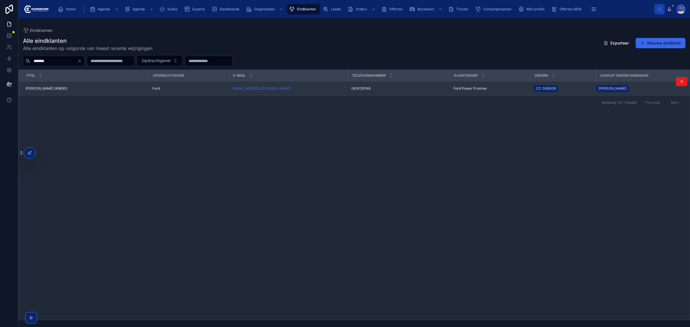
click at [121, 89] on div "Hans van Doornik (#9830) Hans van Doornik (#9830)" at bounding box center [86, 88] width 120 height 5
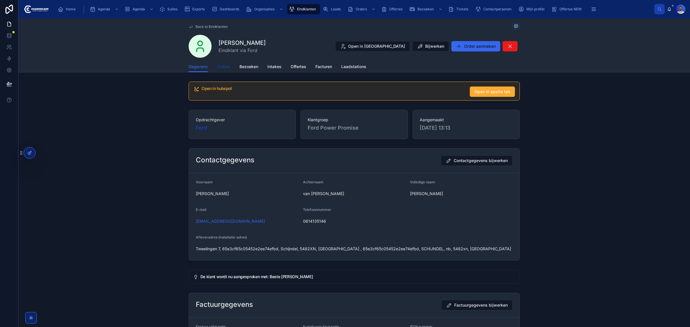
click at [225, 67] on span "Orders" at bounding box center [223, 67] width 13 height 6
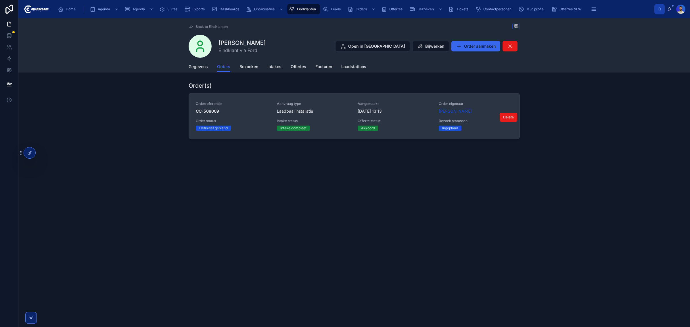
click at [348, 105] on span "Aanvraag type" at bounding box center [314, 103] width 74 height 5
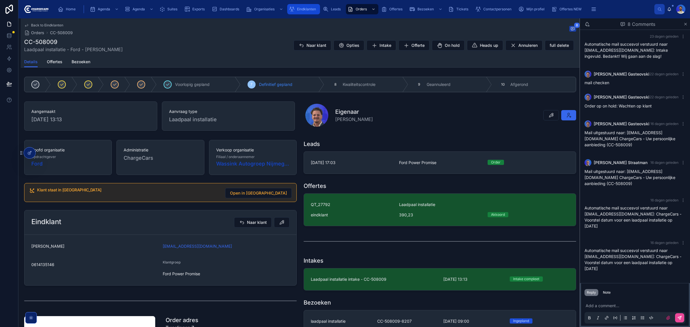
click at [302, 5] on div "Eindklanten" at bounding box center [303, 9] width 29 height 9
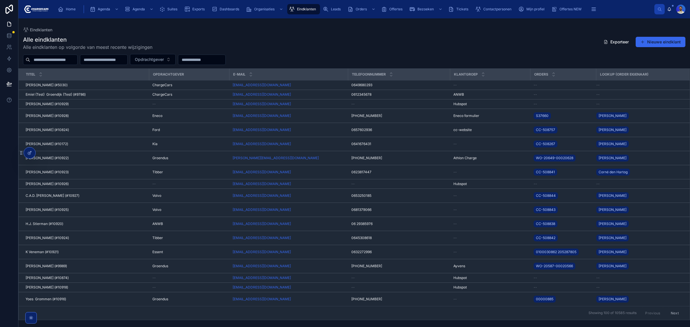
click at [70, 52] on div "Alle eindklanten Alle eindklanten op volgorde van meest recente wijzigingen Exp…" at bounding box center [354, 176] width 672 height 288
click at [70, 55] on div at bounding box center [50, 60] width 55 height 10
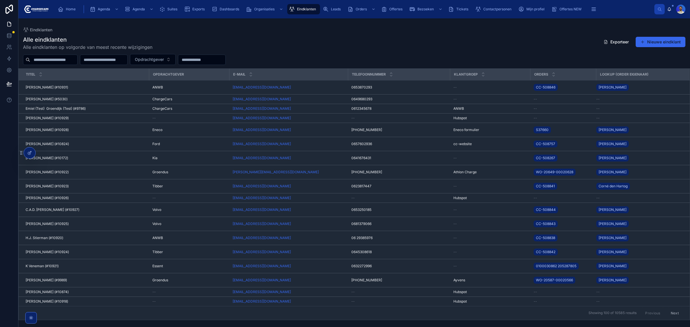
click at [64, 60] on input "text" at bounding box center [53, 60] width 47 height 8
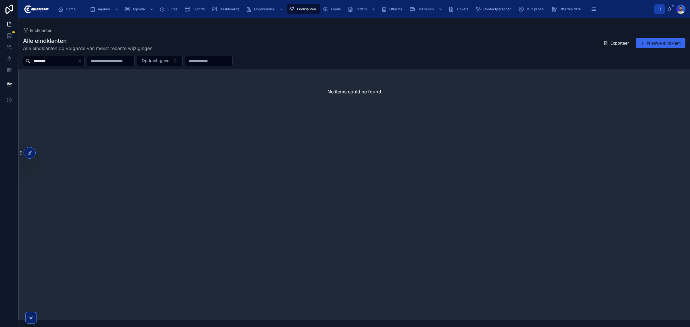
click at [48, 64] on input "********" at bounding box center [53, 61] width 47 height 8
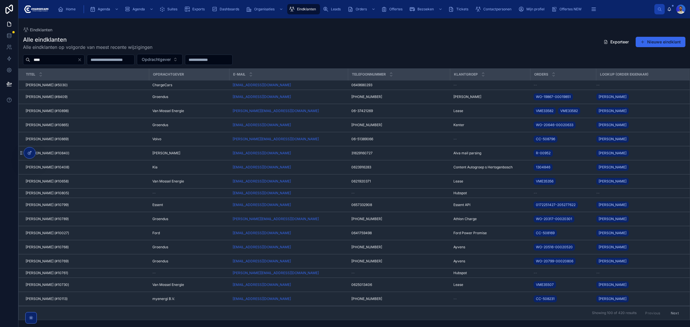
click at [71, 60] on input "***" at bounding box center [53, 60] width 47 height 8
type input "********"
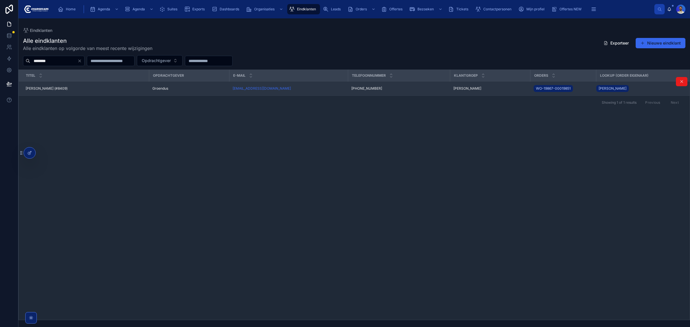
click at [47, 88] on span "Jan Baan (#8409)" at bounding box center [47, 88] width 42 height 5
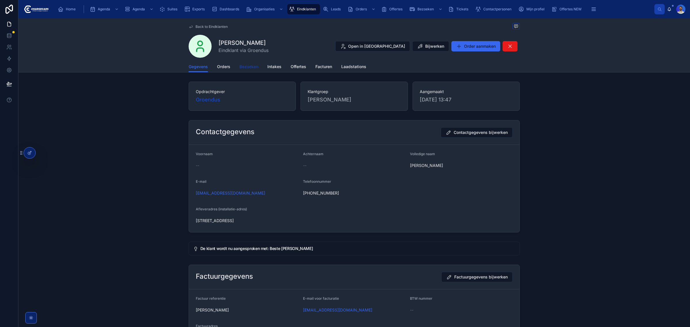
click at [245, 66] on span "Bezoeken" at bounding box center [248, 67] width 19 height 6
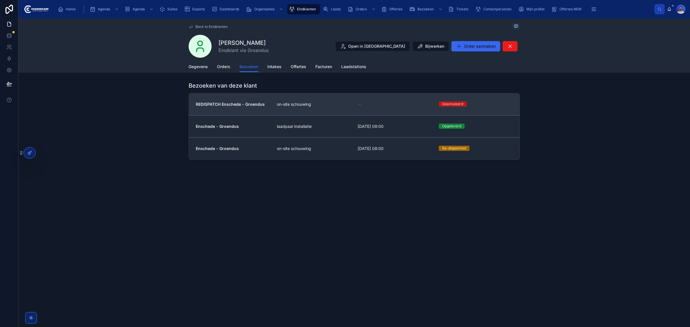
click at [388, 105] on div "--" at bounding box center [395, 104] width 74 height 6
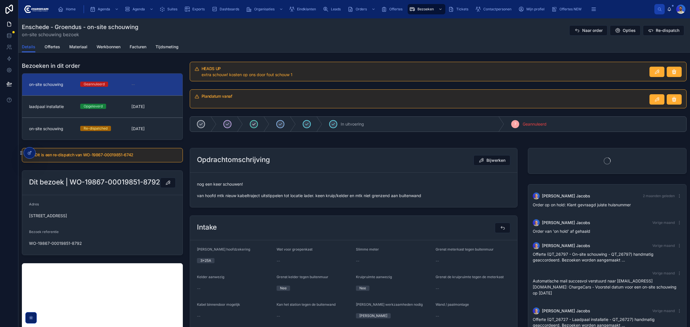
scroll to position [182, 0]
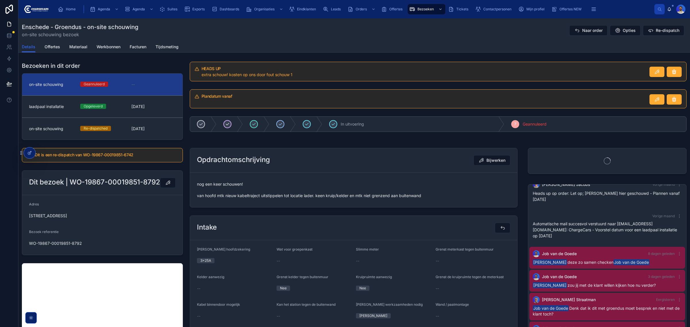
click at [229, 124] on div at bounding box center [227, 124] width 8 height 8
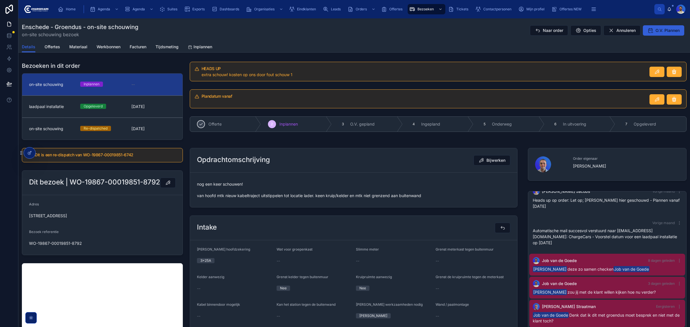
click at [663, 30] on span "O.V. Plannen" at bounding box center [667, 31] width 24 height 6
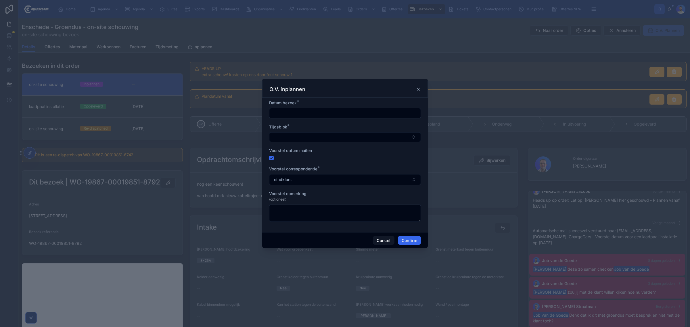
click at [286, 111] on input "text" at bounding box center [344, 113] width 151 height 8
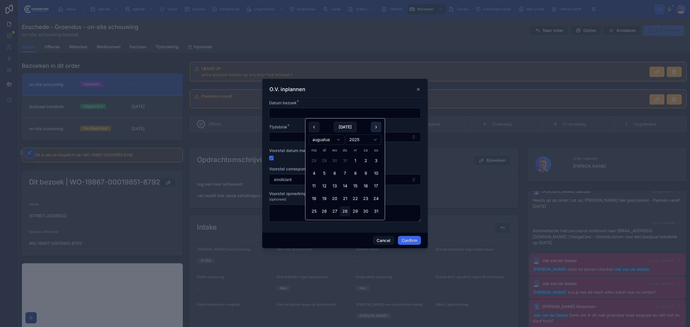
click at [375, 125] on button at bounding box center [376, 127] width 10 height 10
click at [352, 159] on button "5" at bounding box center [355, 161] width 10 height 10
type input "********"
click at [277, 134] on button "Select Button" at bounding box center [345, 137] width 152 height 10
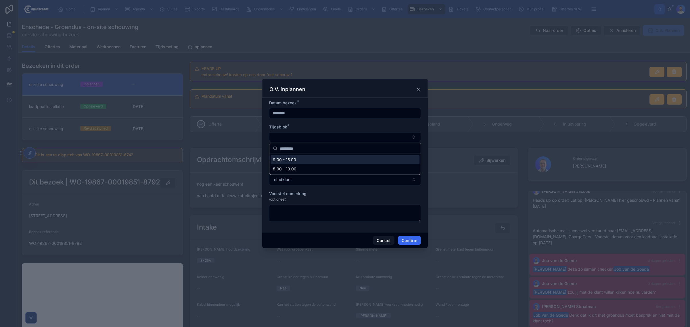
click at [292, 158] on span "9.00 - 15.00" at bounding box center [284, 160] width 23 height 6
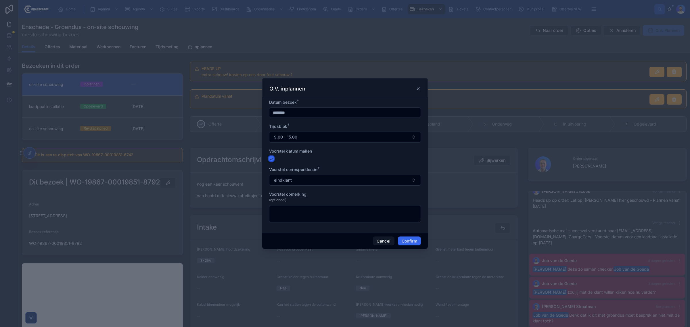
click at [270, 158] on button "button" at bounding box center [271, 158] width 5 height 5
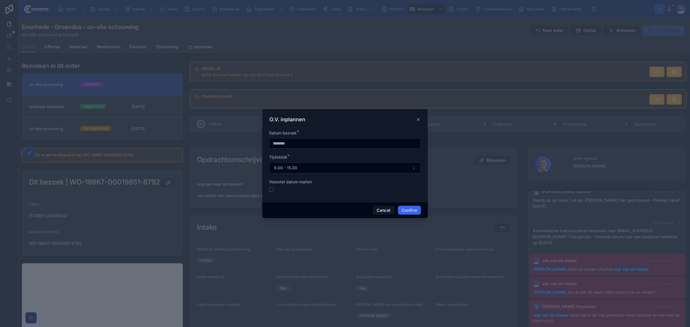
click at [400, 205] on div "Cancel Confirm" at bounding box center [345, 210] width 166 height 16
click at [407, 212] on button "Confirm" at bounding box center [409, 210] width 23 height 9
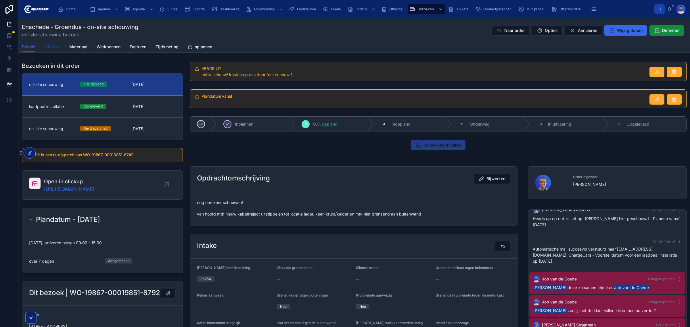
click at [55, 45] on span "Offertes" at bounding box center [53, 47] width 16 height 6
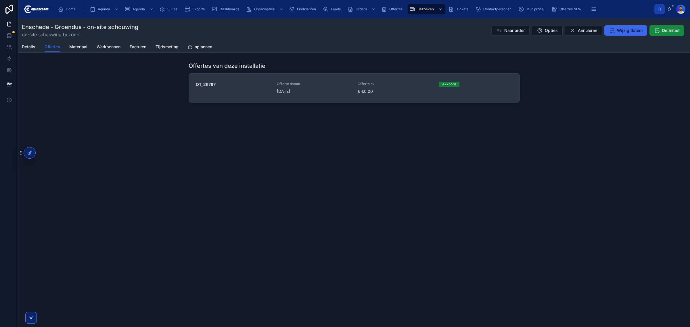
click at [262, 76] on link "QT_26797 Offerte datum 1-7-2025 Offerte ex. € €0,00 Akkoord" at bounding box center [354, 88] width 331 height 29
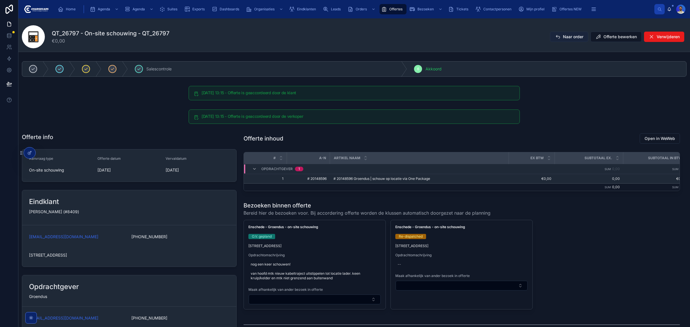
click at [563, 34] on span "Naar order" at bounding box center [573, 37] width 20 height 6
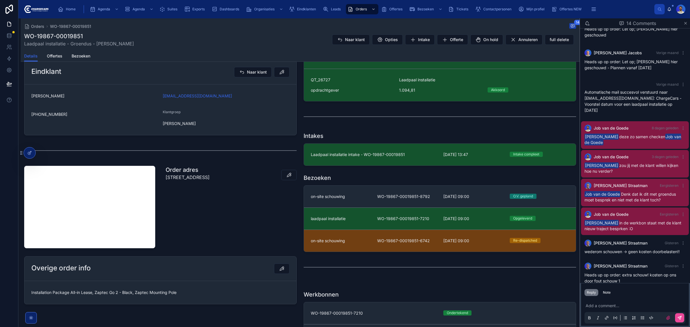
scroll to position [162, 0]
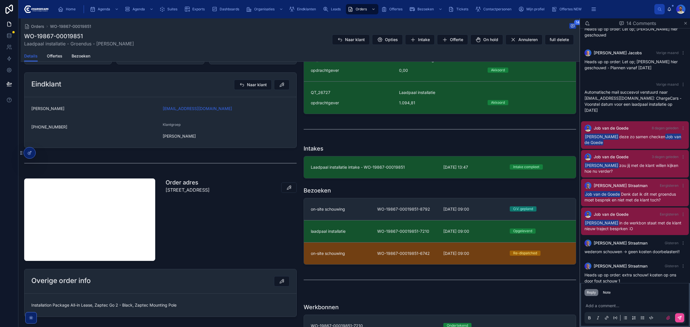
click at [186, 137] on span "Groendus Thuisladen" at bounding box center [226, 136] width 127 height 6
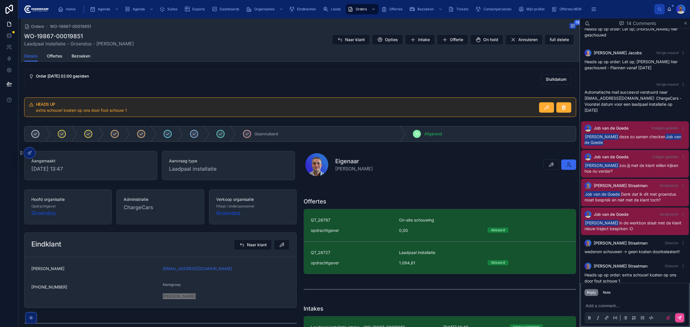
scroll to position [0, 0]
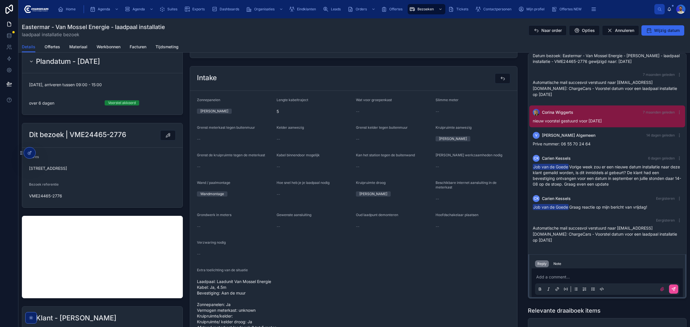
scroll to position [108, 0]
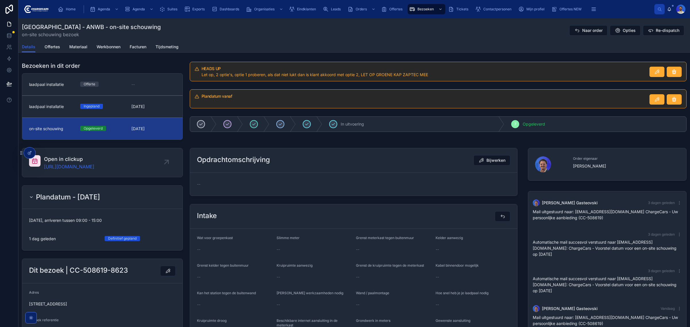
scroll to position [62, 0]
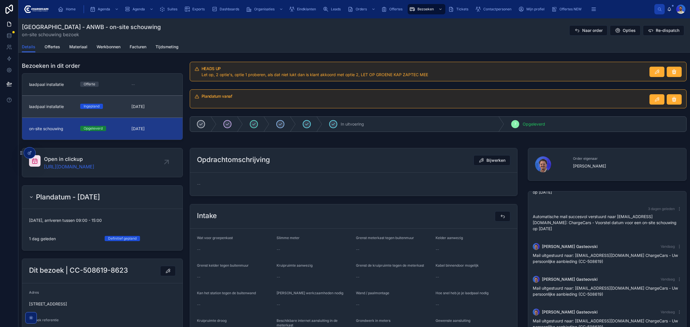
click at [124, 111] on link "laadpaal installatie [GEOGRAPHIC_DATA] [DATE]" at bounding box center [102, 106] width 160 height 22
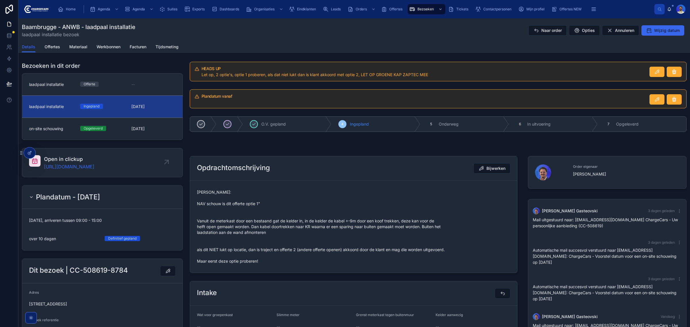
scroll to position [62, 0]
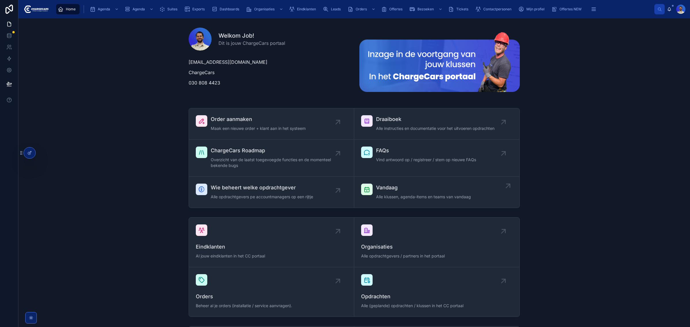
click at [394, 187] on span "Vandaag" at bounding box center [423, 188] width 95 height 8
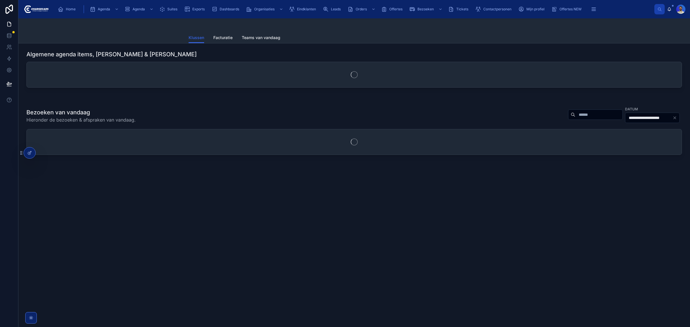
click at [579, 114] on div "**********" at bounding box center [354, 118] width 672 height 151
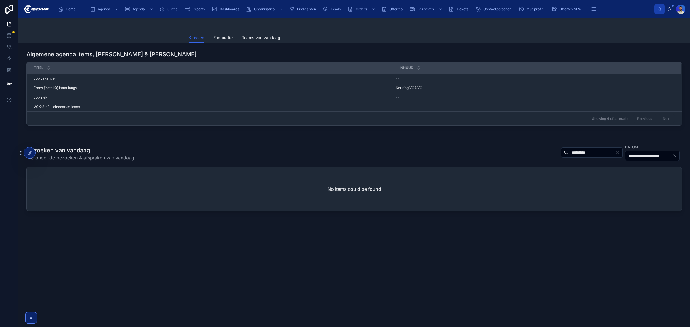
click at [557, 158] on div "**********" at bounding box center [619, 152] width 125 height 17
click at [568, 155] on input "*********" at bounding box center [591, 153] width 47 height 8
type input "*******"
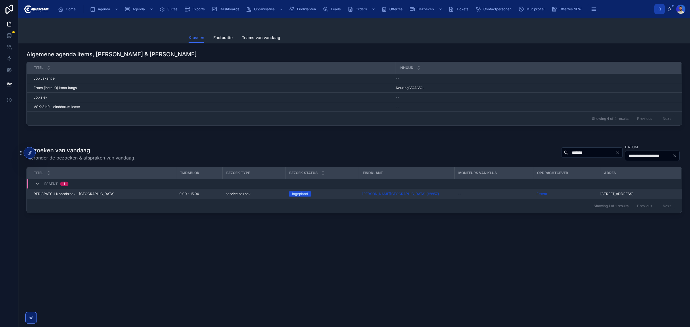
click at [229, 199] on td "service bezoek" at bounding box center [253, 194] width 63 height 10
click at [229, 196] on span "service bezoek" at bounding box center [238, 194] width 25 height 5
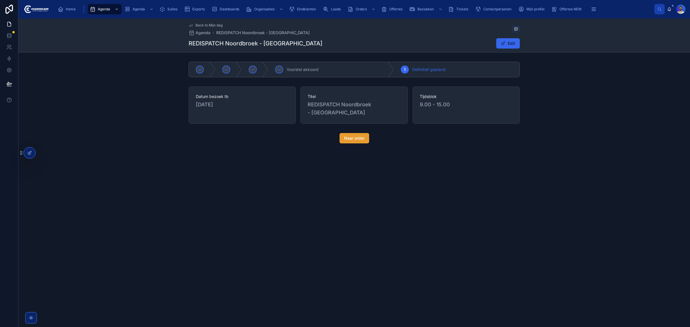
click at [352, 133] on button "Naar order" at bounding box center [355, 138] width 30 height 10
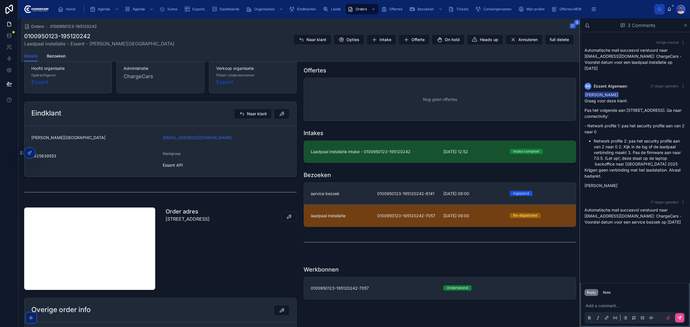
scroll to position [108, 0]
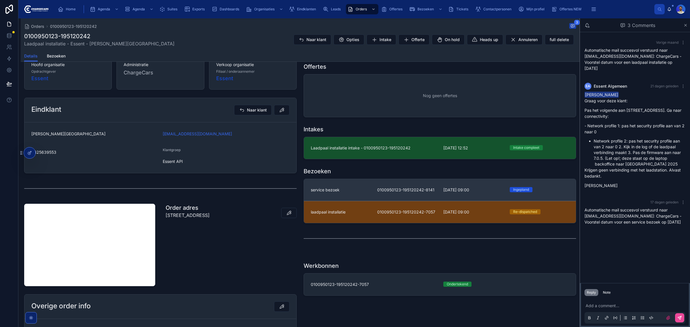
click at [387, 191] on span "0100950123-195120242-8141" at bounding box center [407, 190] width 60 height 6
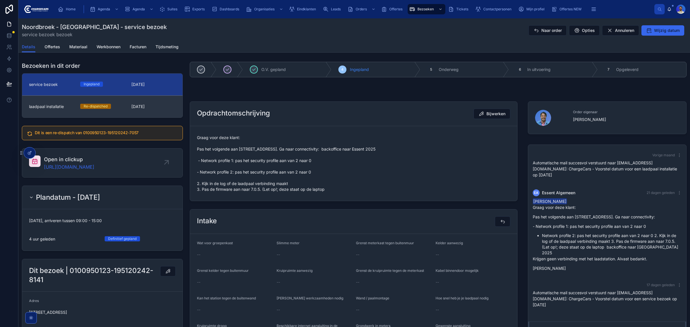
click at [144, 106] on span "[DATE]" at bounding box center [153, 107] width 44 height 6
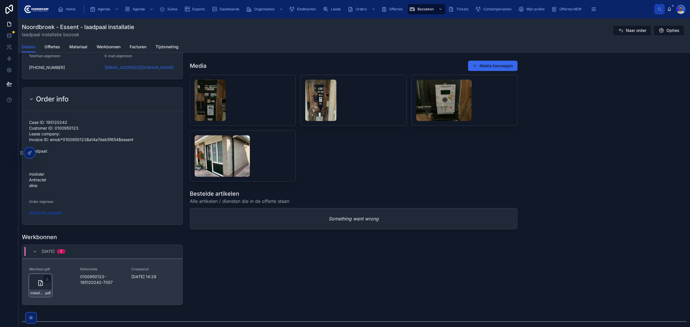
scroll to position [575, 0]
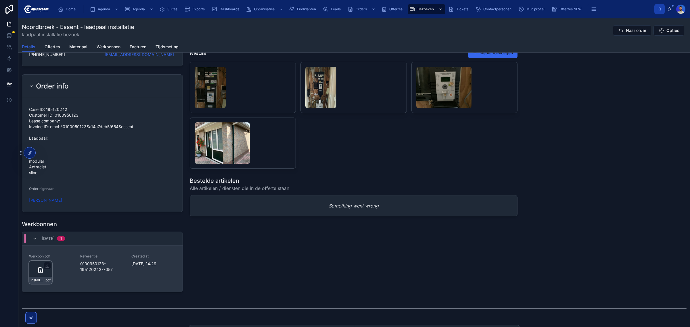
click at [40, 268] on div "installatie-werkbon_0100950123-195120242-7057_undefined-k-dallinga_86c4d828m .p…" at bounding box center [40, 272] width 23 height 23
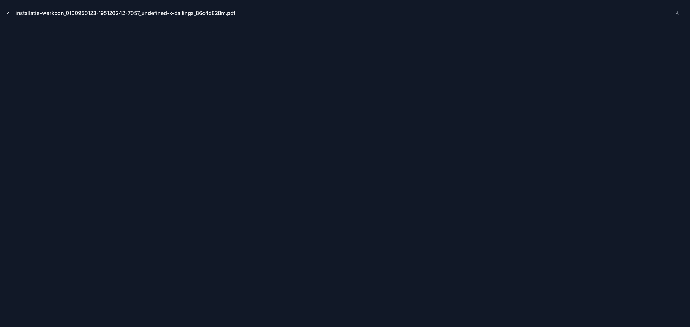
click at [7, 13] on icon "Close modal" at bounding box center [8, 13] width 4 height 4
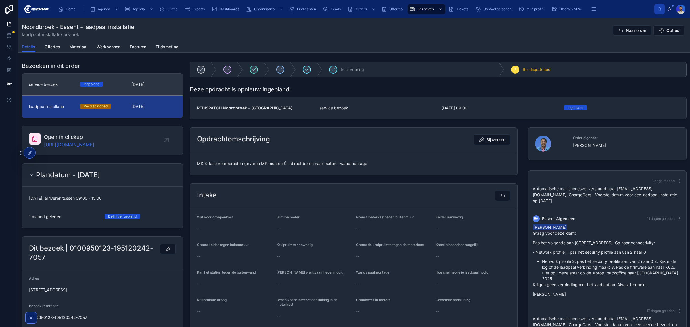
click at [105, 84] on div "Ingepland" at bounding box center [102, 84] width 44 height 5
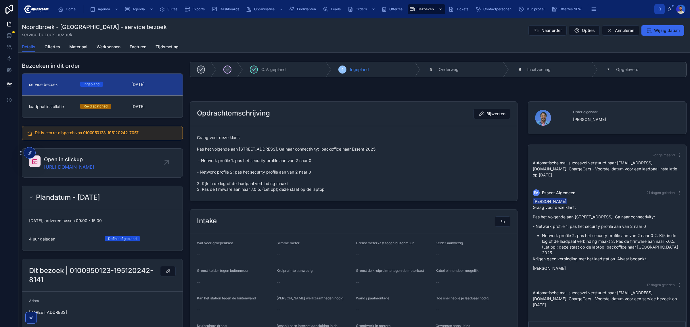
click at [227, 186] on span "Graag voor deze klant: Pas het volgende aan [STREET_ADDRESS]. Ga naar connectiv…" at bounding box center [353, 163] width 313 height 57
click at [232, 149] on span "Graag voor deze klant: Pas het volgende aan [STREET_ADDRESS]. Ga naar connectiv…" at bounding box center [353, 163] width 313 height 57
click at [225, 161] on span "Graag voor deze klant: Pas het volgende aan [STREET_ADDRESS]. Ga naar connectiv…" at bounding box center [353, 163] width 313 height 57
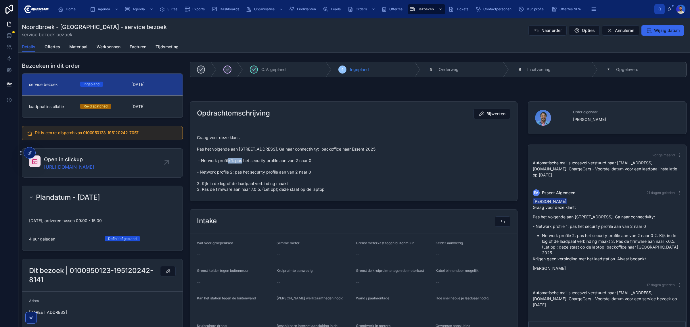
click at [225, 161] on span "Graag voor deze klant: Pas het volgende aan [STREET_ADDRESS]. Ga naar connectiv…" at bounding box center [353, 163] width 313 height 57
click at [222, 172] on span "Graag voor deze klant: Pas het volgende aan [STREET_ADDRESS]. Ga naar connectiv…" at bounding box center [353, 163] width 313 height 57
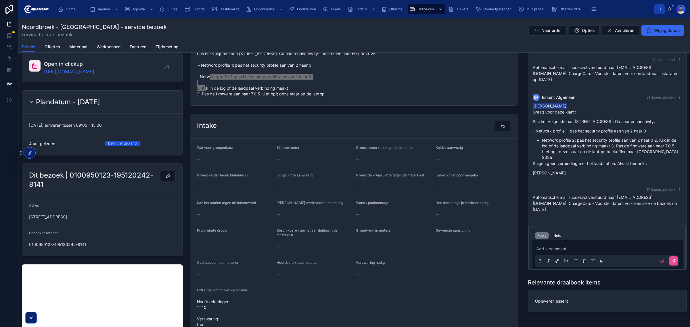
scroll to position [144, 0]
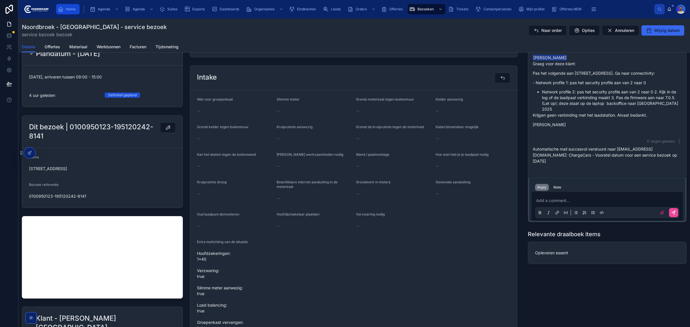
click at [55, 8] on div "Home" at bounding box center [67, 9] width 25 height 10
click at [69, 5] on div "Home" at bounding box center [68, 9] width 20 height 9
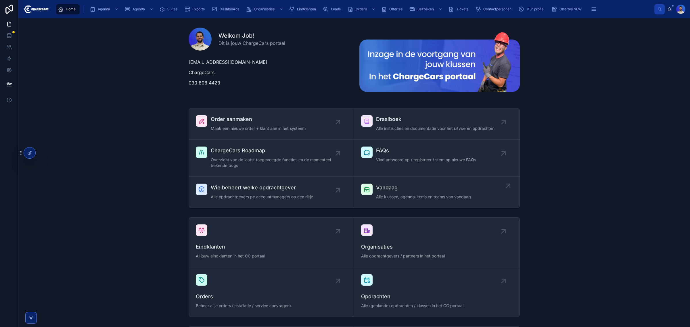
click at [422, 196] on span "Alle klussen, agenda-items en teams van vandaag" at bounding box center [423, 197] width 95 height 6
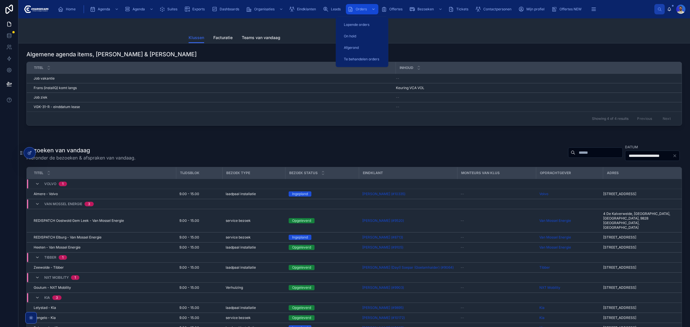
click at [349, 11] on icon "scrollable content" at bounding box center [351, 9] width 6 height 6
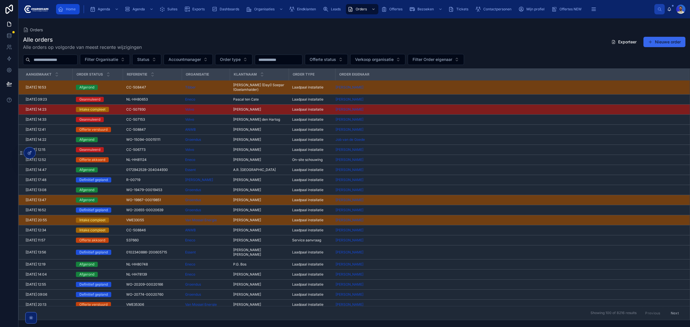
click at [61, 8] on icon "scrollable content" at bounding box center [61, 9] width 6 height 6
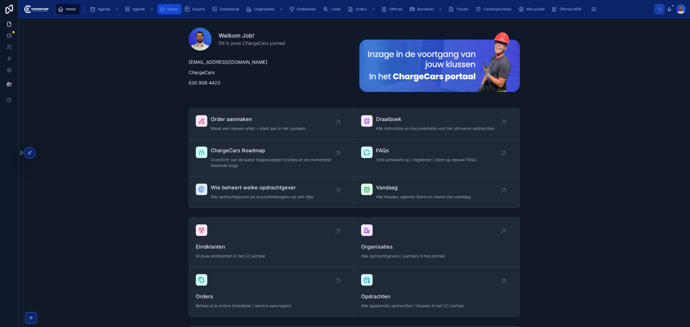
click at [172, 8] on span "Suites" at bounding box center [172, 9] width 10 height 5
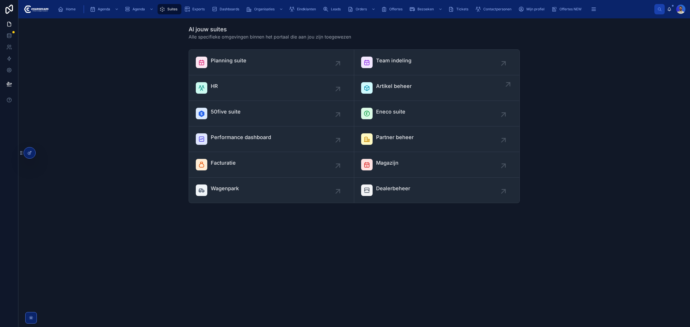
click at [406, 93] on div "Artikel beheer" at bounding box center [394, 87] width 36 height 11
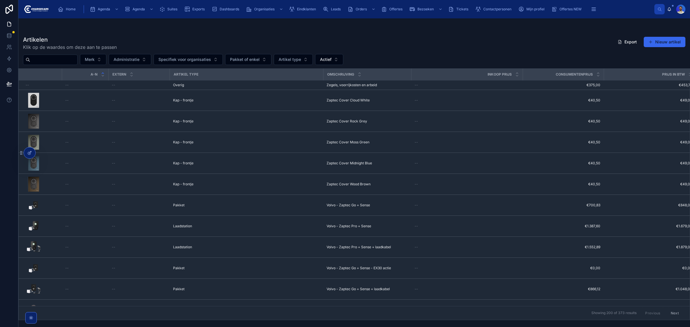
click at [62, 55] on div at bounding box center [50, 60] width 55 height 10
click at [61, 57] on input "text" at bounding box center [53, 60] width 47 height 8
type input "********"
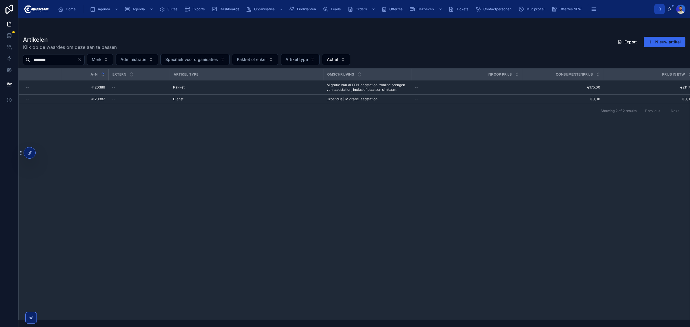
scroll to position [0, 50]
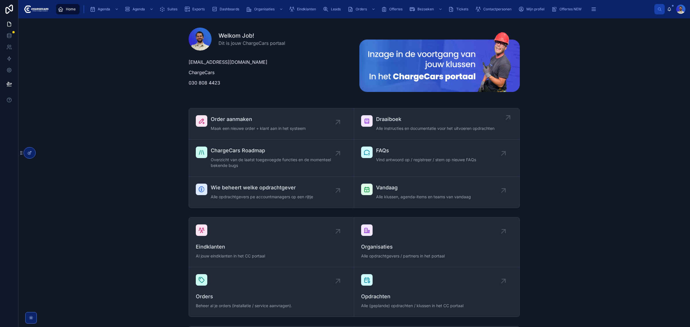
click at [401, 127] on span "Alle instructies en documentatie voor het uitvoeren opdrachten" at bounding box center [435, 129] width 118 height 6
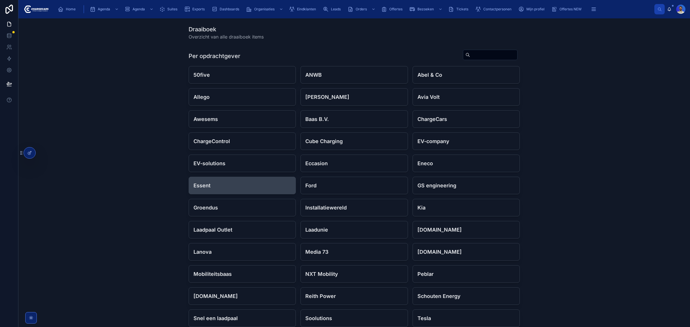
click at [226, 181] on div "Essent" at bounding box center [242, 185] width 107 height 17
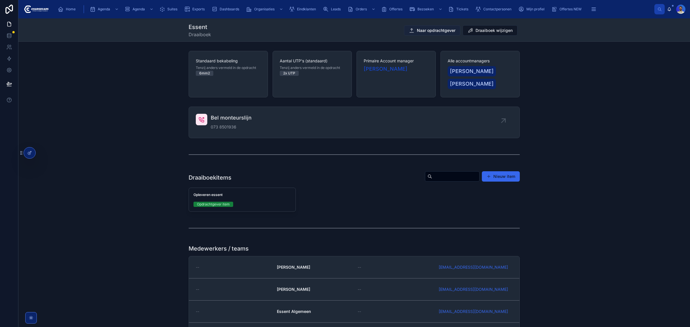
click at [414, 33] on button "Naar opdrachtgever" at bounding box center [432, 30] width 56 height 10
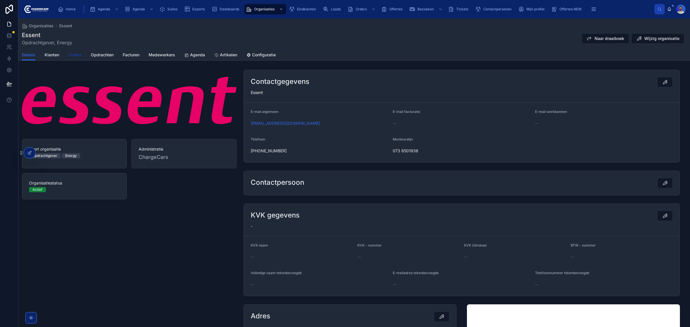
drag, startPoint x: 78, startPoint y: 53, endPoint x: 68, endPoint y: 52, distance: 10.2
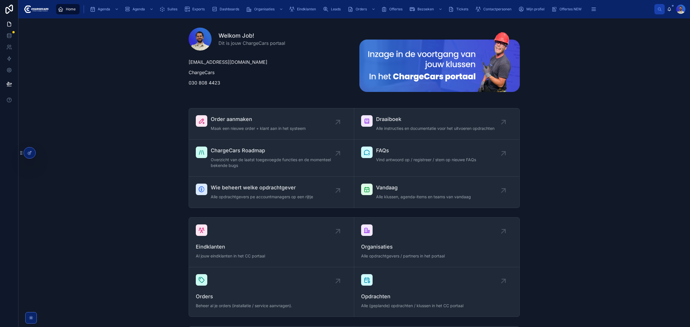
drag, startPoint x: 153, startPoint y: 112, endPoint x: 110, endPoint y: 107, distance: 43.2
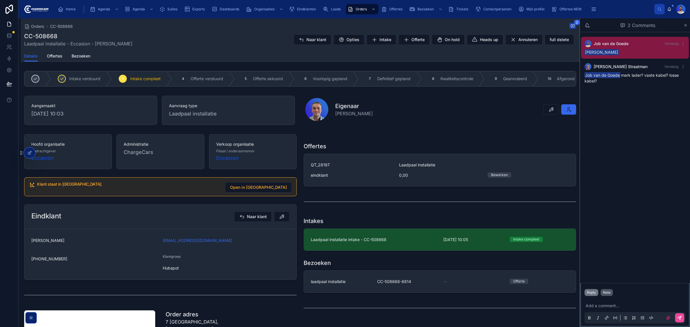
click at [605, 294] on div "Note" at bounding box center [607, 292] width 8 height 5
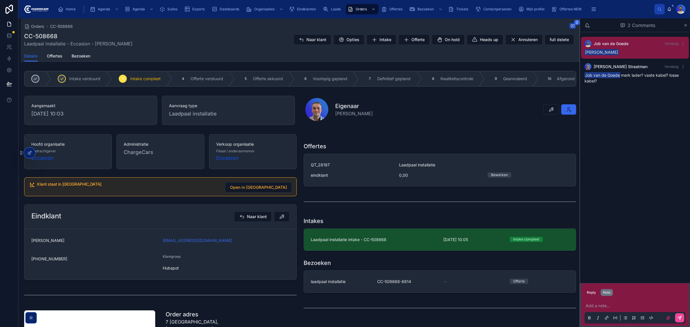
click at [604, 305] on p at bounding box center [636, 306] width 101 height 6
click at [609, 291] on span "[PERSON_NAME]" at bounding box center [647, 290] width 102 height 6
click at [679, 317] on icon at bounding box center [679, 317] width 3 height 3
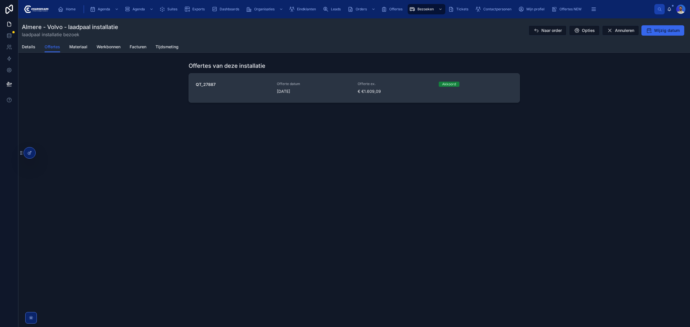
click at [305, 91] on span "[DATE]" at bounding box center [314, 92] width 74 height 6
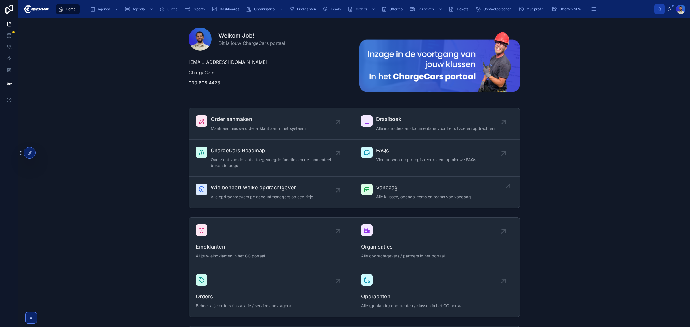
click at [394, 181] on link "Vandaag Alle klussen, agenda-items en teams van vandaag" at bounding box center [436, 192] width 165 height 31
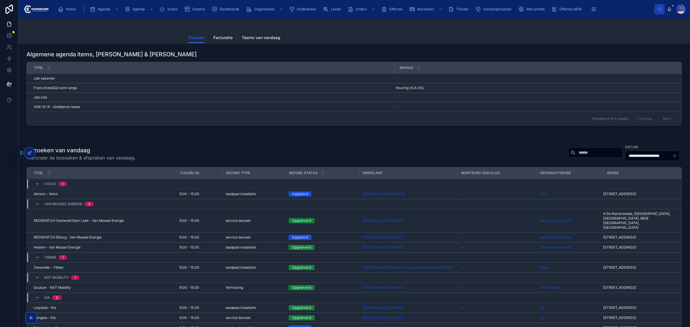
click at [575, 157] on input "text" at bounding box center [598, 153] width 47 height 8
type input "******"
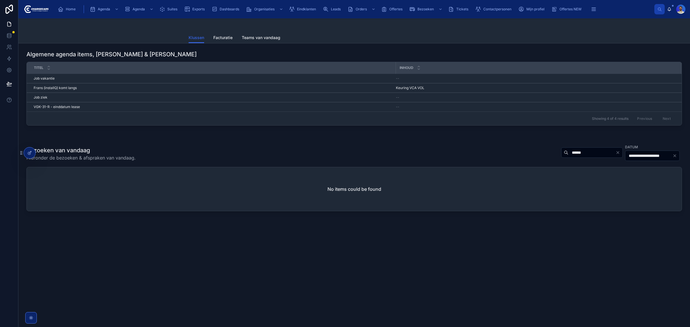
click at [568, 150] on input "******" at bounding box center [591, 153] width 47 height 8
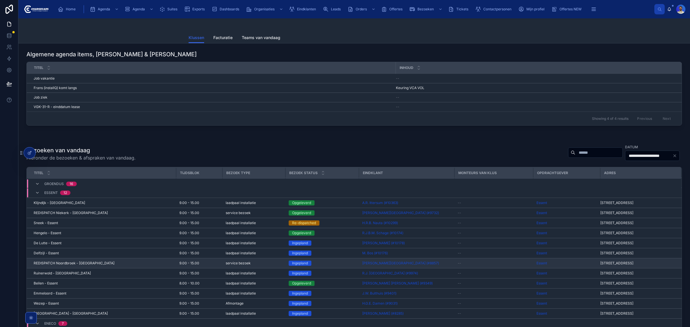
scroll to position [479, 0]
type input "****"
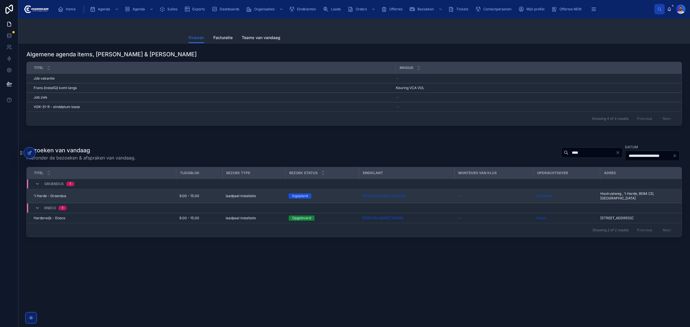
click at [227, 197] on span "laadpaal installatie" at bounding box center [241, 196] width 30 height 5
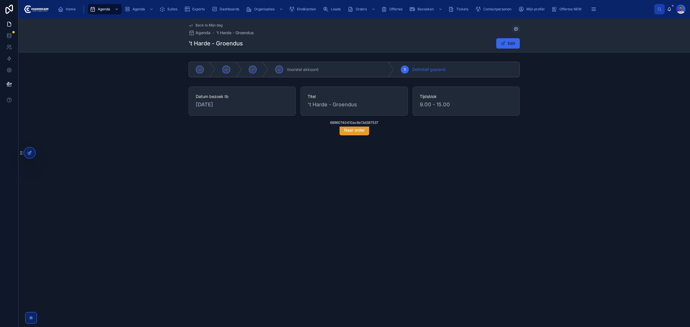
click at [363, 129] on span "Naar order" at bounding box center [354, 130] width 20 height 6
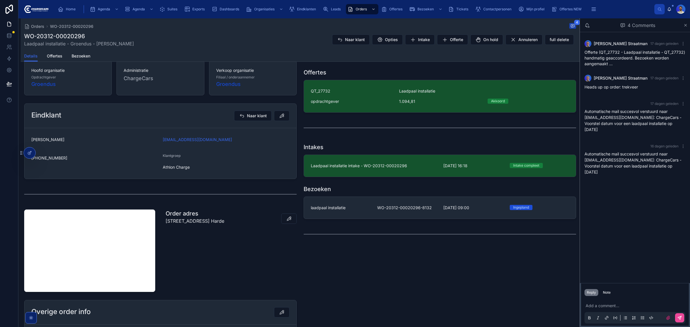
scroll to position [127, 0]
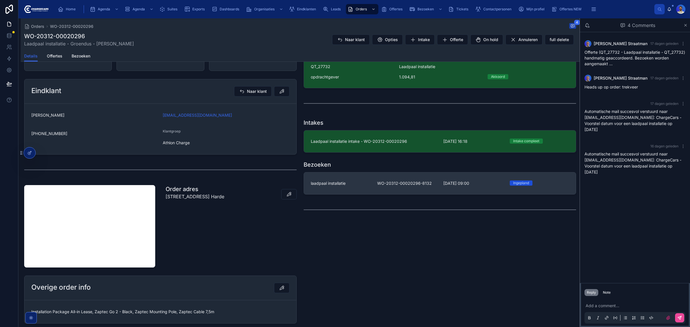
click at [350, 189] on link "laadpaal installatie WO-20312-00020296-8132 [DATE] 09:00 [GEOGRAPHIC_DATA]" at bounding box center [440, 183] width 272 height 22
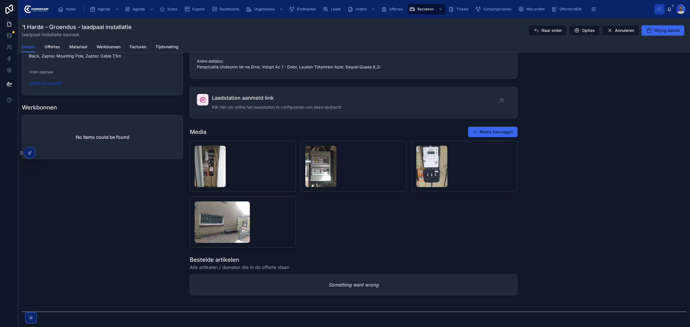
scroll to position [600, 0]
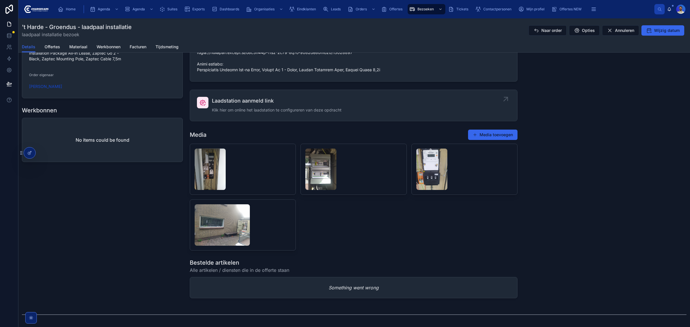
click at [238, 113] on span "Klik hier om online het laadstation te configureren van deze opdracht" at bounding box center [277, 110] width 130 height 6
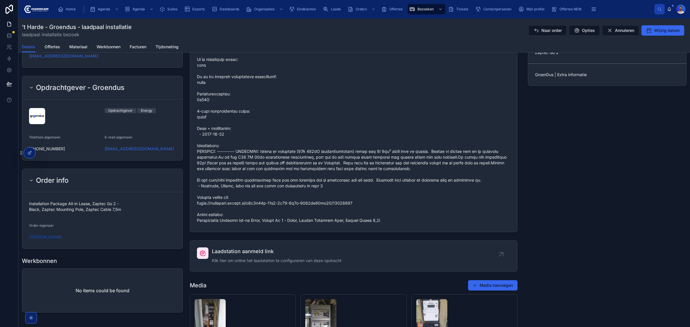
scroll to position [528, 0]
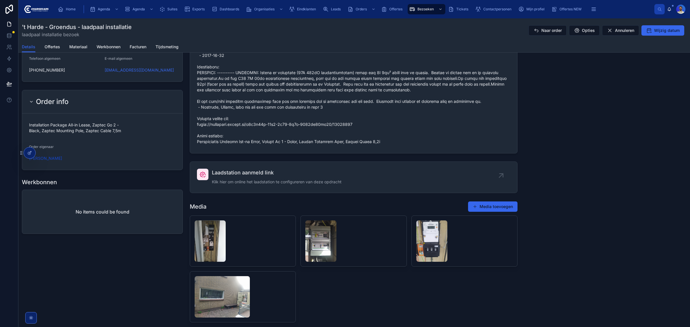
click at [241, 101] on span at bounding box center [353, 27] width 313 height 236
click at [206, 120] on span at bounding box center [353, 27] width 313 height 236
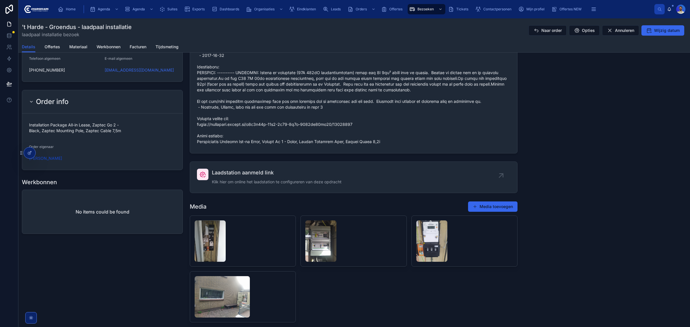
click at [202, 133] on span at bounding box center [353, 27] width 313 height 236
click at [197, 137] on span at bounding box center [353, 27] width 313 height 236
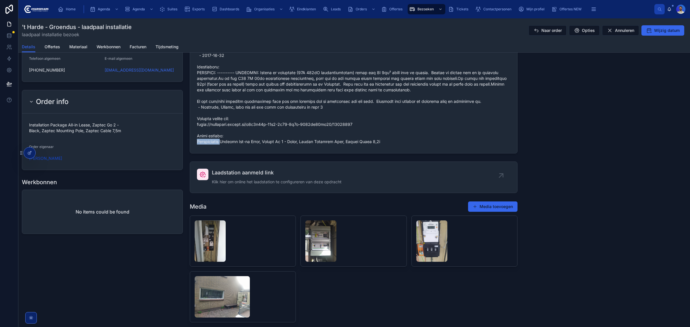
click at [201, 135] on span at bounding box center [353, 27] width 313 height 236
click at [199, 120] on span at bounding box center [353, 27] width 313 height 236
click at [200, 118] on span at bounding box center [353, 27] width 313 height 236
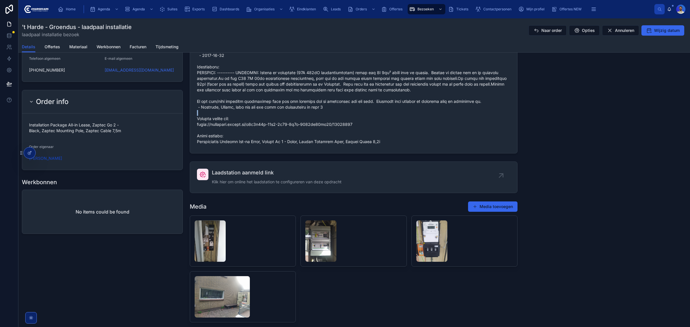
click at [200, 118] on span at bounding box center [353, 27] width 313 height 236
click at [203, 101] on span at bounding box center [353, 27] width 313 height 236
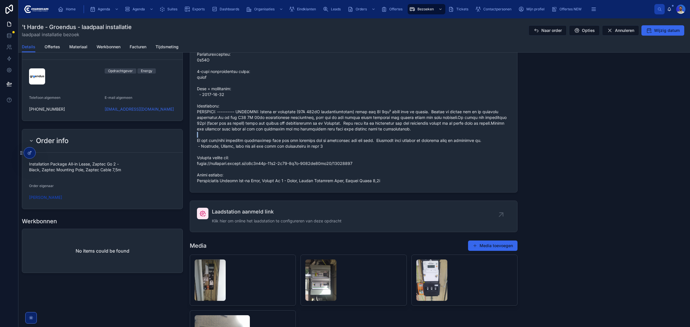
scroll to position [456, 0]
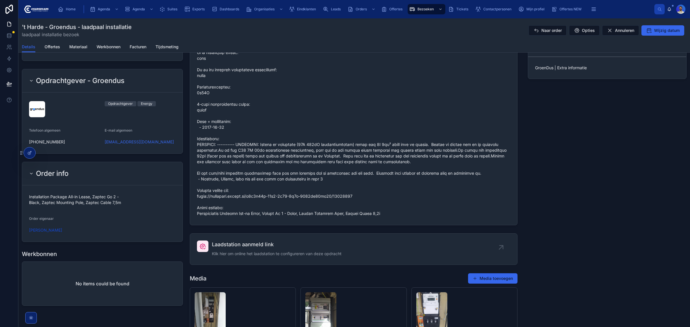
click at [199, 140] on span at bounding box center [353, 99] width 313 height 236
click at [199, 139] on span at bounding box center [353, 99] width 313 height 236
click at [199, 121] on span at bounding box center [353, 99] width 313 height 236
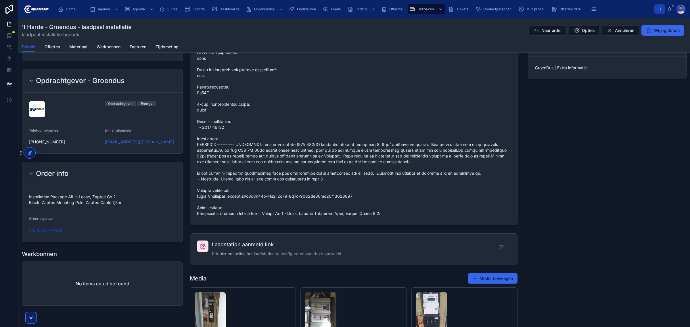
click at [200, 105] on span at bounding box center [353, 99] width 313 height 236
click at [200, 87] on span at bounding box center [353, 99] width 313 height 236
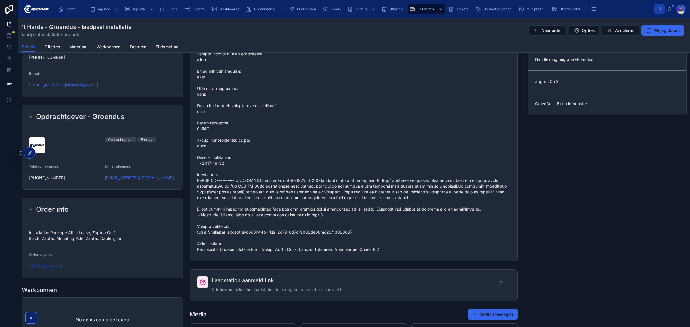
click at [201, 102] on span at bounding box center [353, 135] width 313 height 236
click at [201, 106] on span at bounding box center [353, 135] width 313 height 236
click at [202, 88] on span at bounding box center [353, 135] width 313 height 236
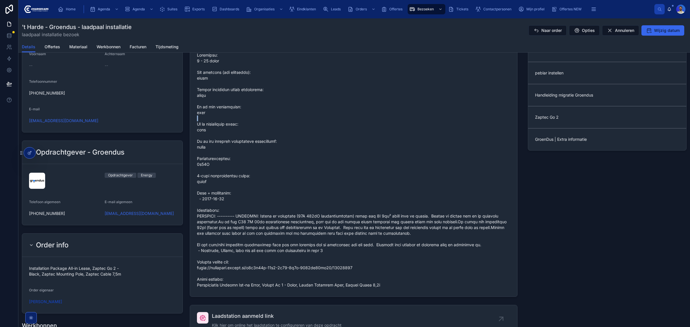
scroll to position [384, 0]
click at [197, 106] on span at bounding box center [353, 171] width 313 height 236
click at [203, 91] on span at bounding box center [353, 171] width 313 height 236
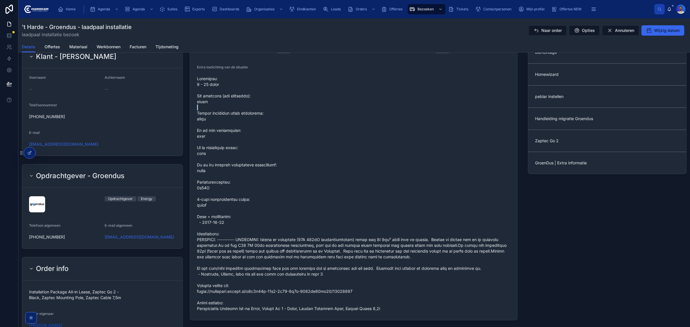
scroll to position [348, 0]
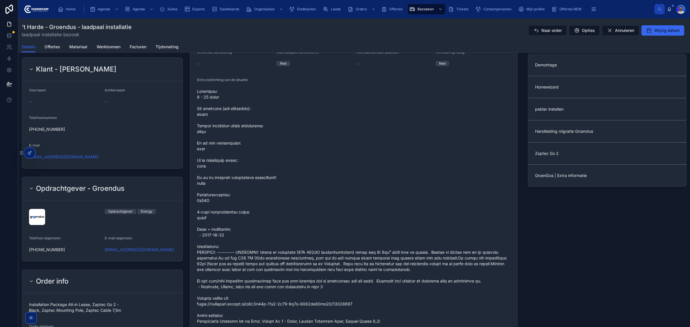
click at [202, 109] on span at bounding box center [353, 207] width 313 height 236
click at [197, 85] on div "Extra toelichting van de situatie" at bounding box center [353, 81] width 313 height 7
click at [200, 85] on div "Extra toelichting van de situatie" at bounding box center [353, 81] width 313 height 7
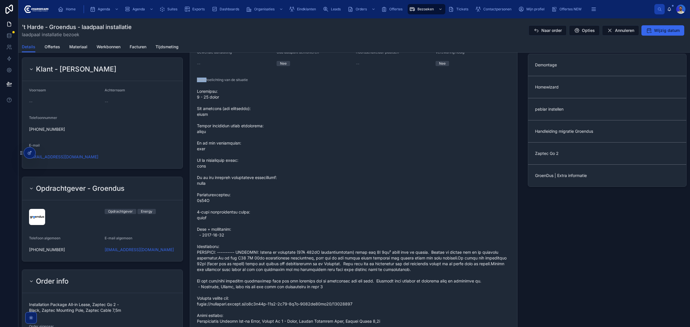
click at [200, 85] on div "Extra toelichting van de situatie" at bounding box center [353, 81] width 313 height 7
click at [200, 93] on div at bounding box center [353, 206] width 313 height 239
click at [197, 228] on span at bounding box center [353, 207] width 313 height 236
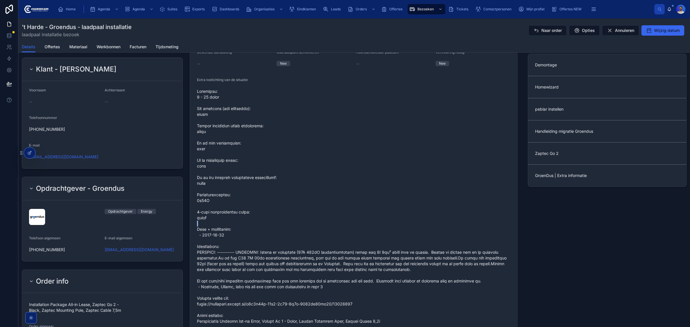
click at [197, 228] on span at bounding box center [353, 207] width 313 height 236
click at [197, 213] on span at bounding box center [353, 207] width 313 height 236
click at [198, 195] on span at bounding box center [353, 207] width 313 height 236
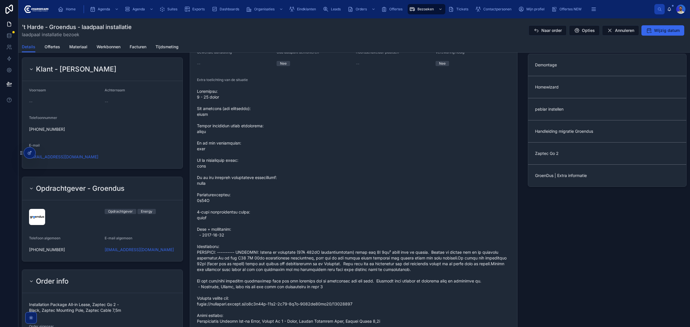
click at [199, 180] on span at bounding box center [353, 207] width 313 height 236
click at [197, 163] on span at bounding box center [353, 207] width 313 height 236
click at [195, 144] on form "Huidige hoofdzekering 3x25A Wat voor groepenkast -- Slimme meter -- Grenst mete…" at bounding box center [353, 131] width 327 height 404
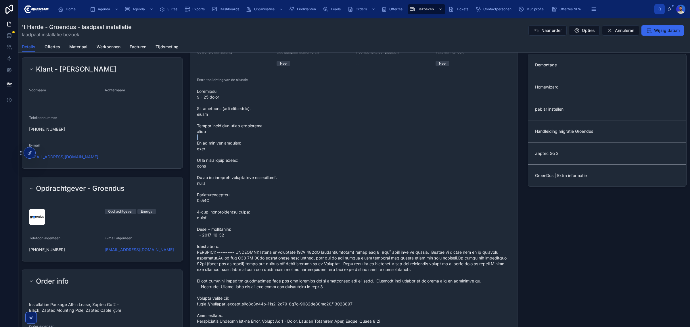
click at [195, 144] on form "Huidige hoofdzekering 3x25A Wat voor groepenkast -- Slimme meter -- Grenst mete…" at bounding box center [353, 131] width 327 height 404
click at [195, 124] on form "Huidige hoofdzekering 3x25A Wat voor groepenkast -- Slimme meter -- Grenst mete…" at bounding box center [353, 131] width 327 height 404
click at [198, 113] on span at bounding box center [353, 207] width 313 height 236
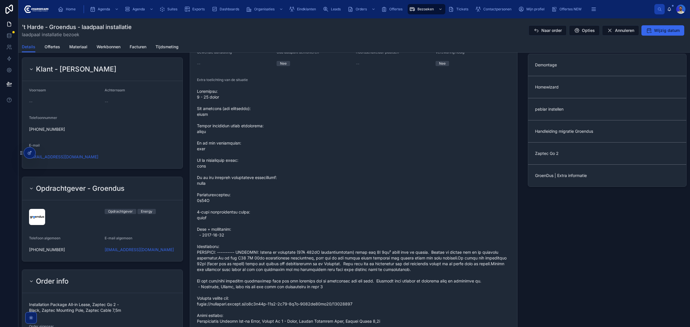
click at [199, 110] on span at bounding box center [353, 207] width 313 height 236
click at [197, 85] on div "Extra toelichting van de situatie" at bounding box center [353, 81] width 313 height 7
click at [195, 105] on form "Huidige hoofdzekering 3x25A Wat voor groepenkast -- Slimme meter -- Grenst mete…" at bounding box center [353, 131] width 327 height 404
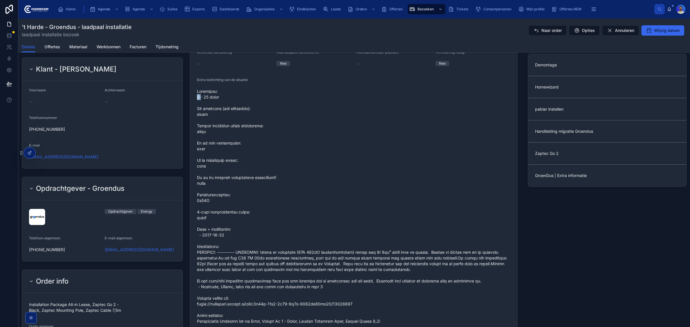
click at [195, 105] on form "Huidige hoofdzekering 3x25A Wat voor groepenkast -- Slimme meter -- Grenst mete…" at bounding box center [353, 131] width 327 height 404
click at [197, 109] on span at bounding box center [353, 207] width 313 height 236
click at [199, 126] on span at bounding box center [353, 207] width 313 height 236
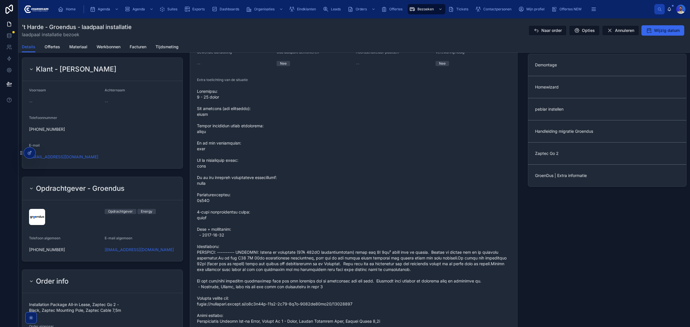
click at [201, 143] on span at bounding box center [353, 207] width 313 height 236
click at [195, 160] on form "Huidige hoofdzekering 3x25A Wat voor groepenkast -- Slimme meter -- Grenst mete…" at bounding box center [353, 131] width 327 height 404
click at [203, 178] on span at bounding box center [353, 207] width 313 height 236
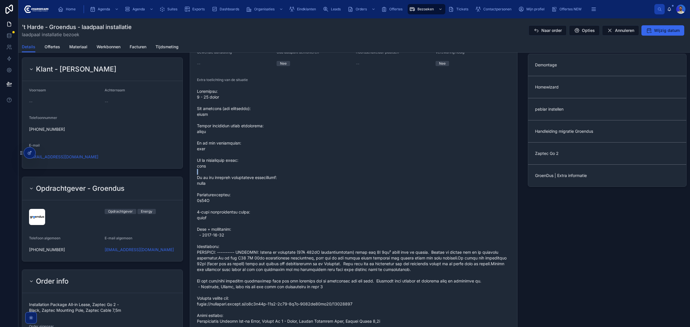
click at [203, 178] on span at bounding box center [353, 207] width 313 height 236
click at [202, 195] on span at bounding box center [353, 207] width 313 height 236
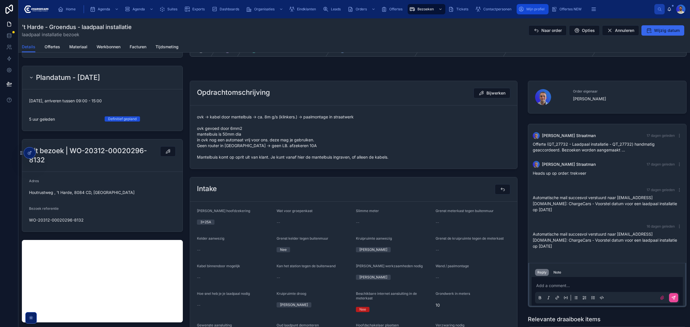
scroll to position [0, 0]
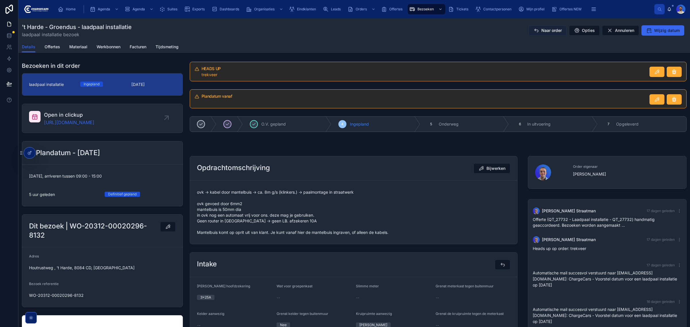
click at [542, 30] on span "Naar order" at bounding box center [551, 31] width 20 height 6
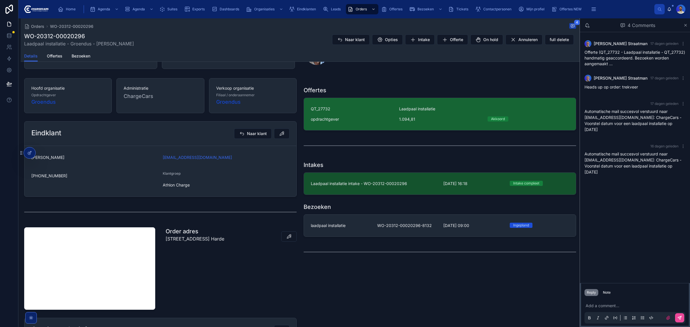
scroll to position [72, 0]
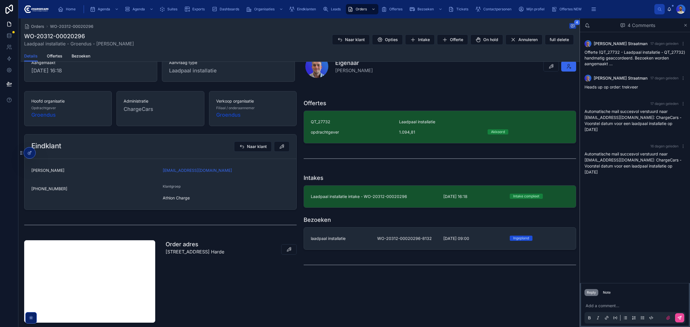
click at [181, 199] on span "Athlon Charge" at bounding box center [226, 198] width 127 height 6
click at [225, 200] on span "Athlon Charge" at bounding box center [226, 198] width 127 height 6
click at [352, 145] on div "Offertes QT_27732 Laadpaal installatie opdrachtgever 1.094,81 Akkoord" at bounding box center [439, 121] width 279 height 49
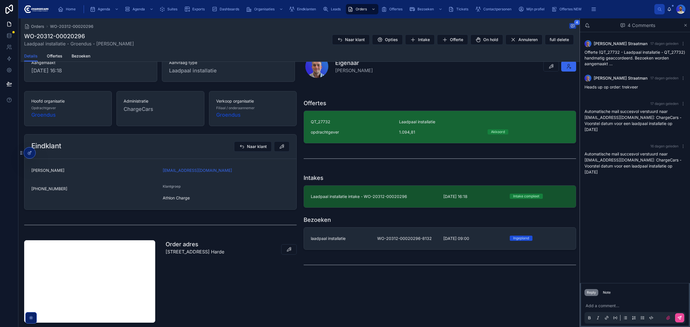
click at [352, 137] on link "QT_27732 Laadpaal installatie opdrachtgever 1.094,81 Akkoord" at bounding box center [440, 127] width 272 height 32
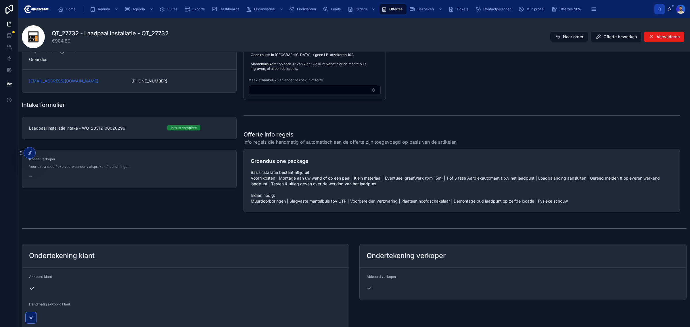
scroll to position [410, 0]
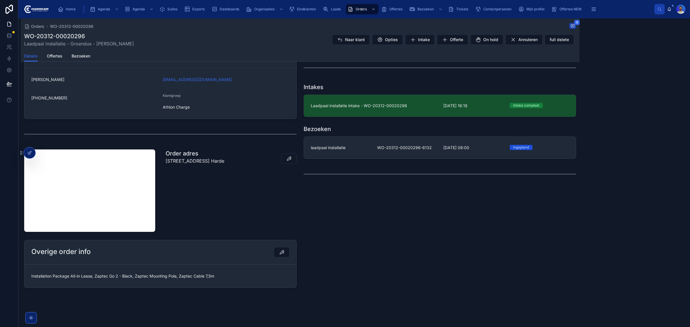
scroll to position [163, 0]
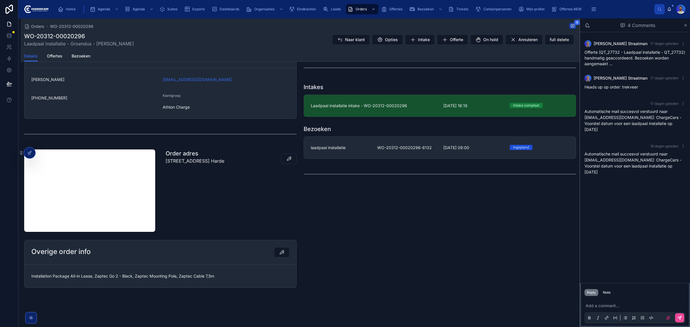
click at [216, 163] on p "Houtrustweg 32 , 8084CD, 't Harde" at bounding box center [195, 161] width 59 height 7
click at [209, 191] on div "Order adres Houtrustweg 32 , 8084CD, 't Harde" at bounding box center [231, 190] width 138 height 87
click at [205, 160] on p "Houtrustweg 32 , 8084CD, 't Harde" at bounding box center [195, 161] width 59 height 7
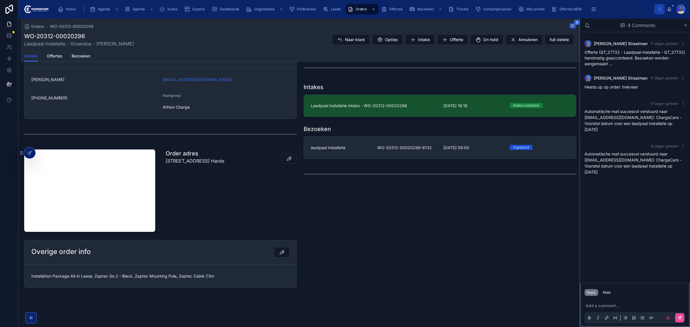
click at [205, 160] on p "Houtrustweg 32 , 8084CD, 't Harde" at bounding box center [195, 161] width 59 height 7
click at [214, 199] on div "Order adres Houtrustweg 32 , 8084CD, 't Harde" at bounding box center [231, 190] width 138 height 87
click at [527, 221] on div "Offertes QT_27732 Laadpaal installatie opdrachtgever 1.094,81 Akkoord Intakes L…" at bounding box center [439, 144] width 279 height 292
